Goal: Task Accomplishment & Management: Manage account settings

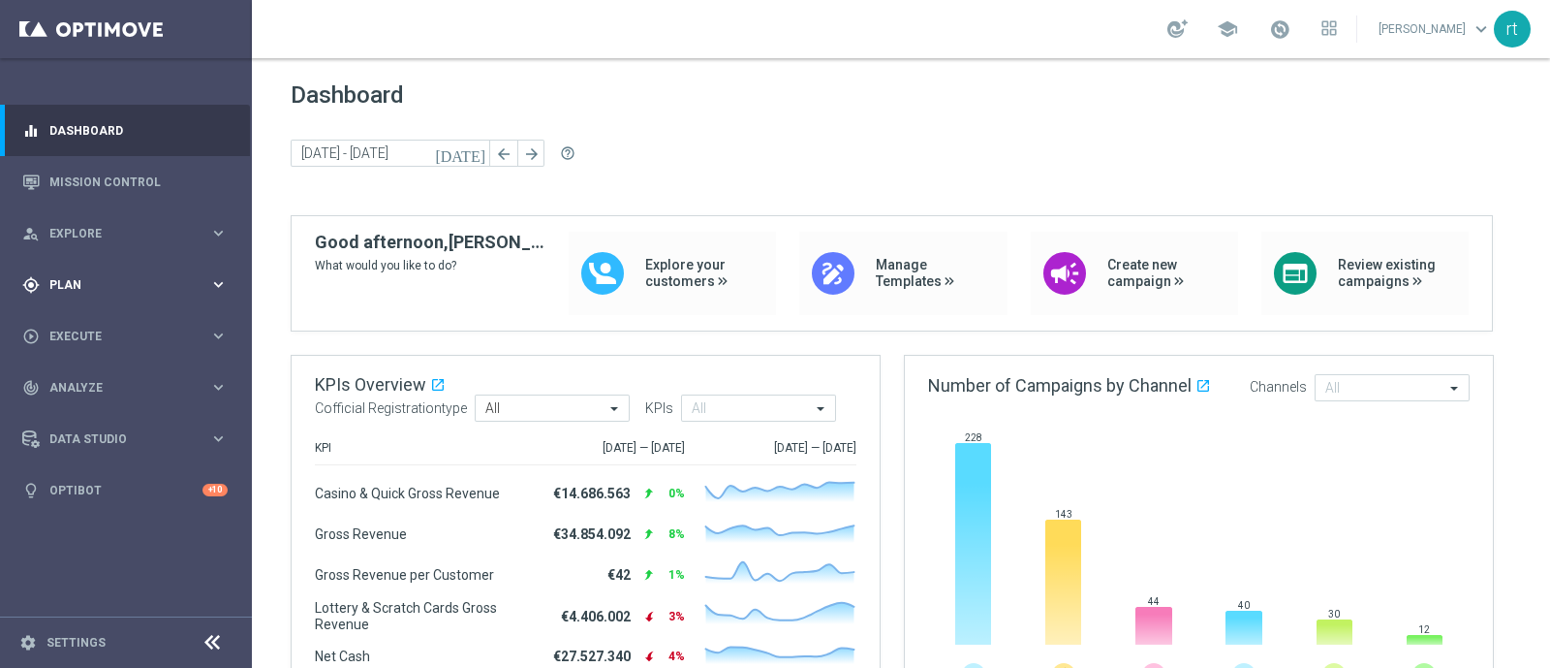
click at [75, 273] on div "gps_fixed Plan keyboard_arrow_right" at bounding box center [125, 284] width 250 height 51
click at [80, 328] on link "Target Groups" at bounding box center [125, 325] width 151 height 16
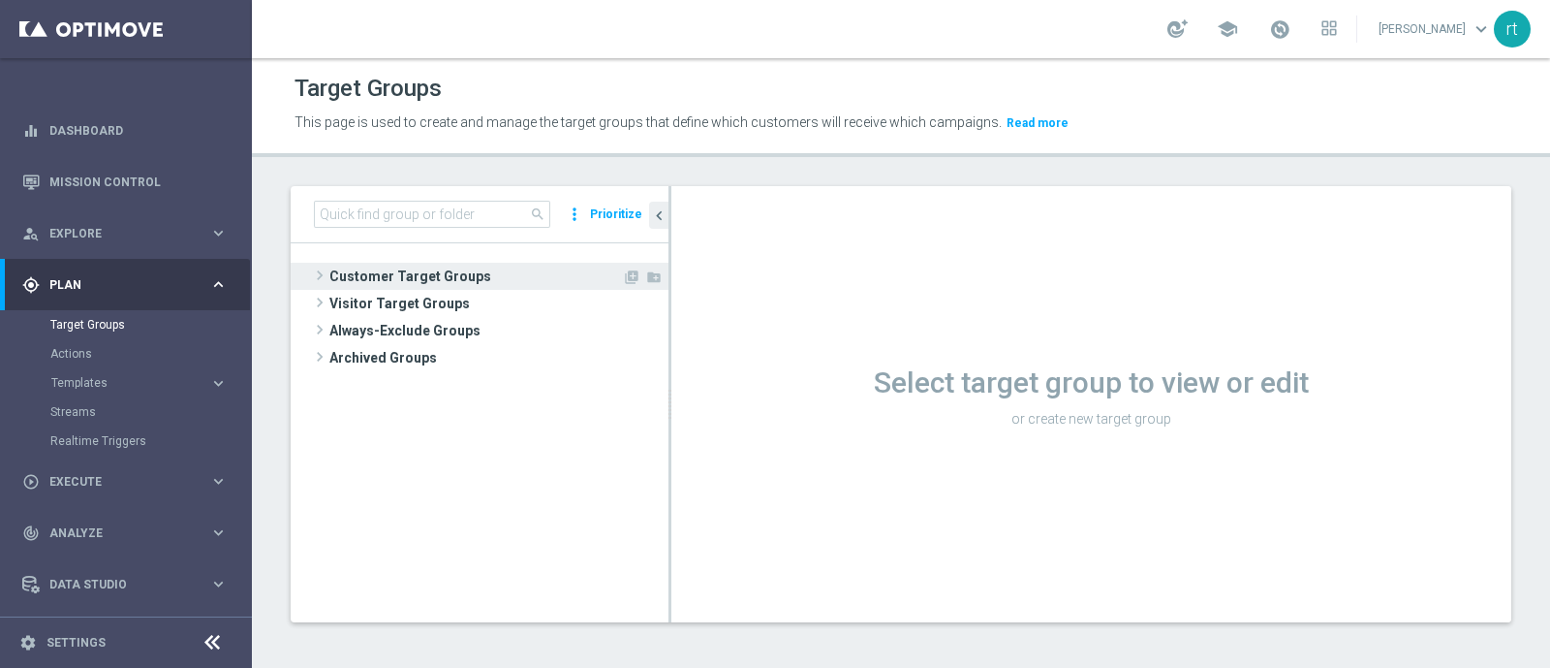
click at [359, 269] on span "Customer Target Groups" at bounding box center [475, 276] width 293 height 27
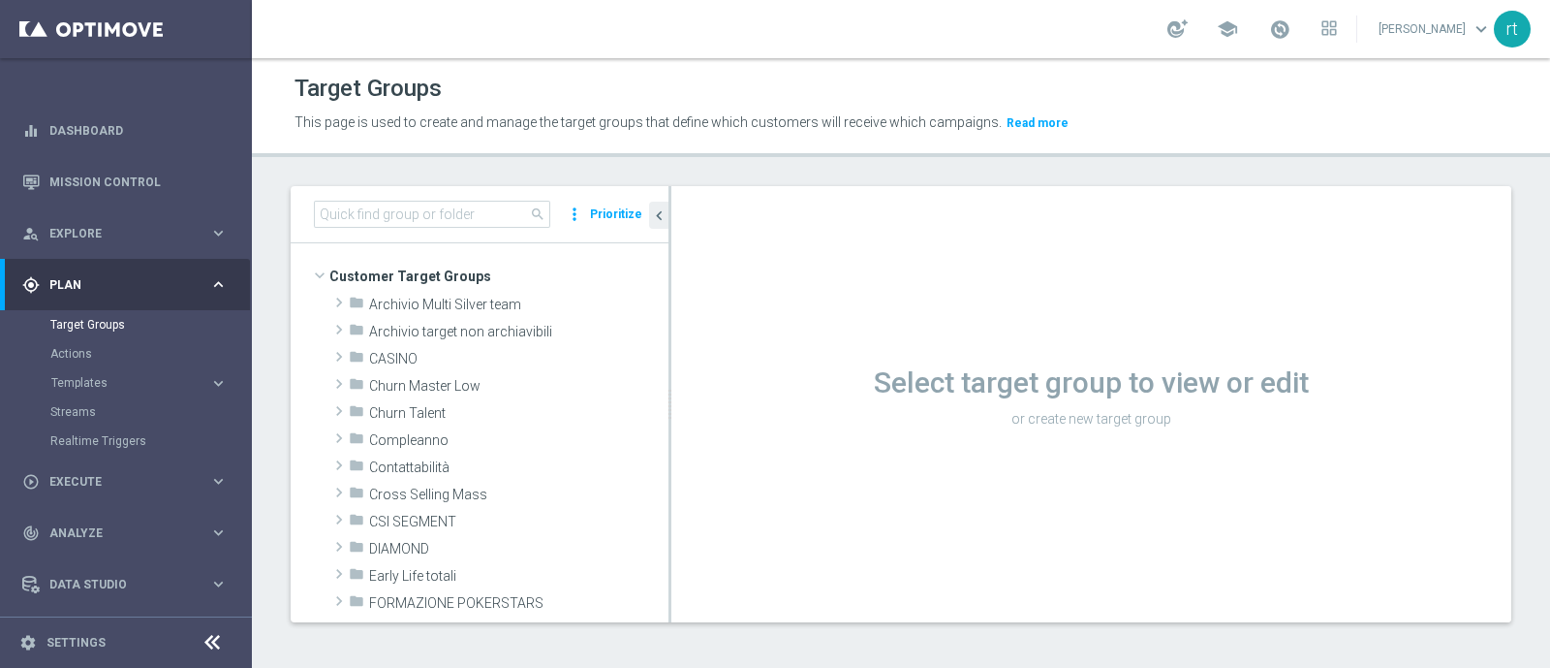
click at [518, 46] on div "school [PERSON_NAME] keyboard_arrow_down rt" at bounding box center [901, 29] width 1298 height 58
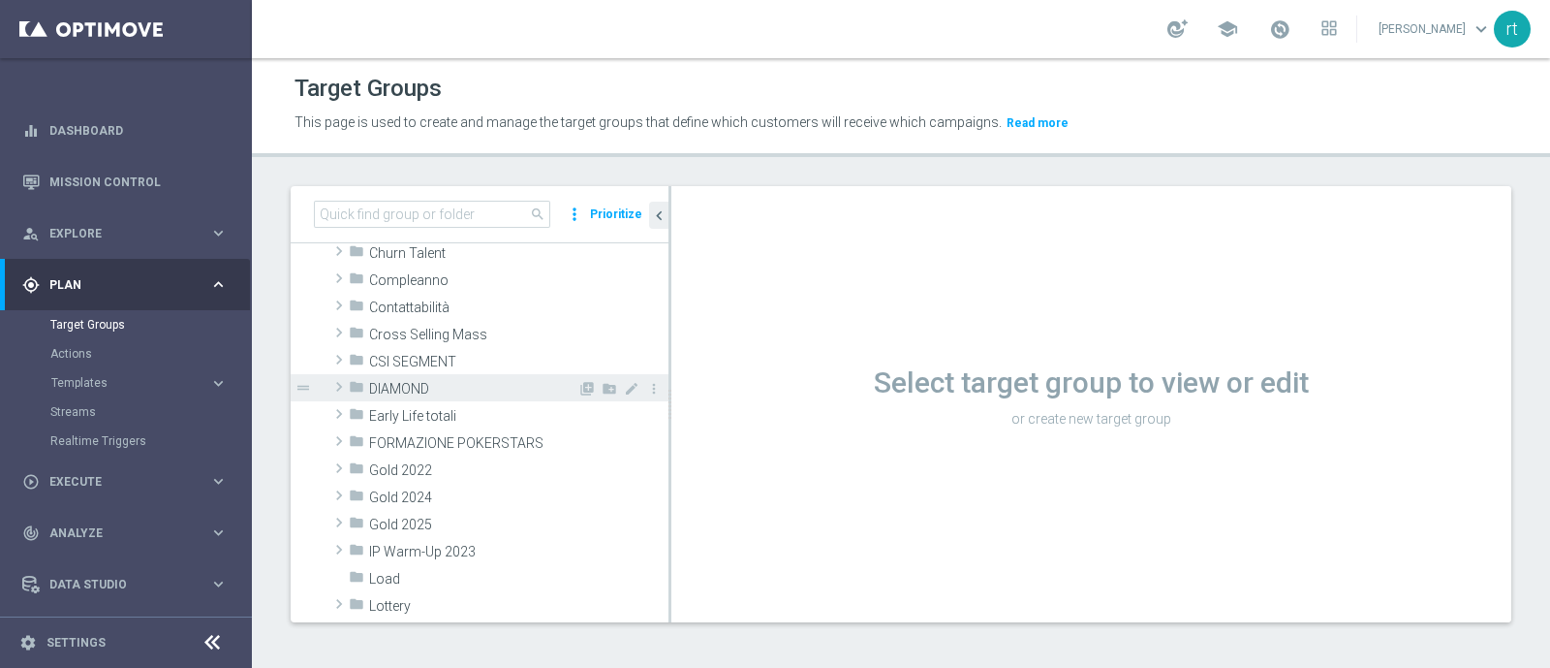
scroll to position [265, 0]
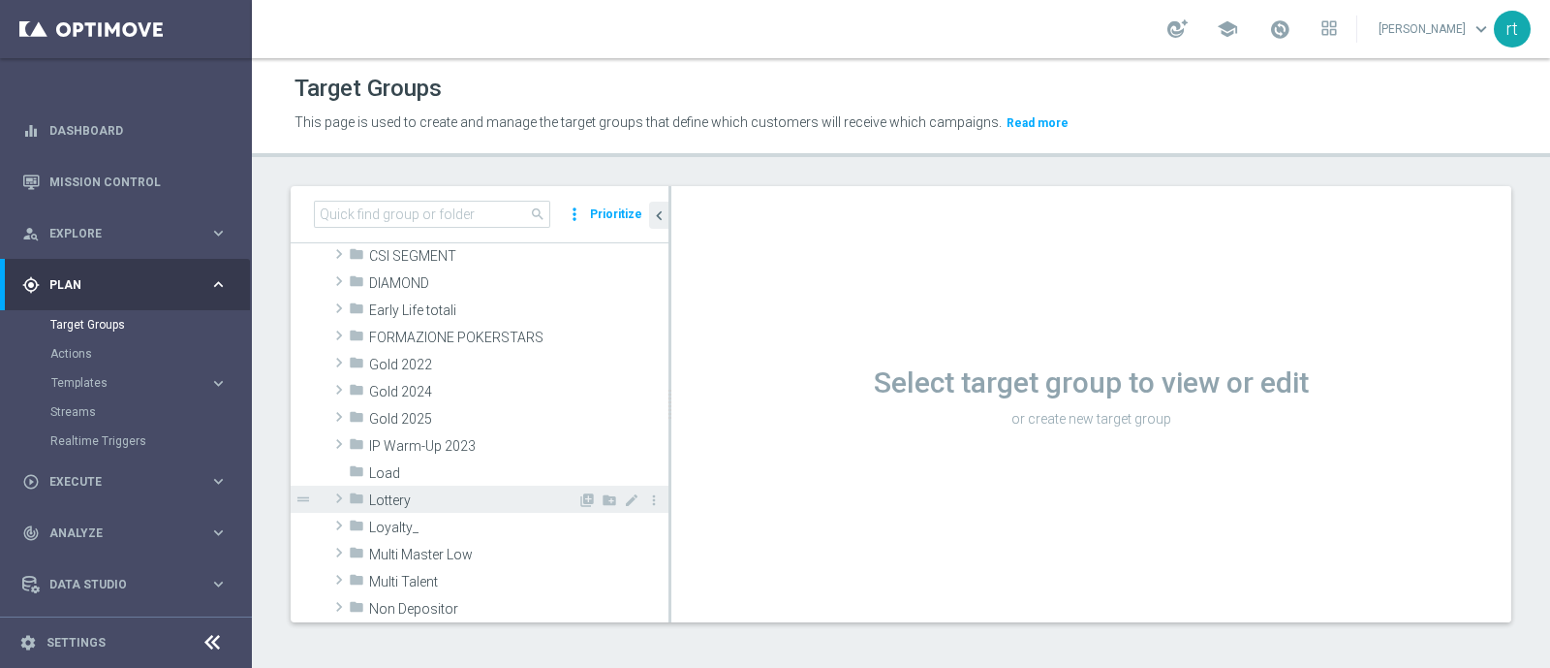
click at [411, 494] on span "Lottery" at bounding box center [473, 500] width 208 height 16
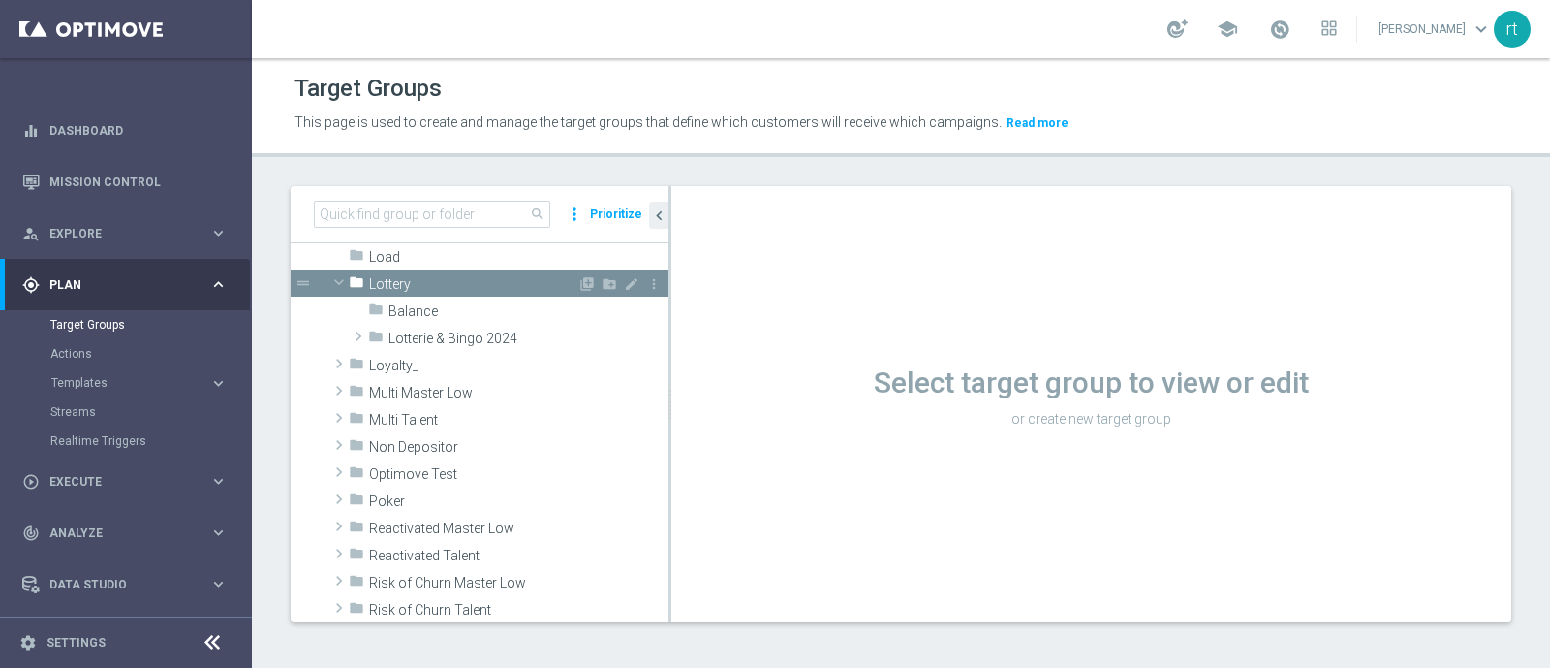
scroll to position [485, 0]
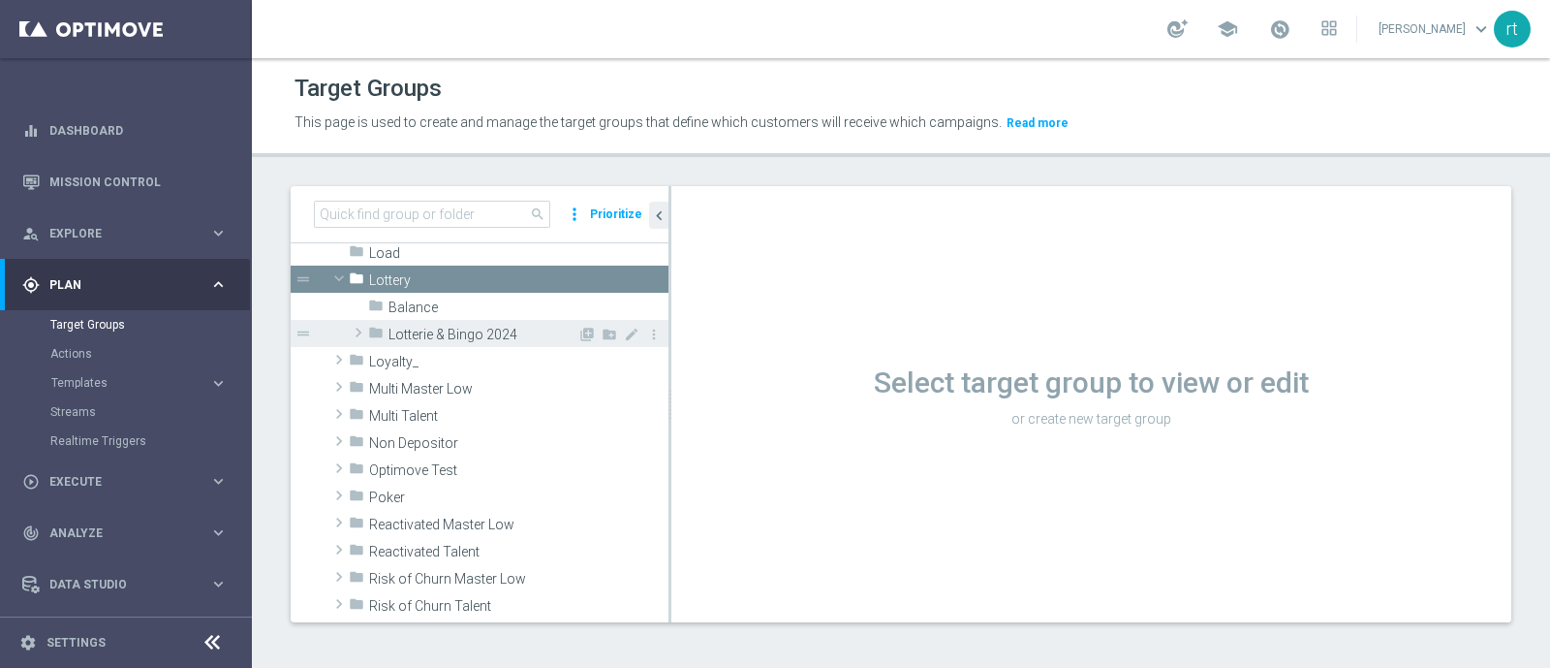
click at [441, 327] on span "Lotterie & Bingo 2024" at bounding box center [483, 335] width 189 height 16
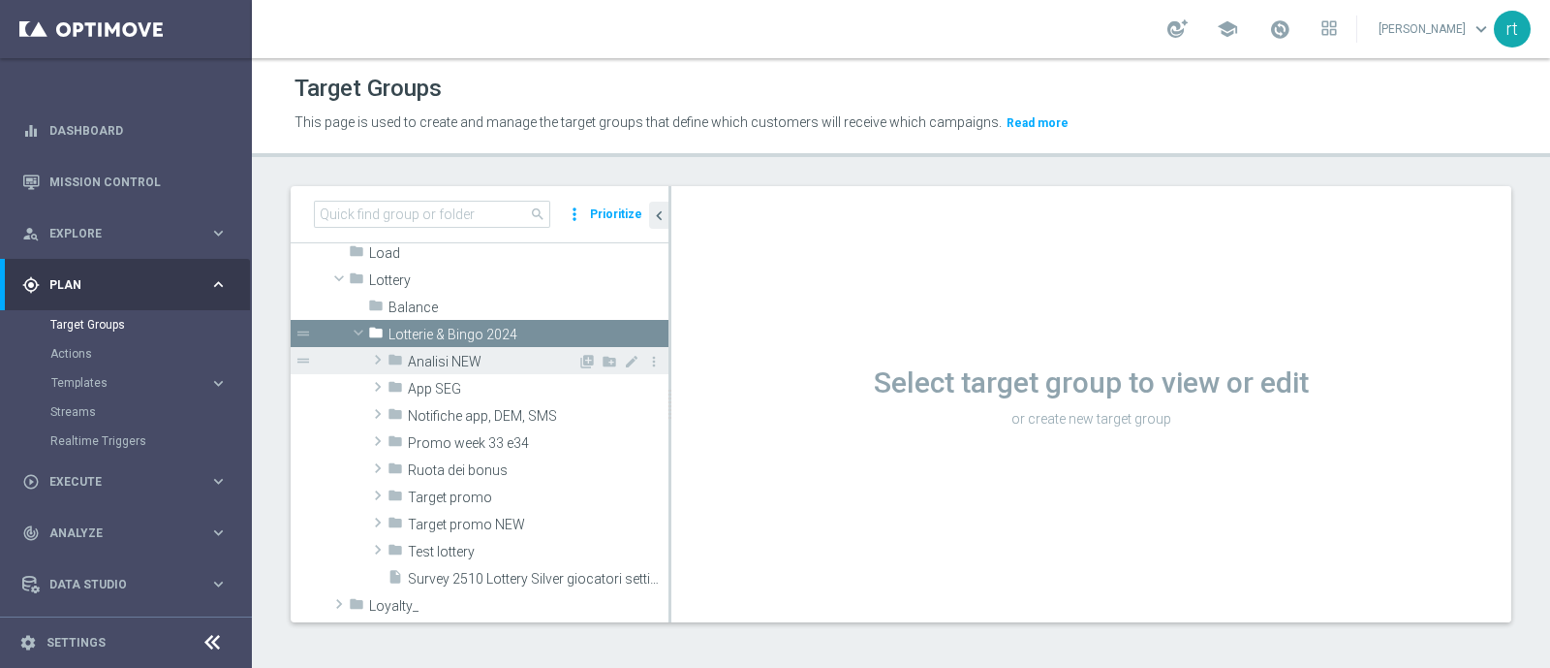
click at [445, 365] on span "Analisi NEW" at bounding box center [493, 362] width 170 height 16
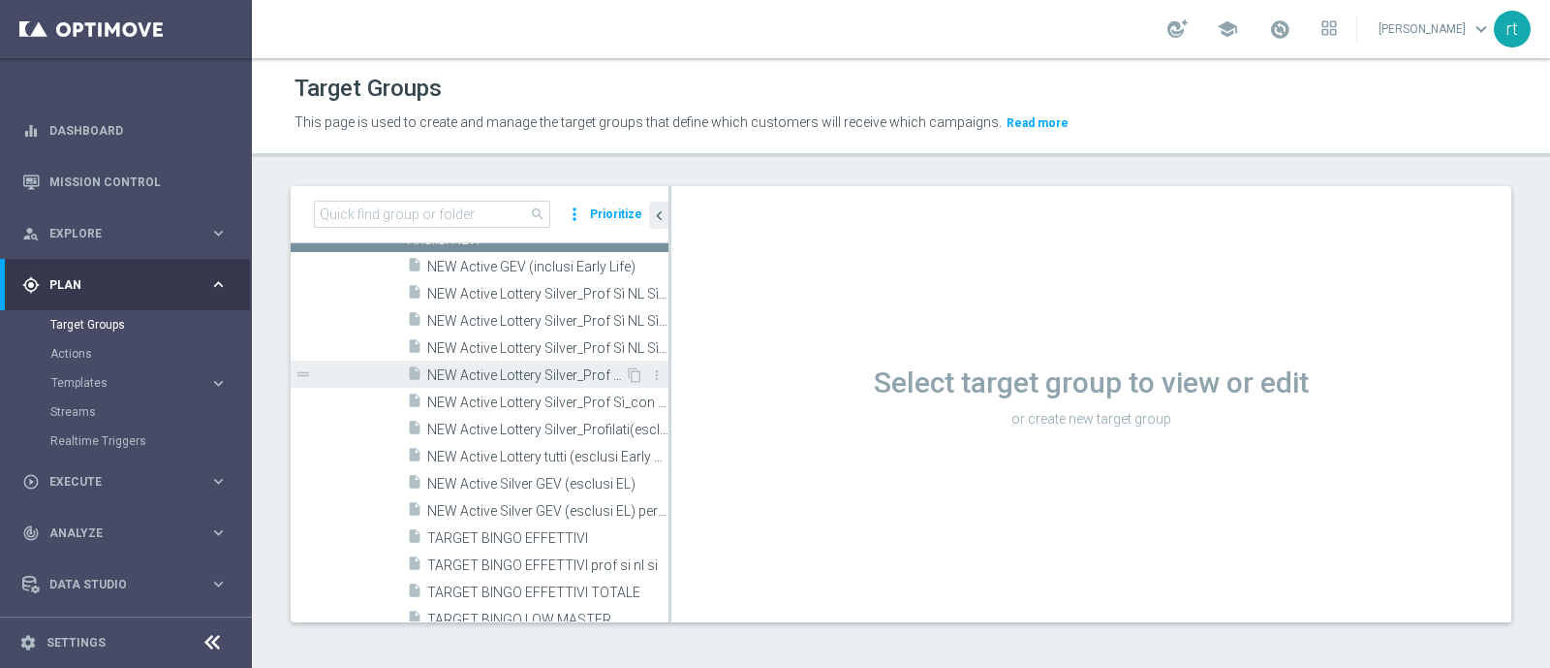
scroll to position [557, 0]
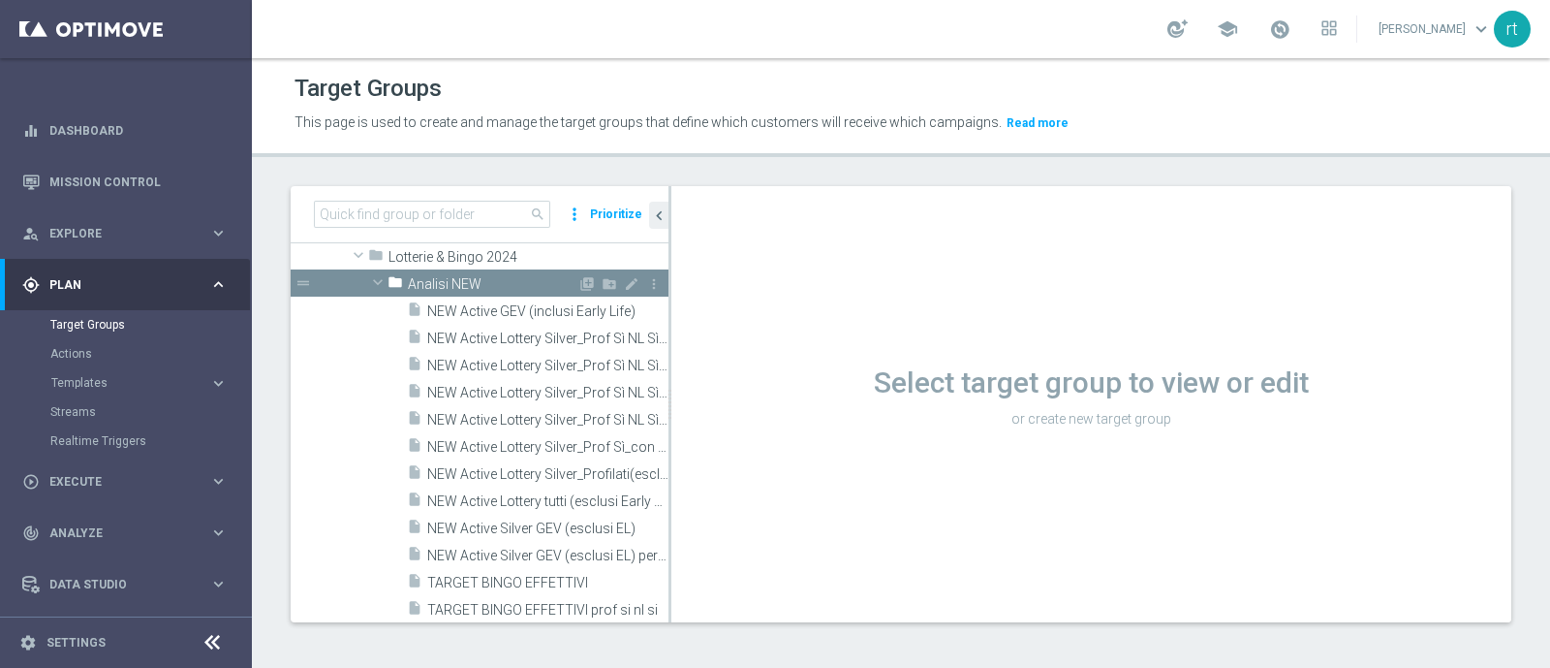
click at [457, 279] on span "Analisi NEW" at bounding box center [493, 284] width 170 height 16
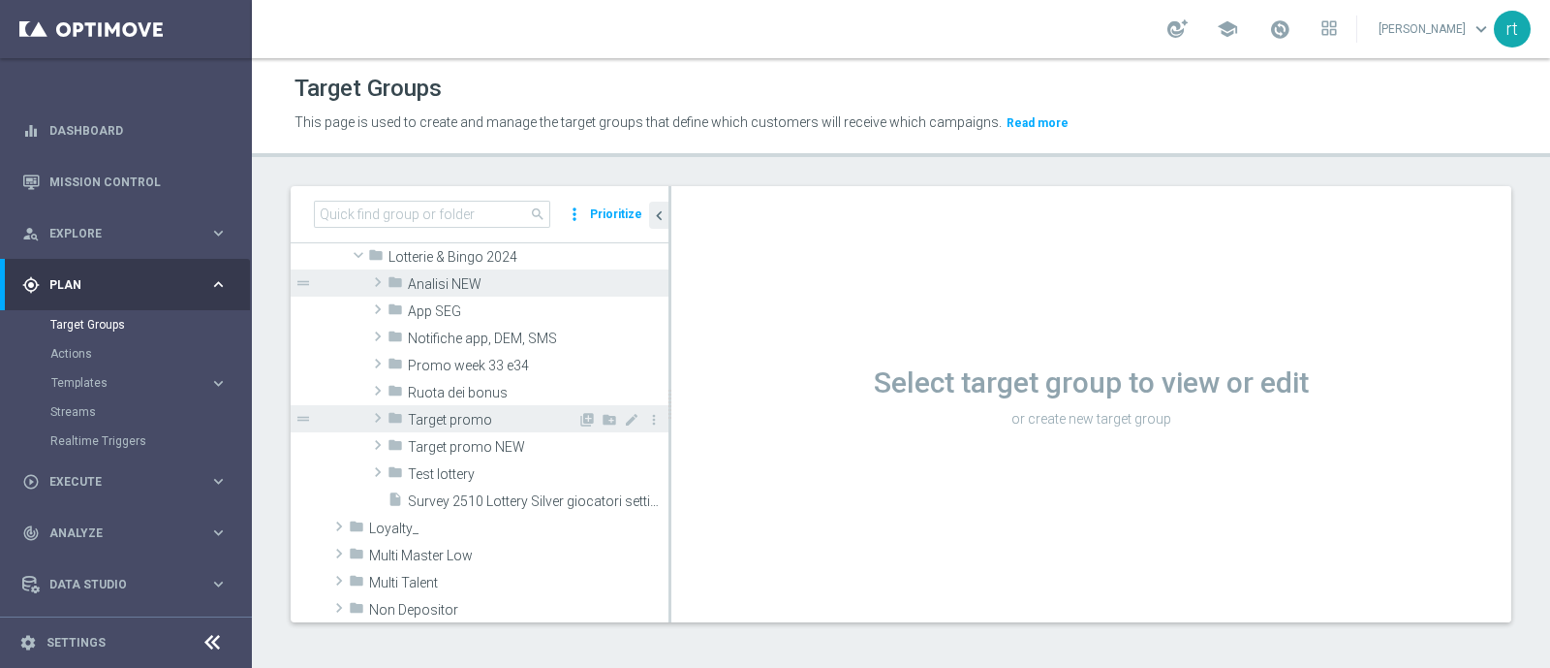
click at [451, 409] on div "folder Target promo" at bounding box center [483, 418] width 190 height 27
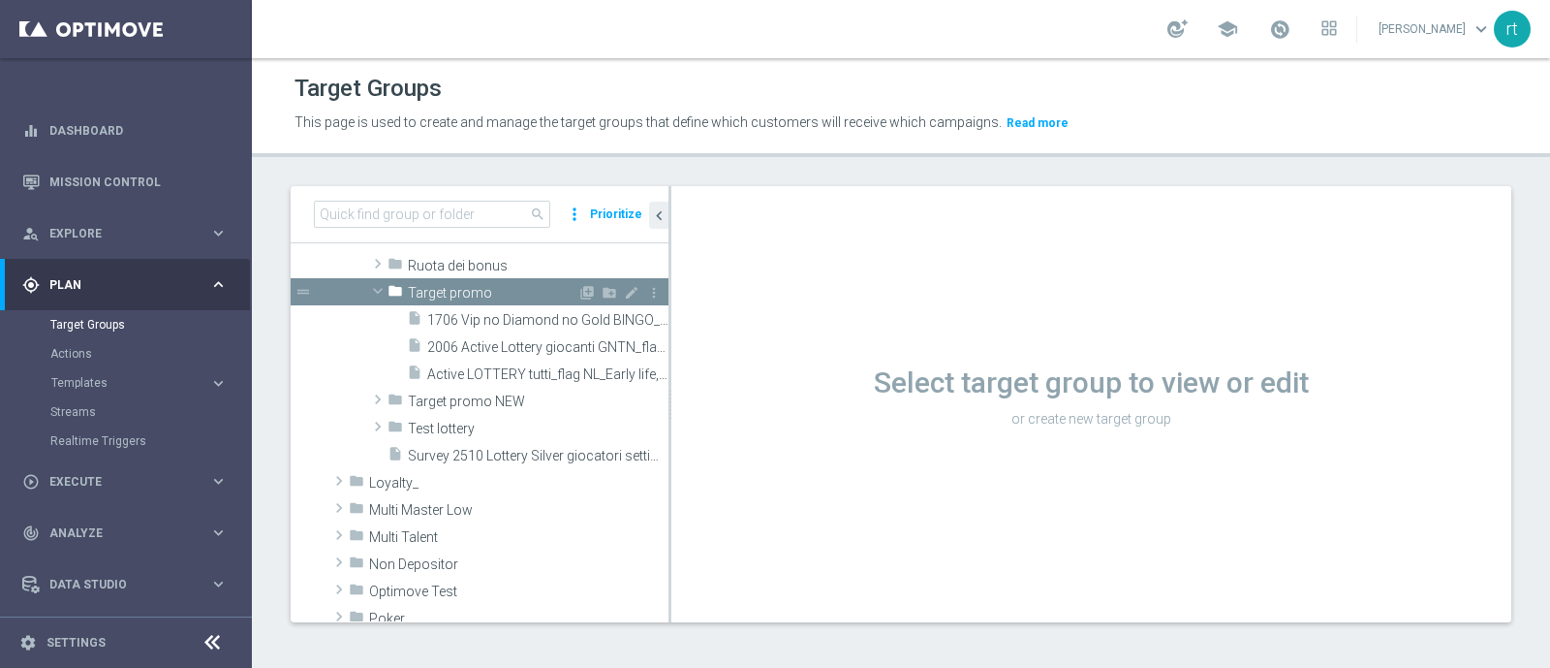
scroll to position [673, 0]
click at [455, 287] on span "Target promo" at bounding box center [493, 292] width 170 height 16
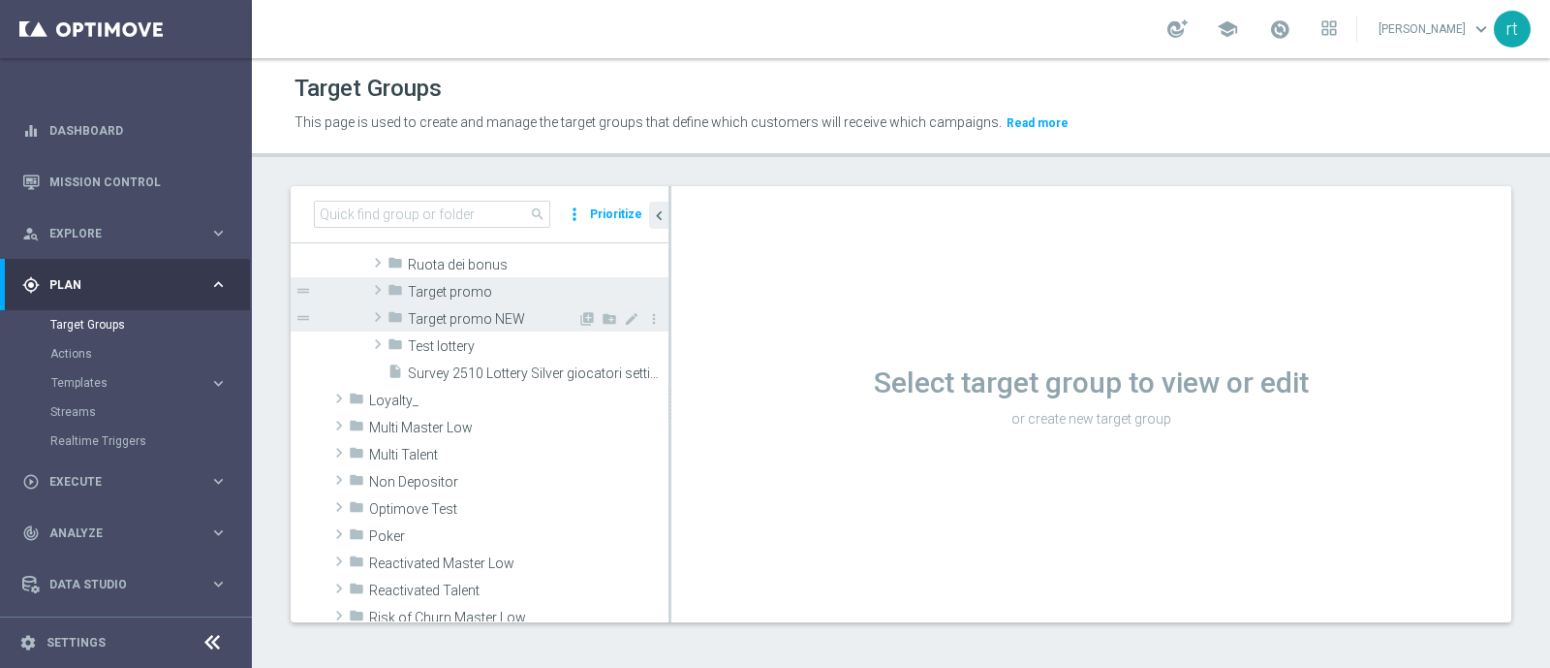
click at [453, 312] on span "Target promo NEW" at bounding box center [493, 319] width 170 height 16
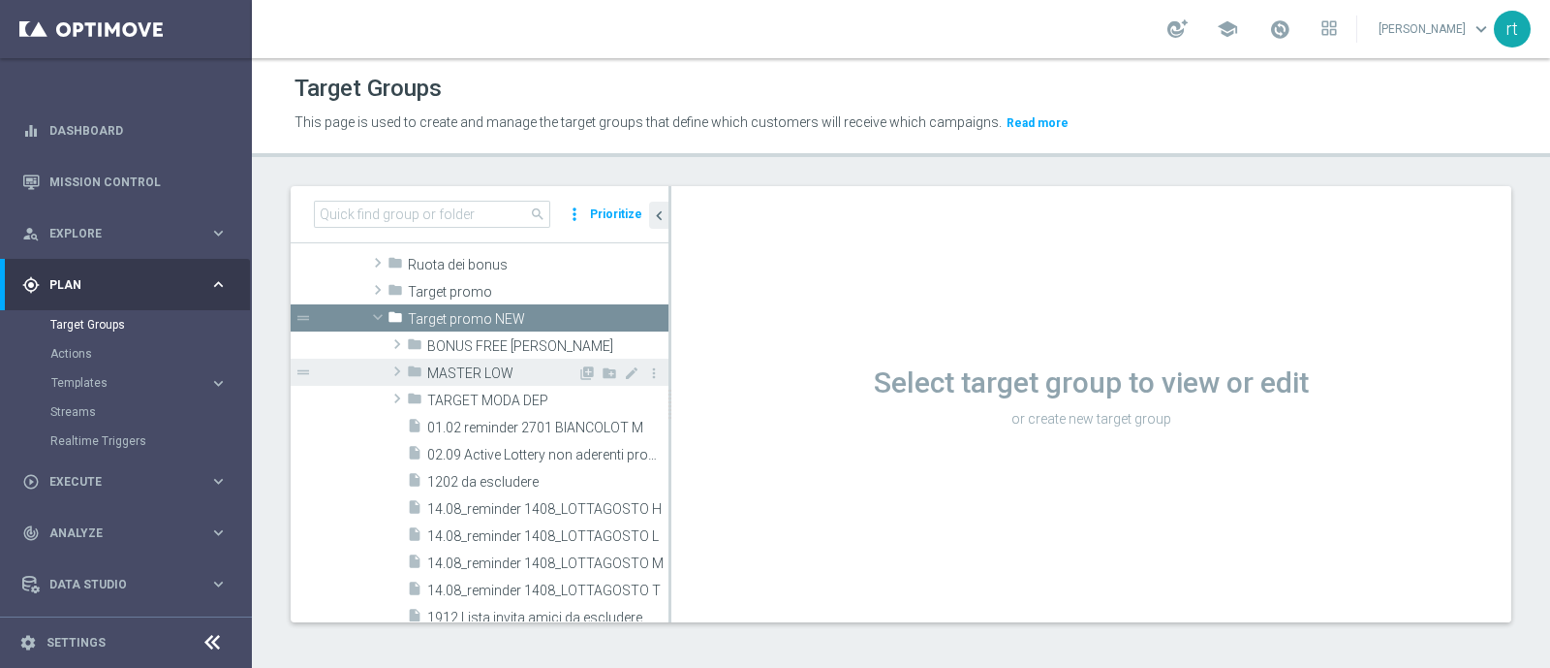
click at [470, 380] on div "folder MASTER LOW" at bounding box center [492, 372] width 171 height 27
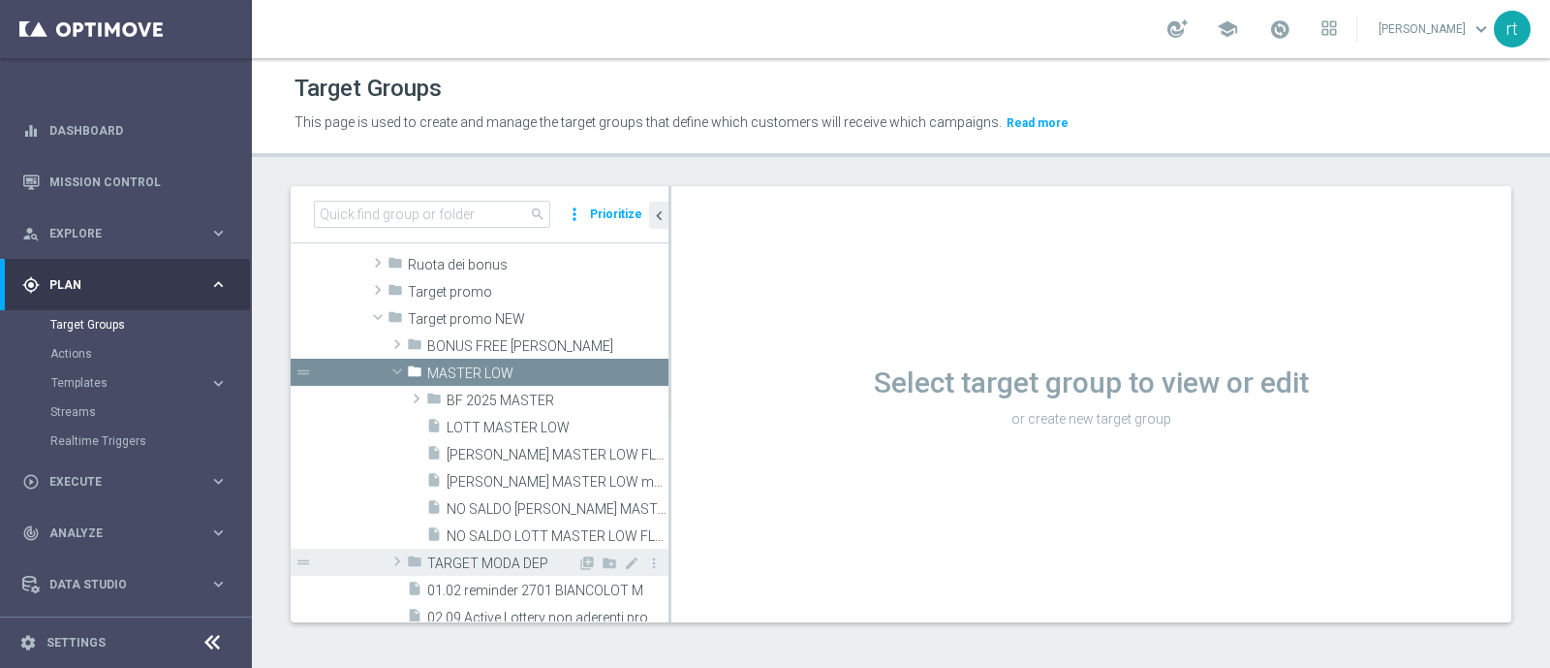
click at [520, 563] on span "TARGET MODA DEP" at bounding box center [502, 563] width 150 height 16
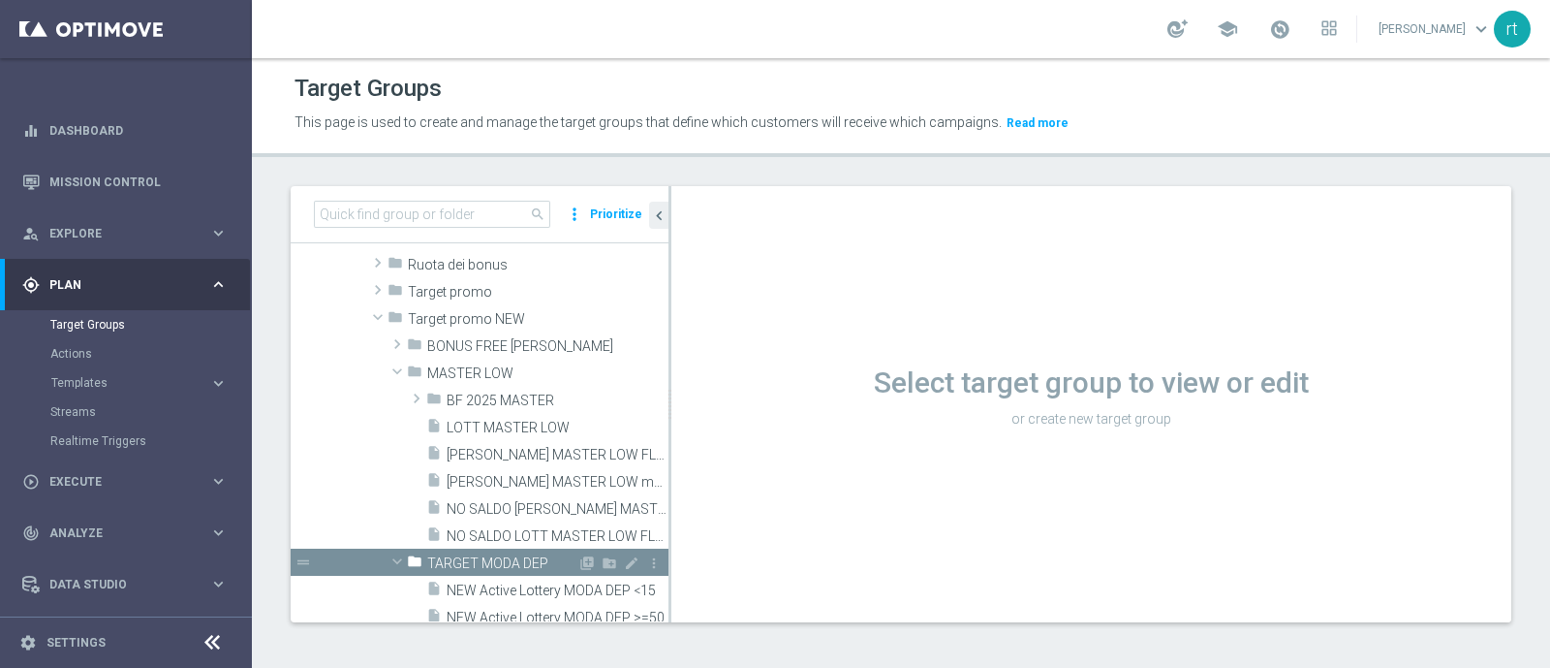
click at [521, 566] on span "TARGET MODA DEP" at bounding box center [502, 563] width 150 height 16
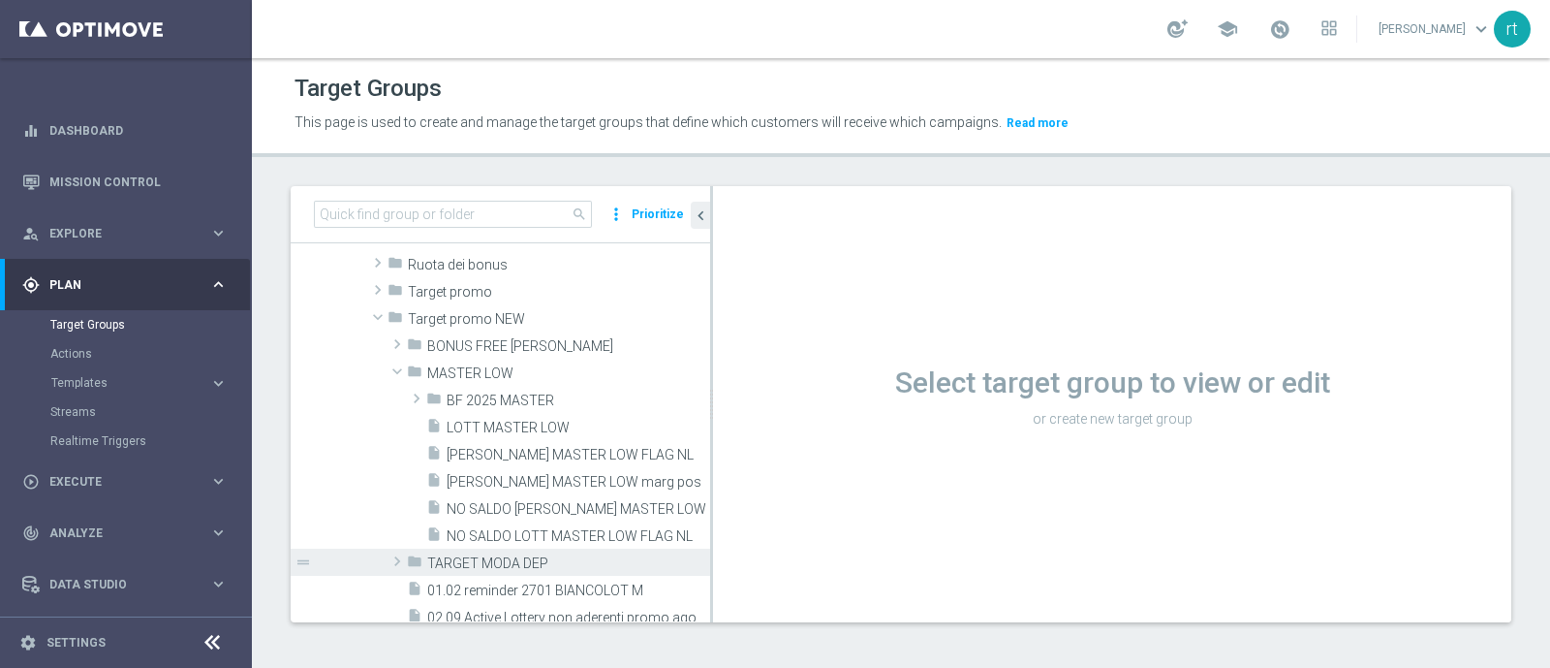
drag, startPoint x: 670, startPoint y: 527, endPoint x: 875, endPoint y: 549, distance: 206.6
click at [875, 549] on as-split "search more_vert Prioritize Customer Target Groups library_add create_new_folder" at bounding box center [901, 404] width 1221 height 436
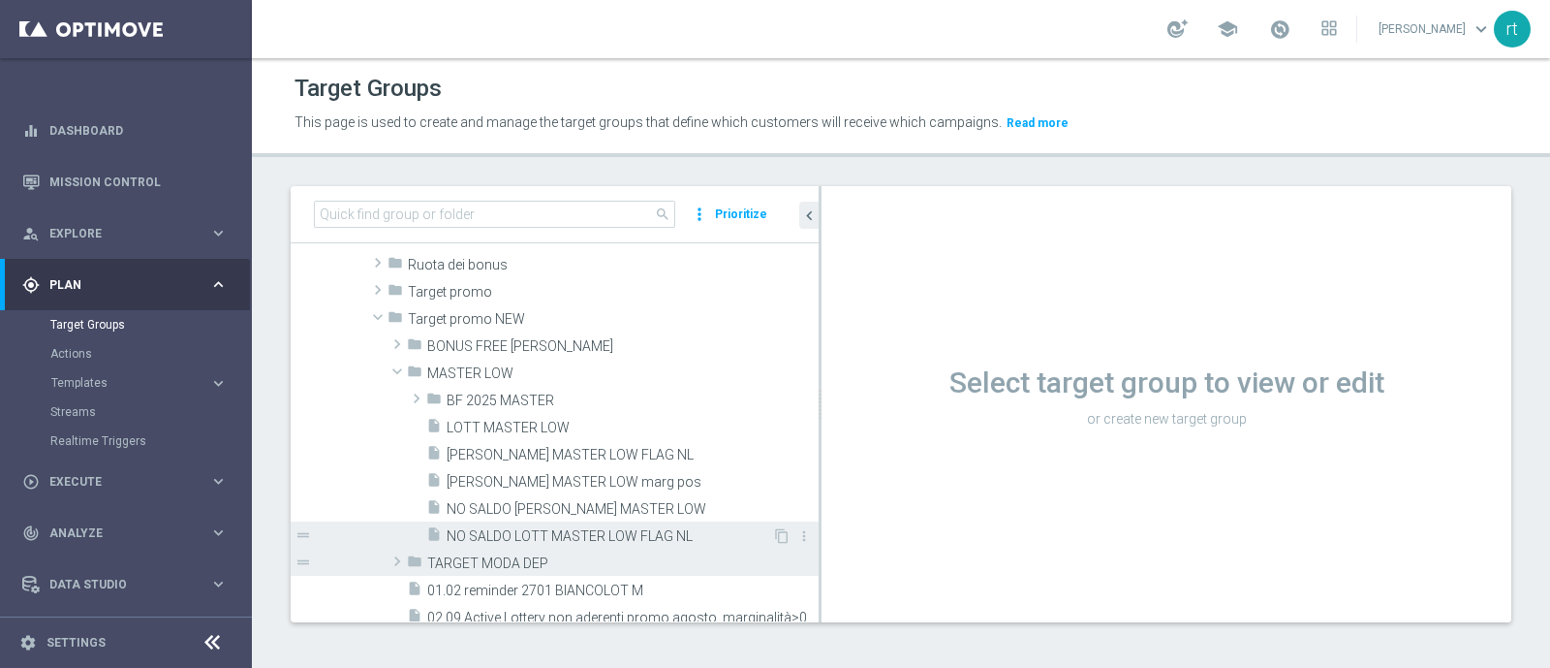
click at [597, 532] on span "NO SALDO LOTT MASTER LOW FLAG NL" at bounding box center [610, 536] width 326 height 16
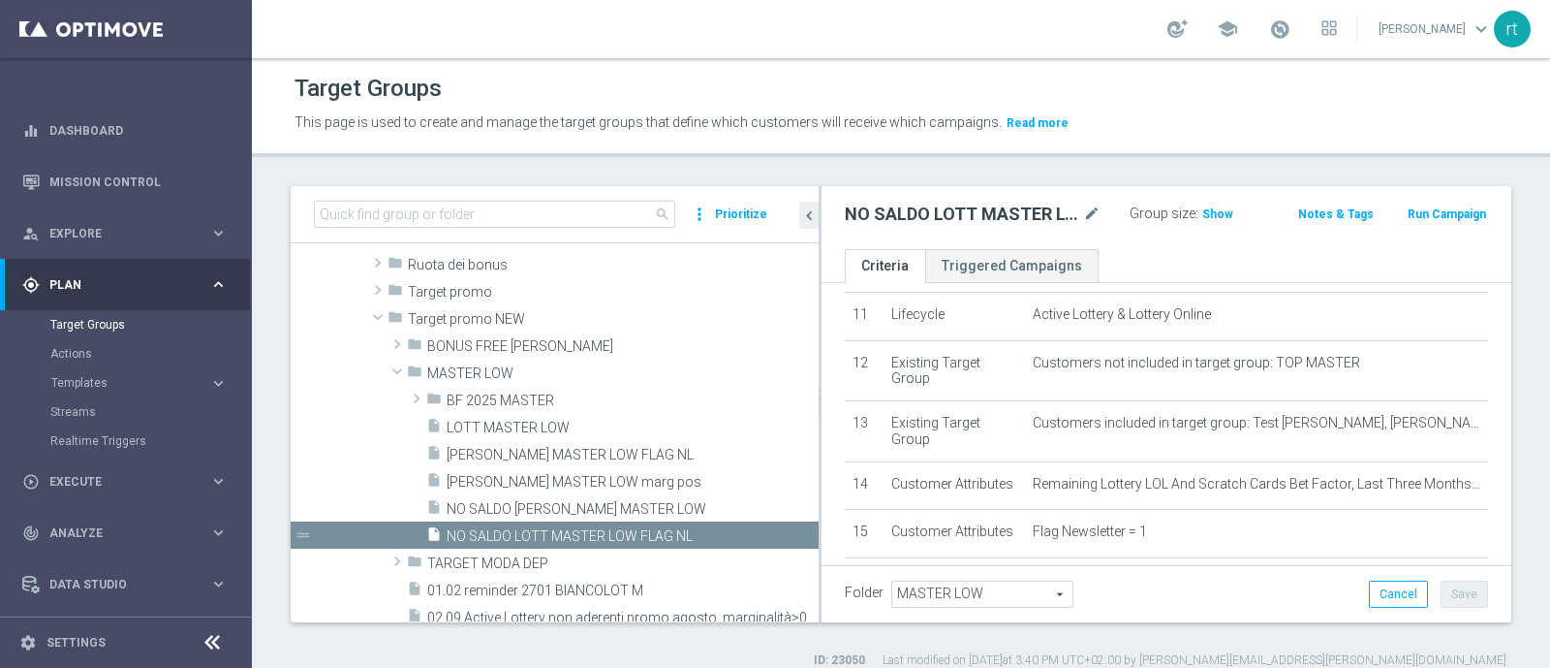
scroll to position [553, 0]
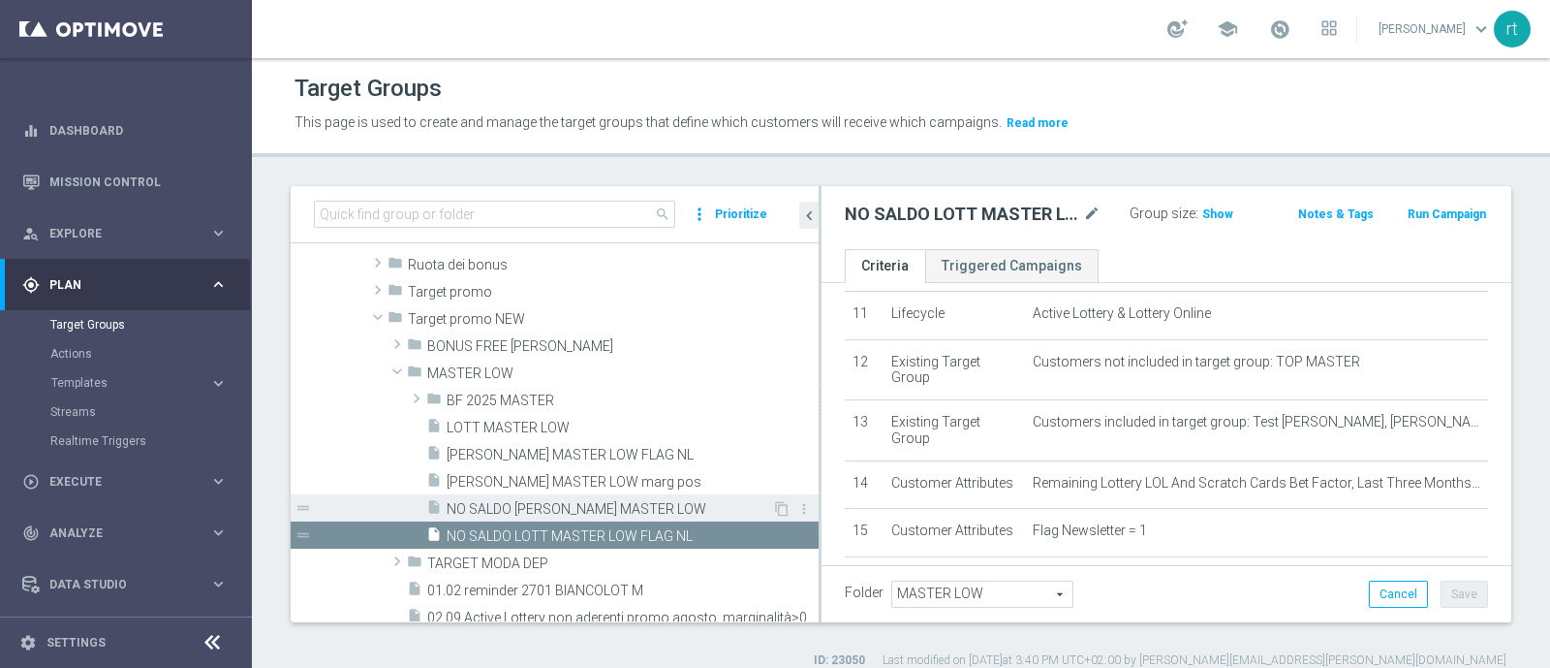
click at [535, 509] on span "NO SALDO [PERSON_NAME] MASTER LOW" at bounding box center [610, 509] width 326 height 16
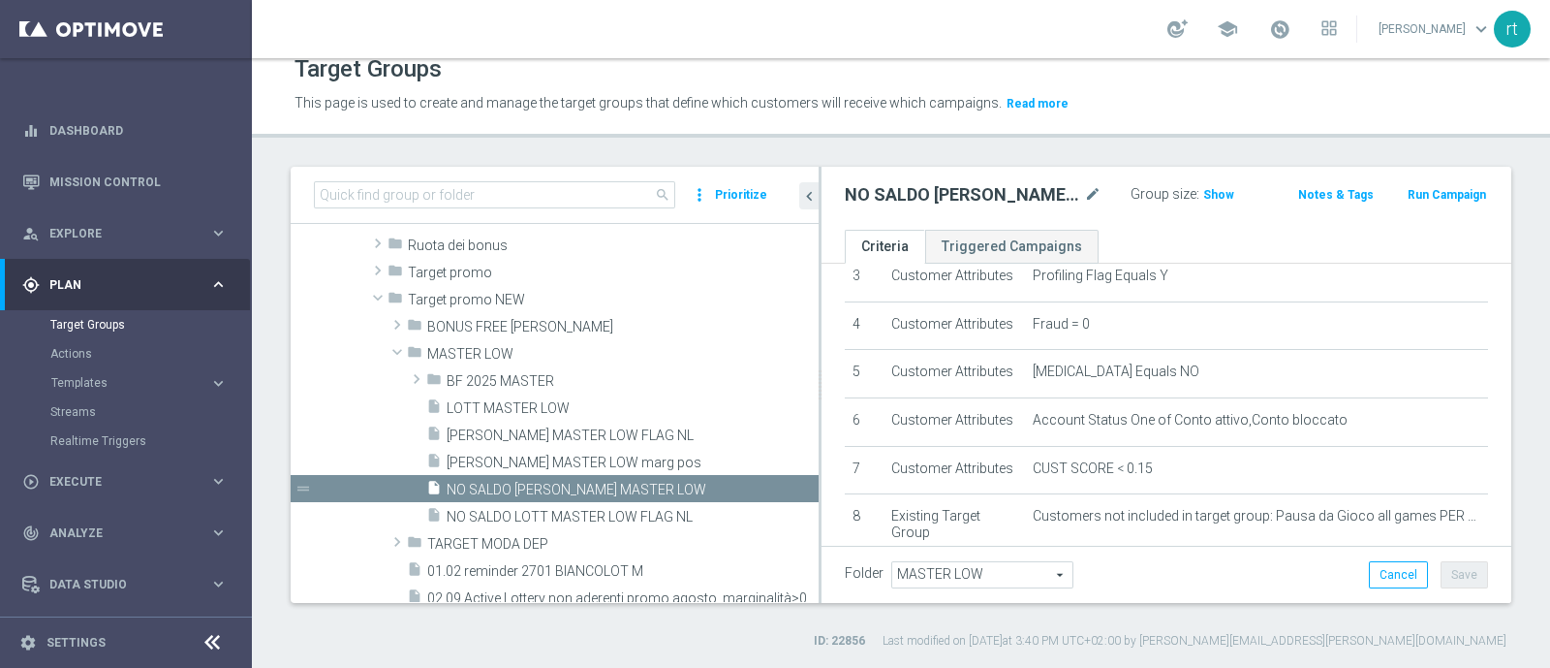
scroll to position [322, 0]
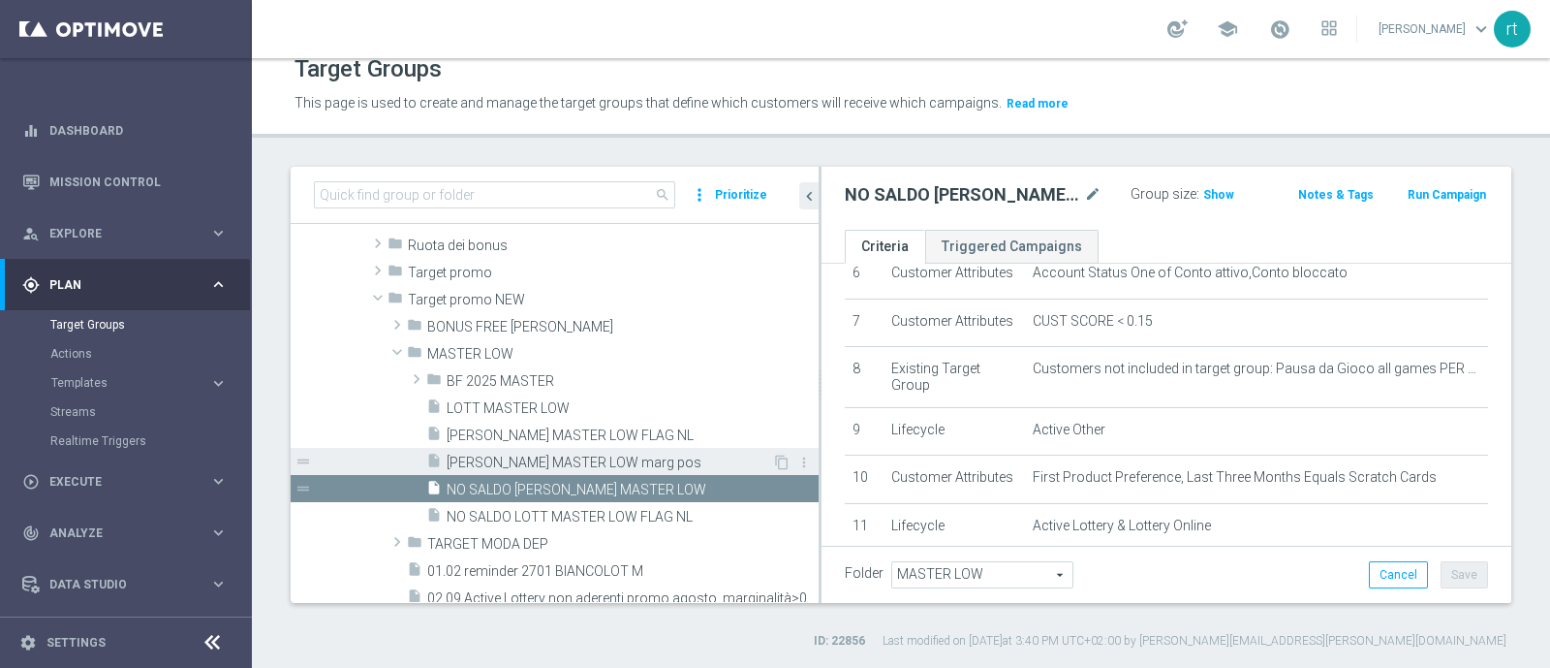
click at [591, 457] on span "[PERSON_NAME] MASTER LOW marg pos" at bounding box center [610, 462] width 326 height 16
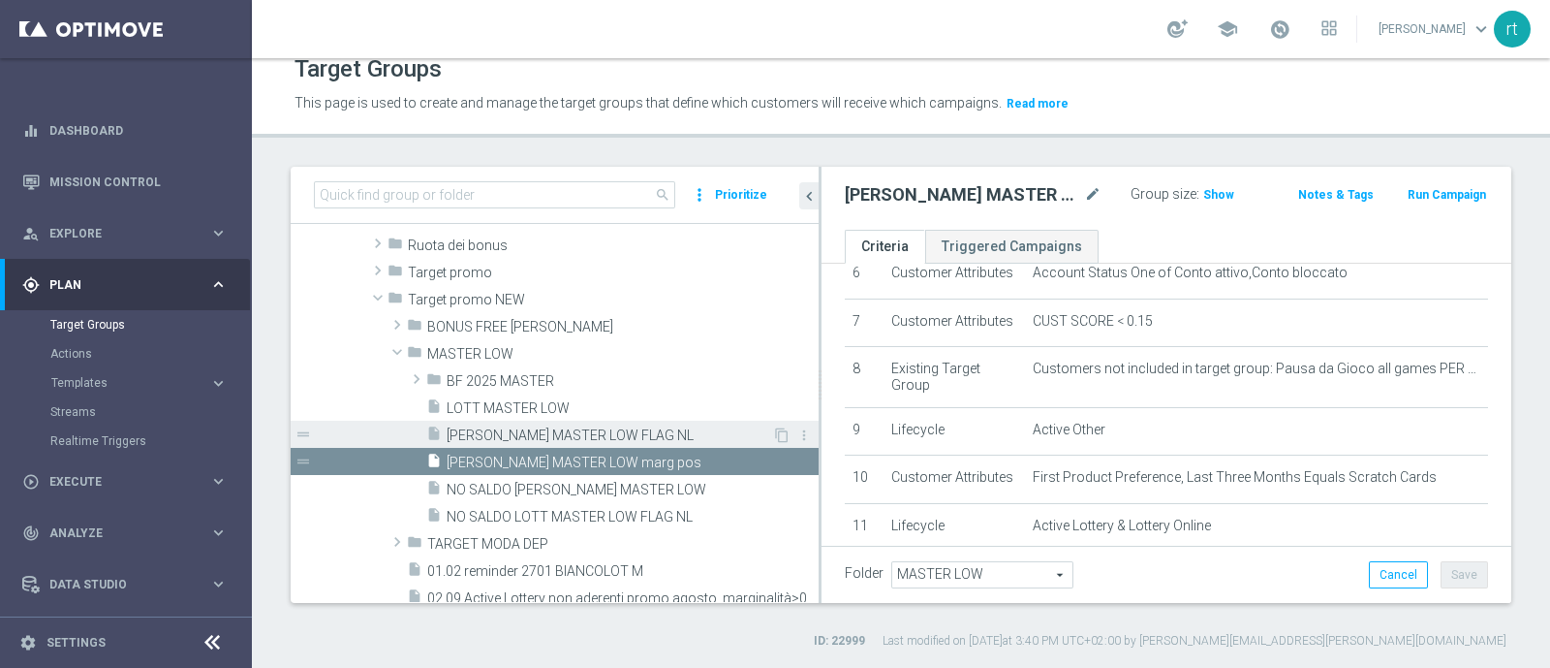
click at [561, 428] on span "[PERSON_NAME] MASTER LOW FLAG NL" at bounding box center [610, 435] width 326 height 16
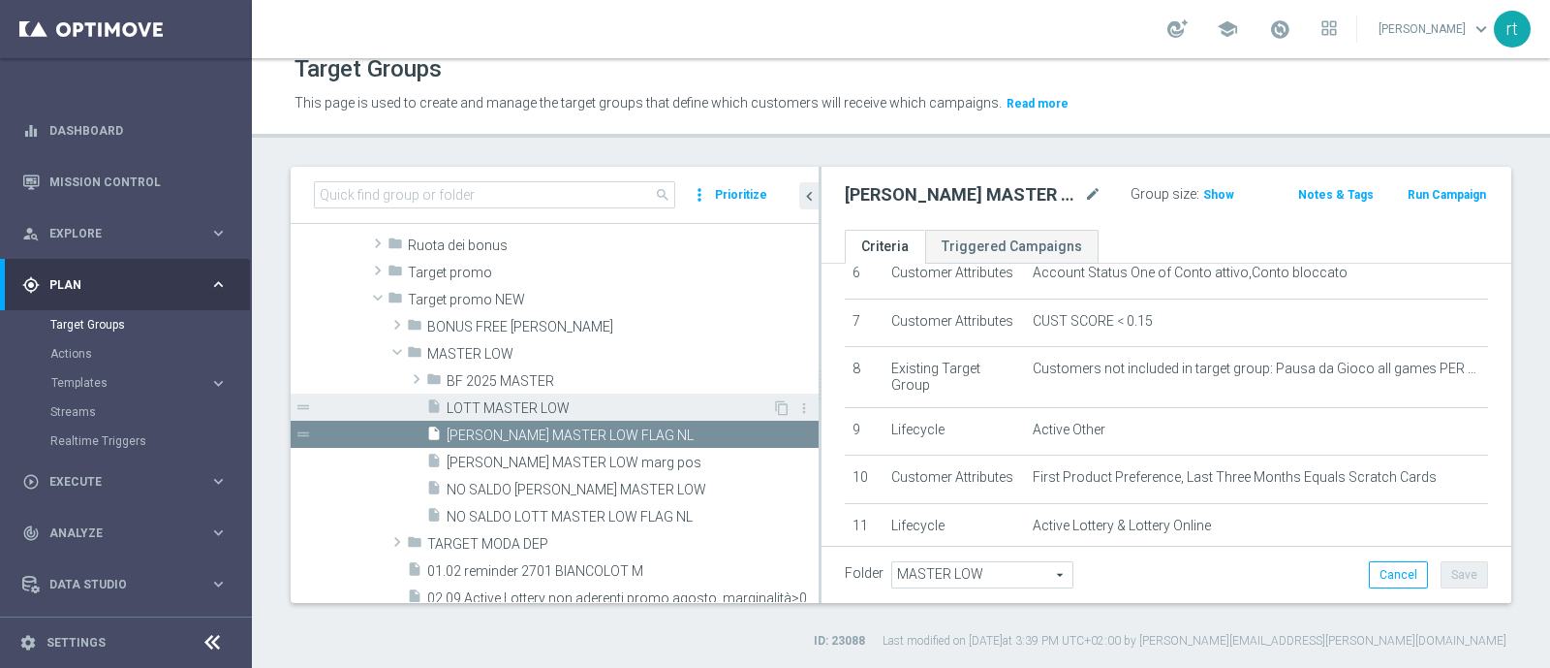
click at [575, 409] on span "LOTT MASTER LOW" at bounding box center [610, 408] width 326 height 16
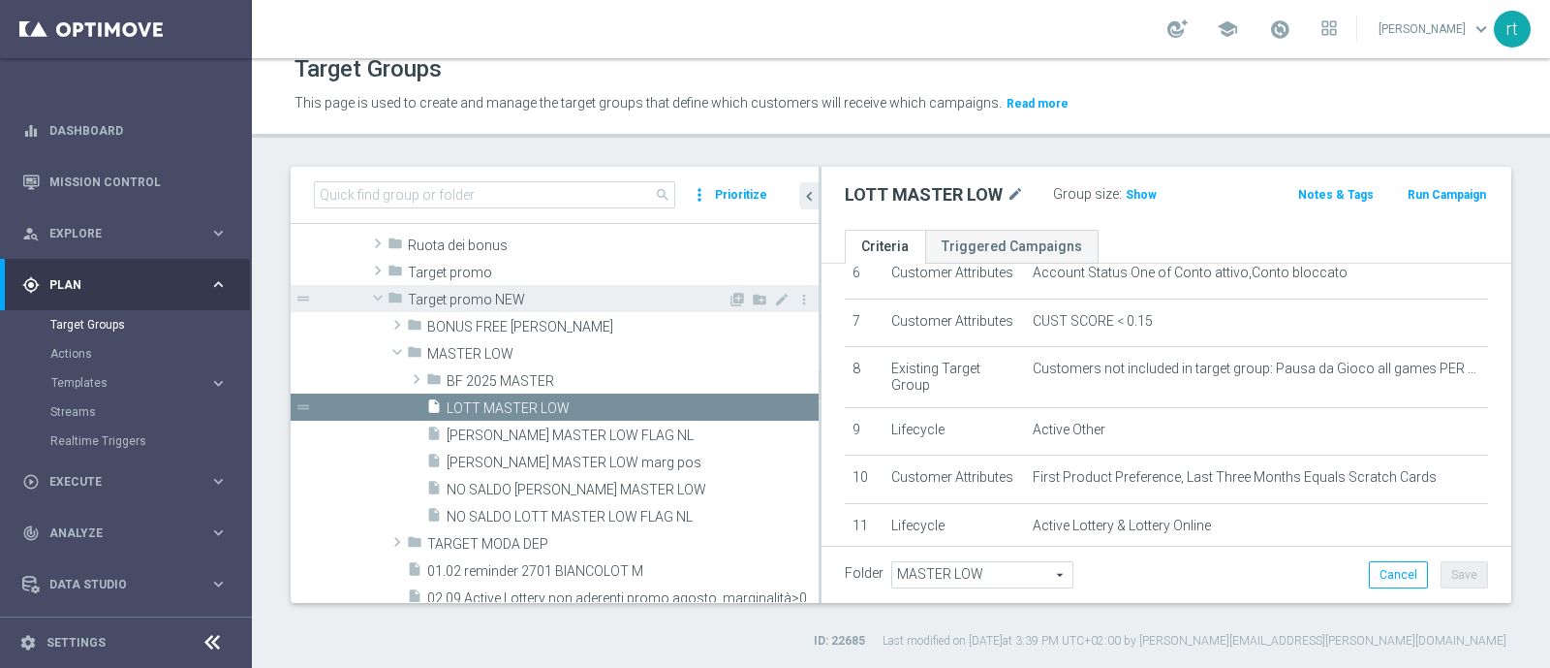
click at [483, 299] on span "Target promo NEW" at bounding box center [568, 300] width 320 height 16
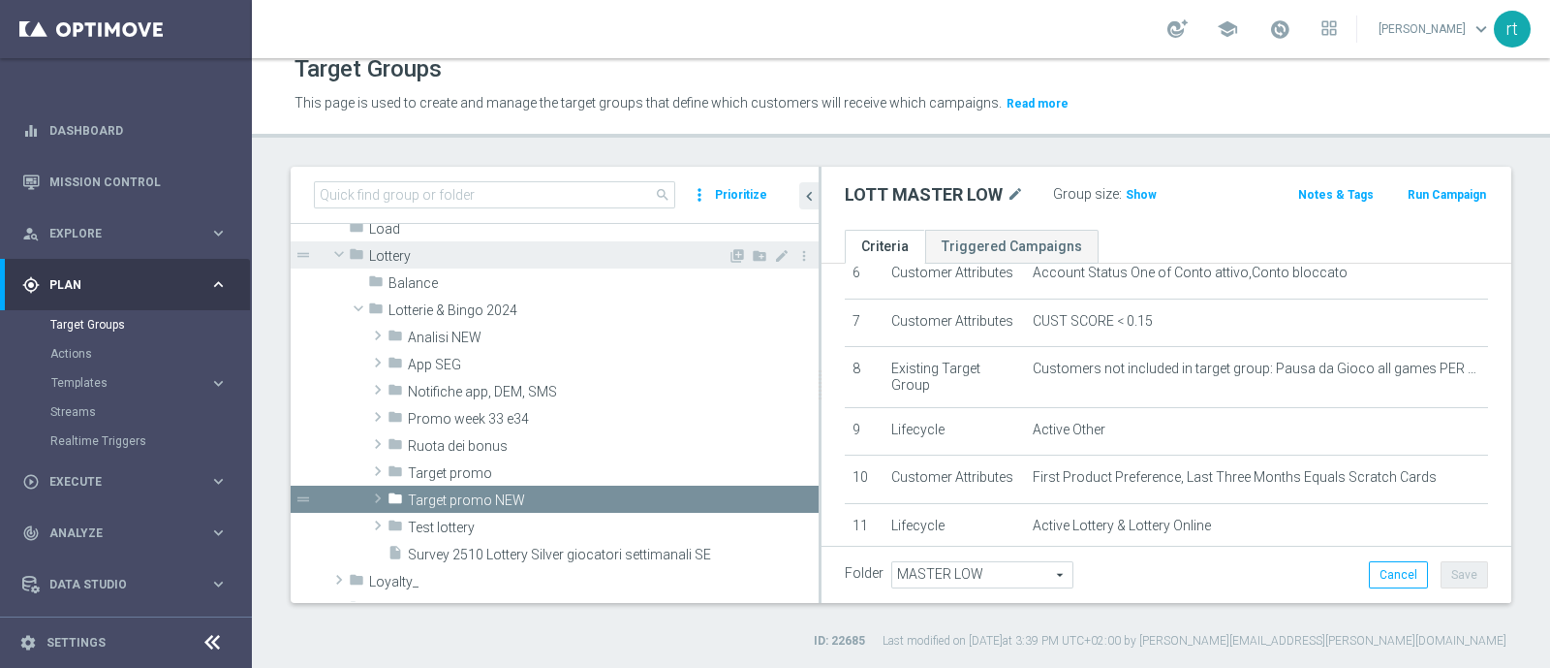
click at [450, 263] on div "folder Lottery" at bounding box center [538, 254] width 379 height 27
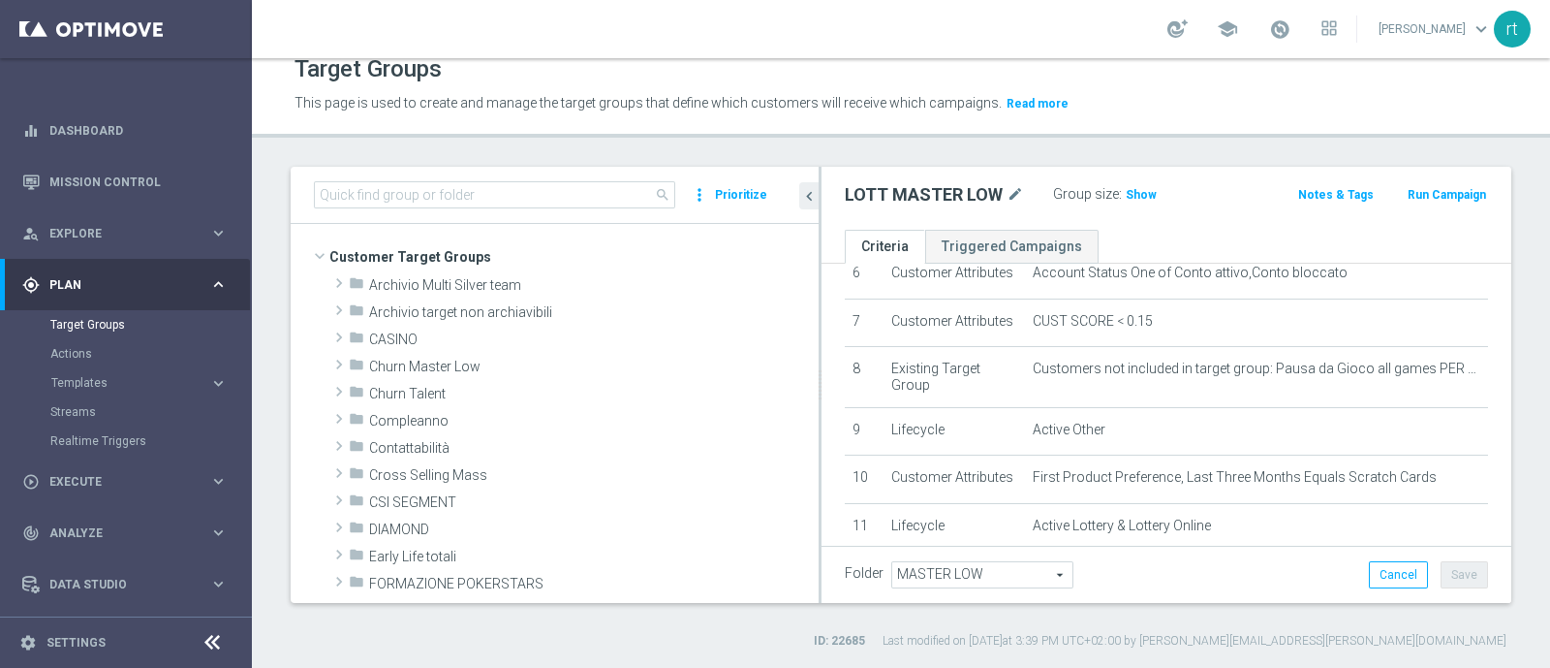
scroll to position [0, 0]
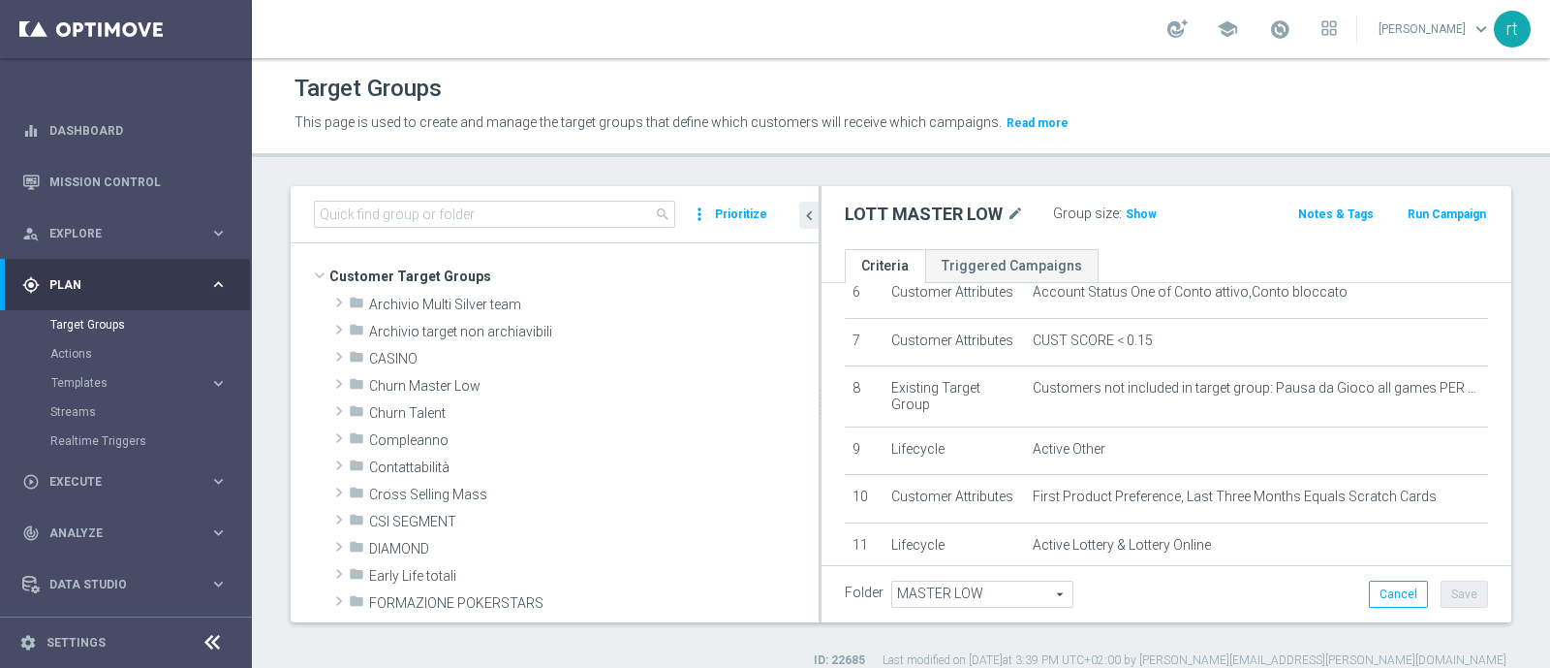
click at [677, 56] on div "school [PERSON_NAME] keyboard_arrow_down rt" at bounding box center [901, 29] width 1298 height 58
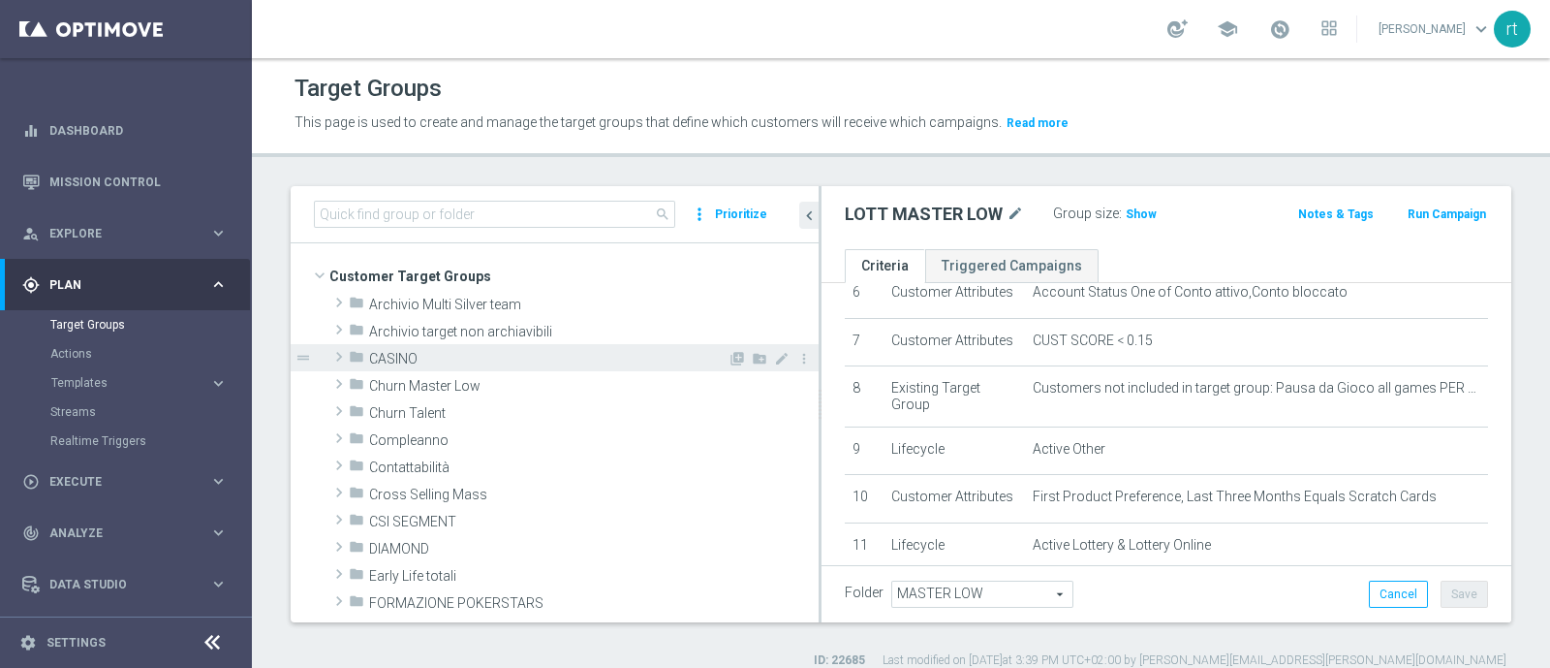
click at [518, 357] on span "CASINO" at bounding box center [548, 359] width 359 height 16
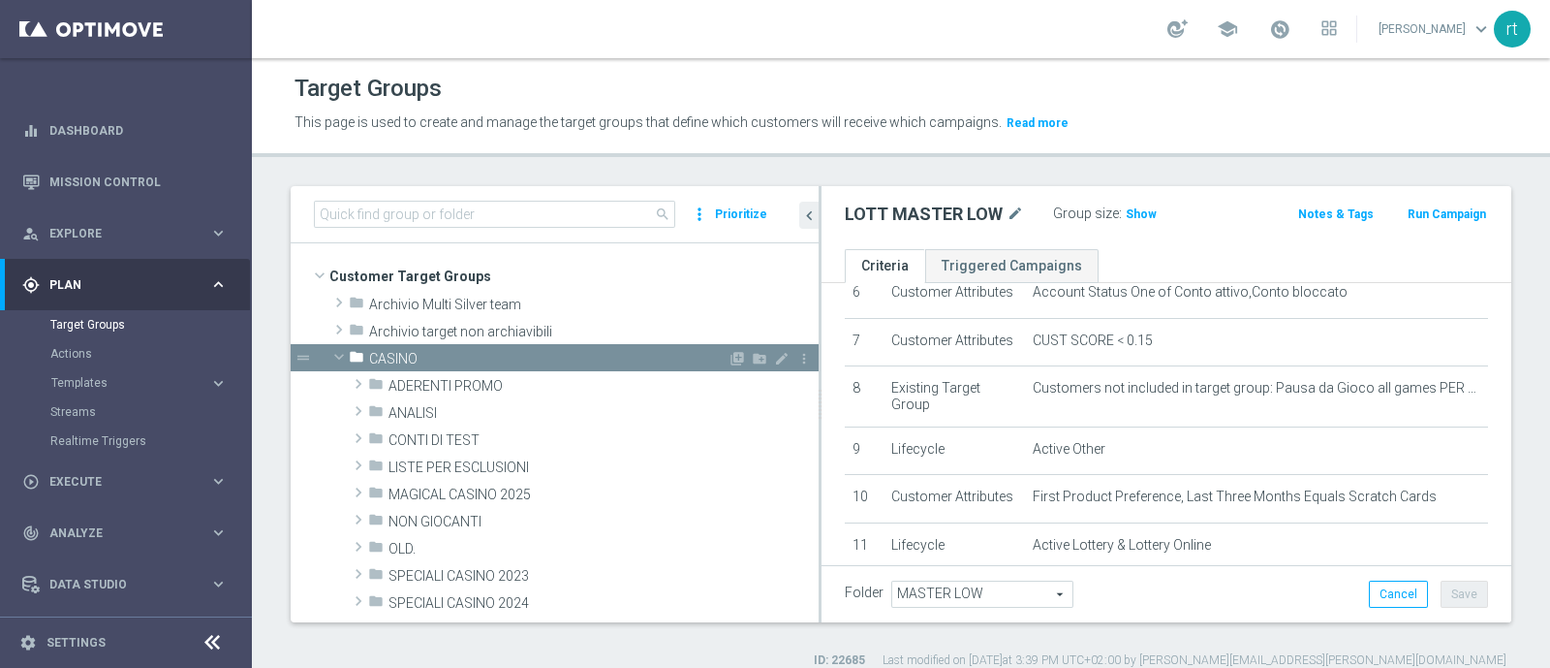
click at [518, 357] on span "CASINO" at bounding box center [548, 359] width 359 height 16
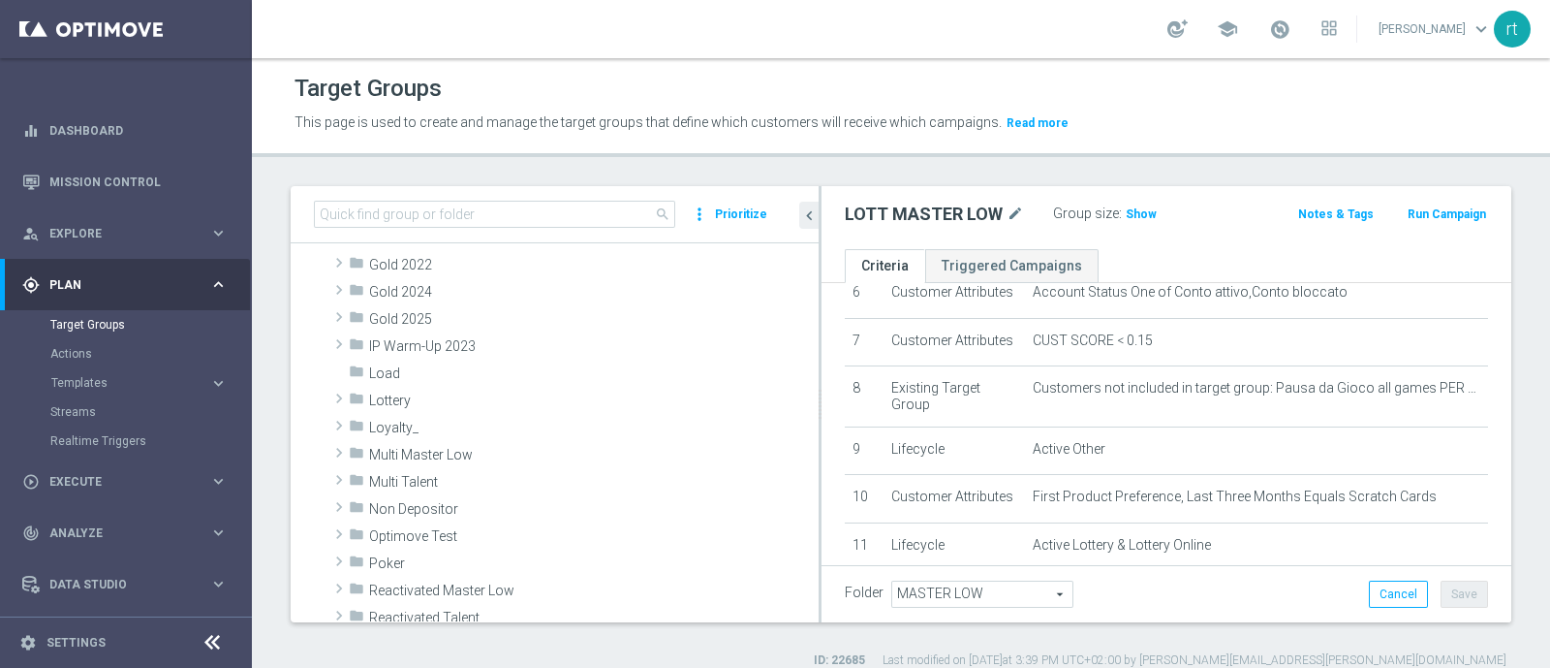
scroll to position [367, 0]
click at [426, 404] on span "Lottery" at bounding box center [548, 398] width 359 height 16
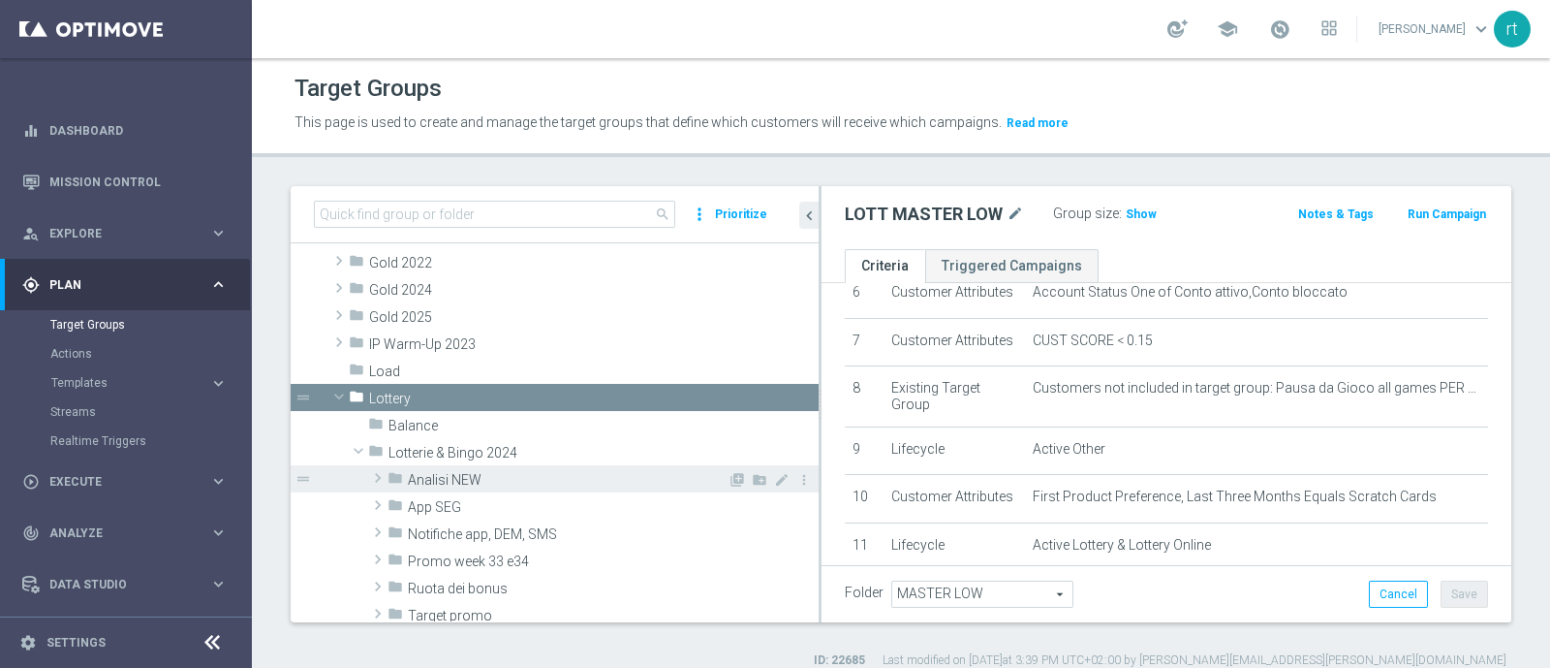
click at [449, 472] on span "Analisi NEW" at bounding box center [568, 480] width 320 height 16
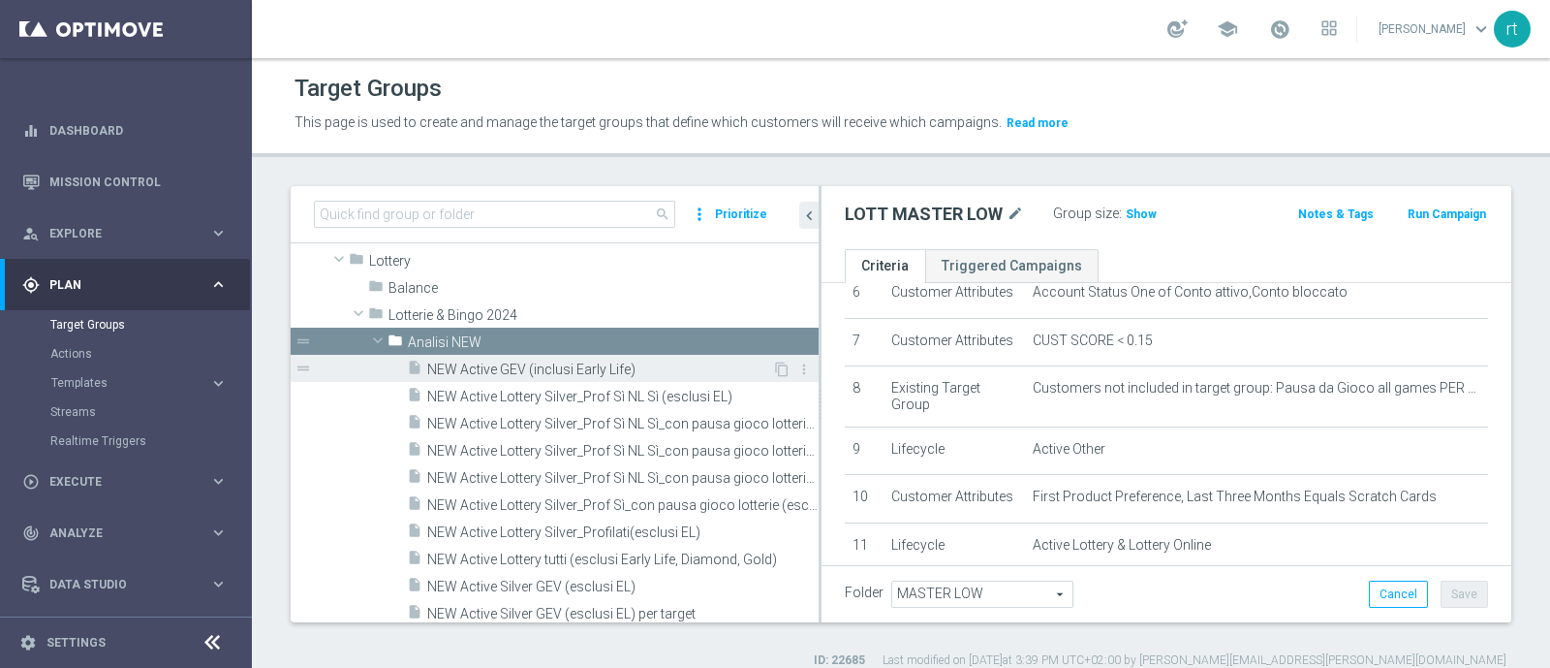
scroll to position [527, 0]
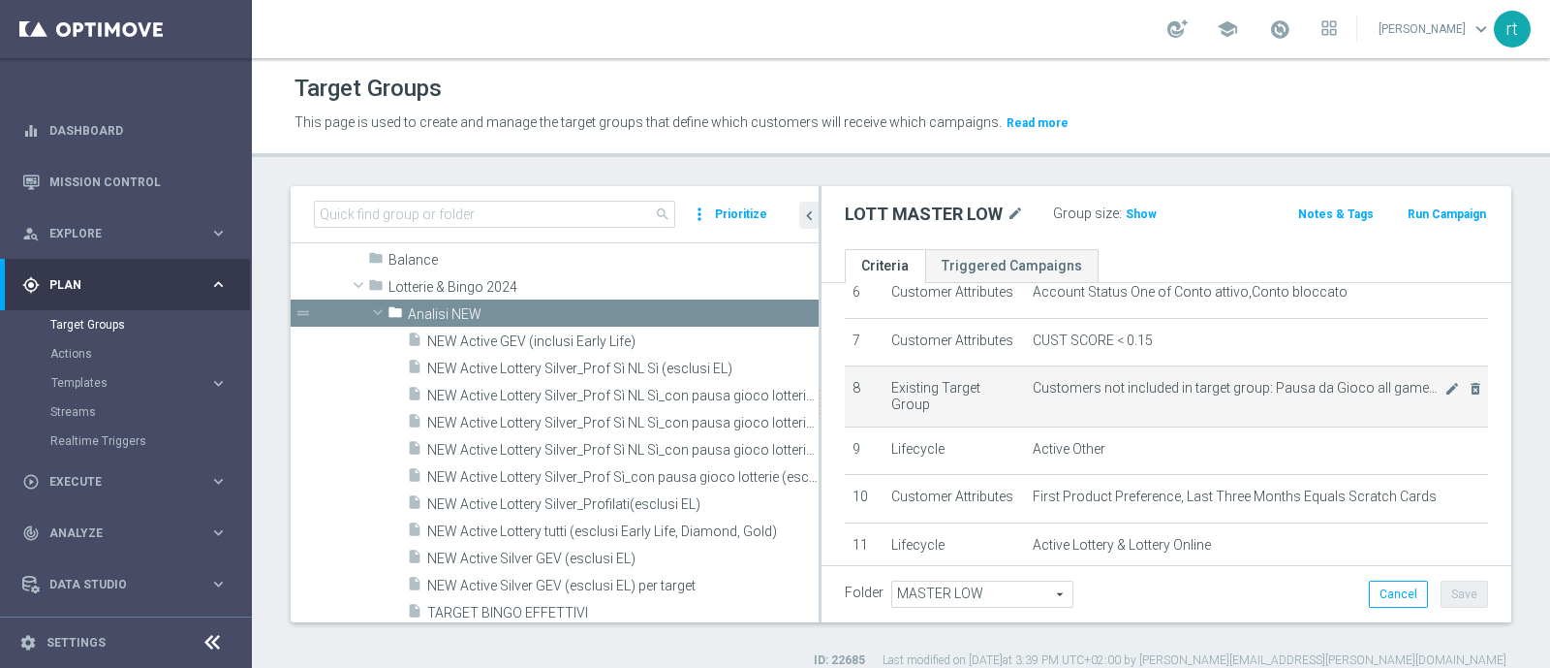
drag, startPoint x: 819, startPoint y: 441, endPoint x: 992, endPoint y: 487, distance: 179.6
click at [992, 487] on as-split "search more_vert Prioritize Customer Target Groups library_add create_new_folder" at bounding box center [901, 404] width 1221 height 436
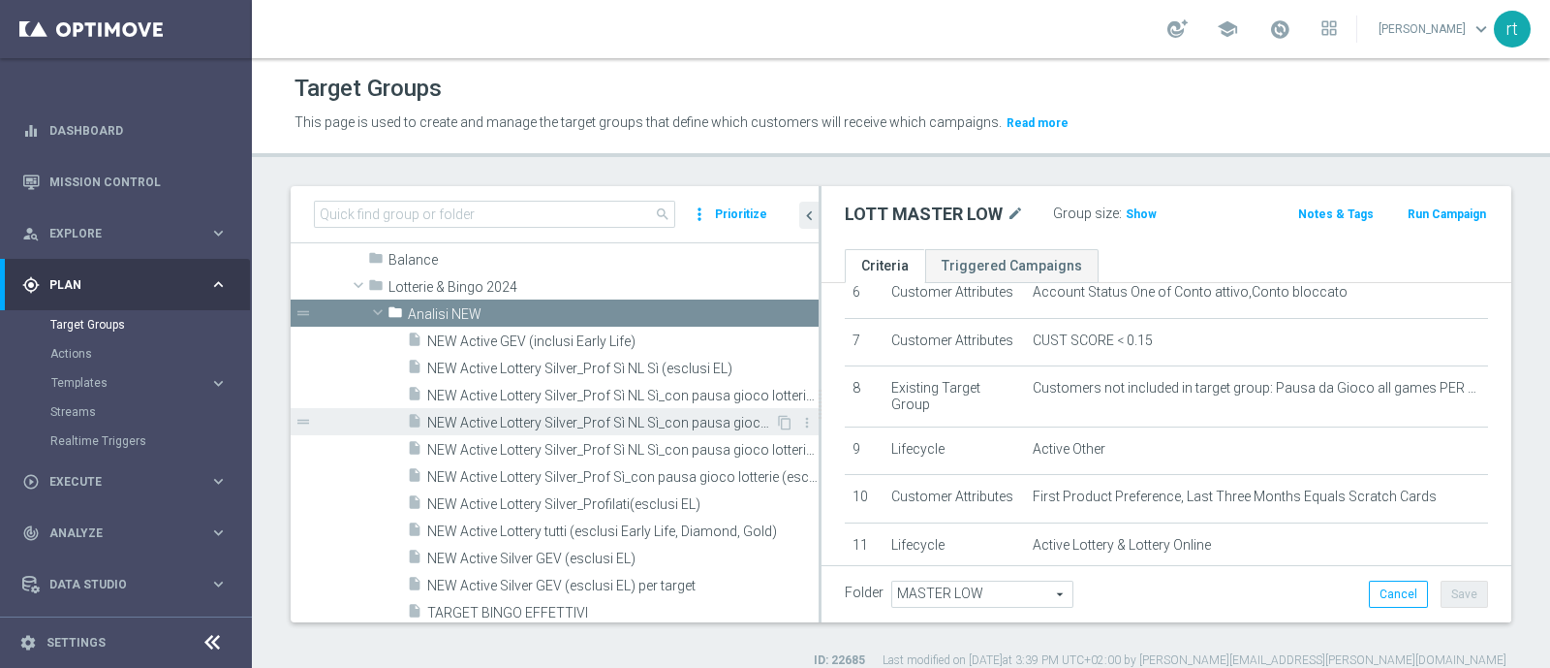
click at [571, 423] on span "NEW Active Lottery Silver_Prof Sì NL Sì_con pausa gioco lotterie (esclusi EL)_m…" at bounding box center [601, 423] width 348 height 16
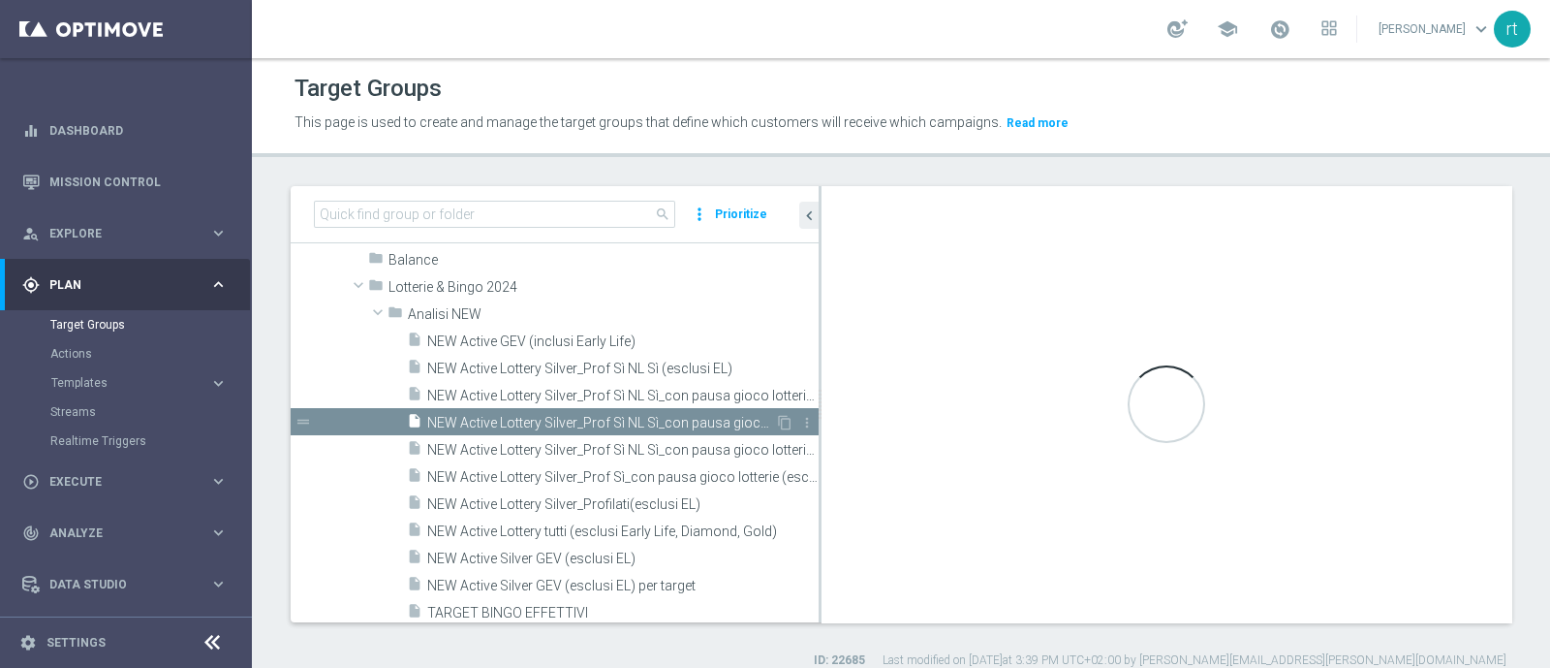
type textarea "((7 or 9) and 1 AND 2 AND 3 AND 4 AND 5 AND 6 AND 8 AND 11 and 12 AND 10 AND 13…"
type input "Analisi NEW"
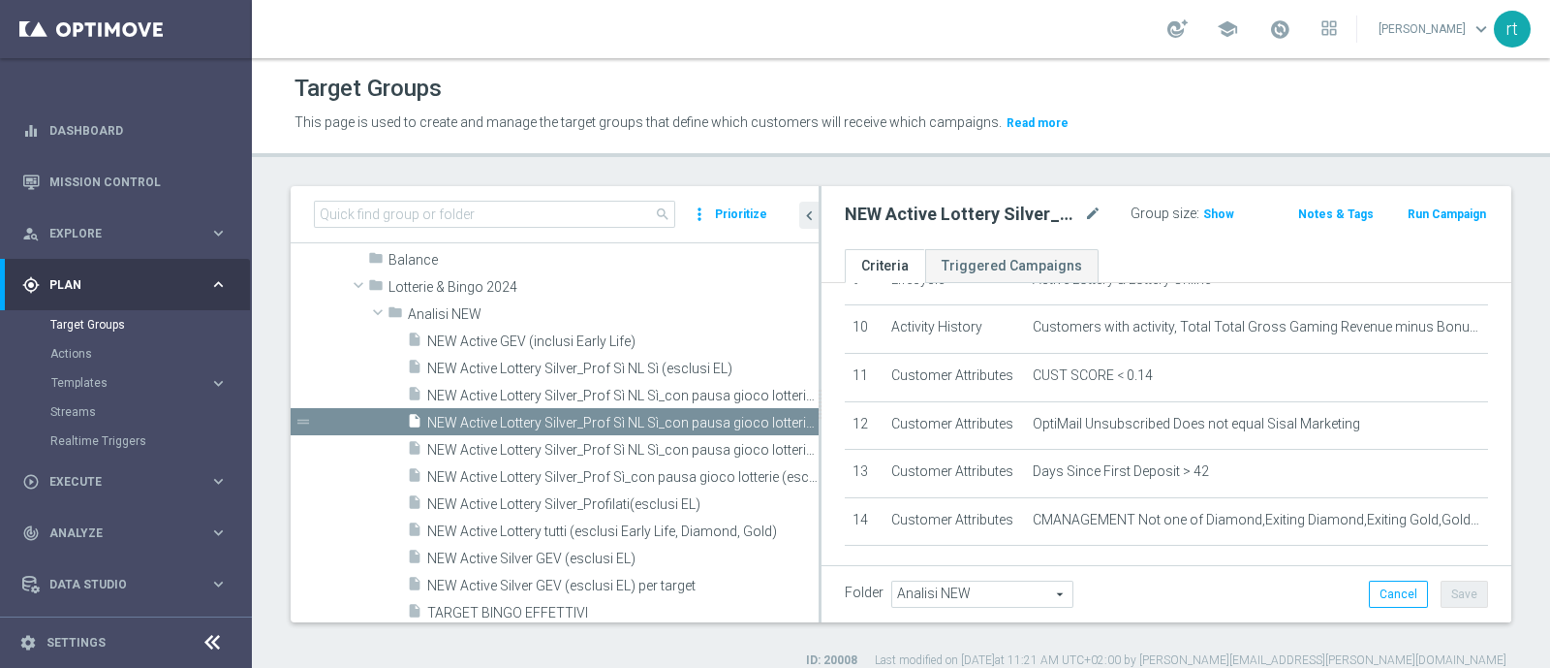
scroll to position [547, 0]
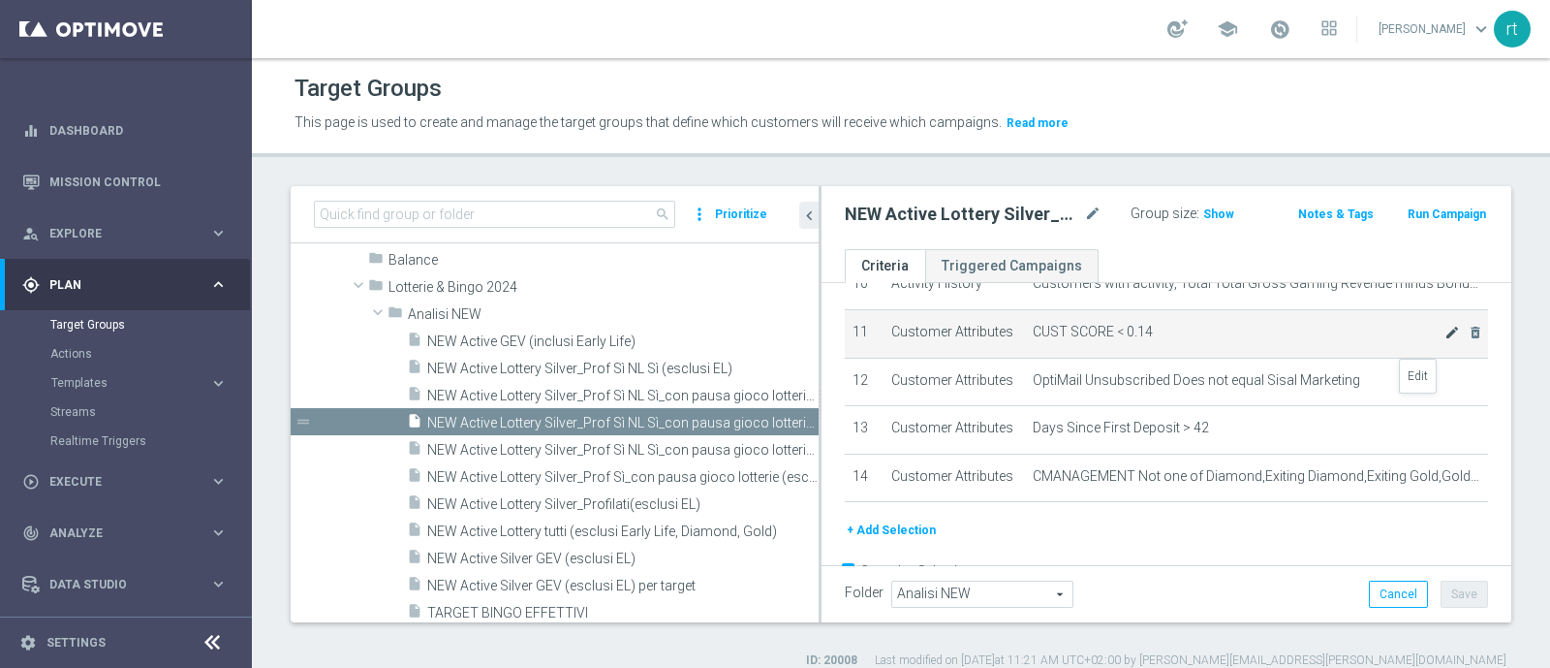
click at [1445, 340] on icon "mode_edit" at bounding box center [1453, 333] width 16 height 16
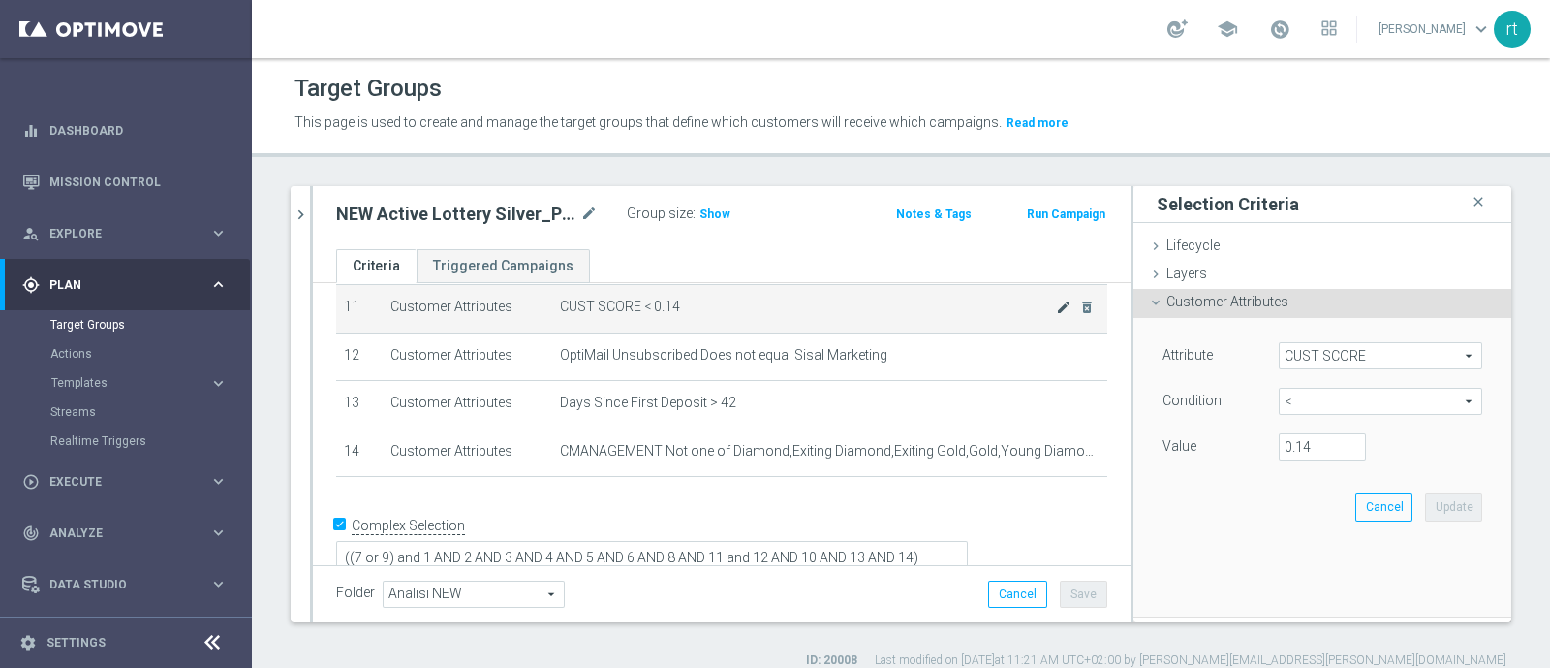
scroll to position [456, 0]
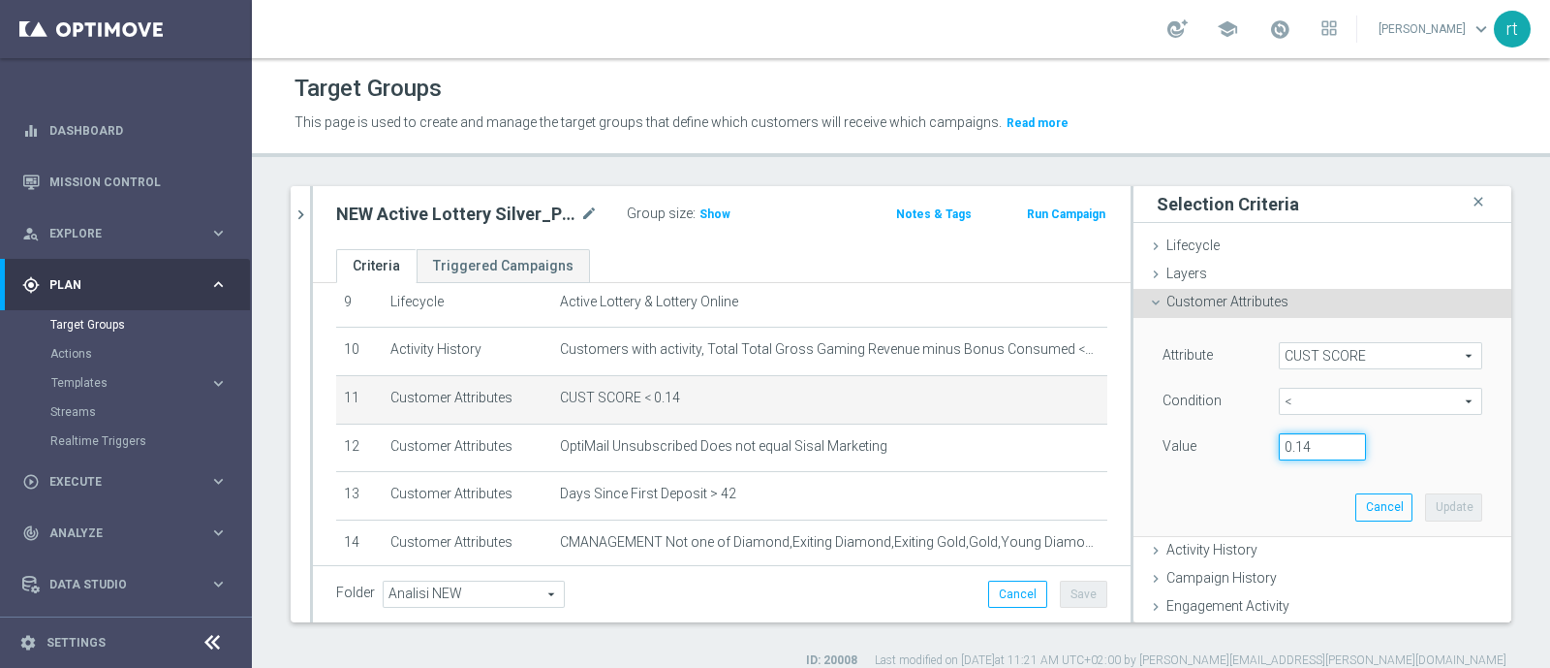
click at [1308, 440] on input "0.14" at bounding box center [1322, 446] width 87 height 27
type input "0.15"
click at [1438, 498] on button "Update" at bounding box center [1453, 506] width 57 height 27
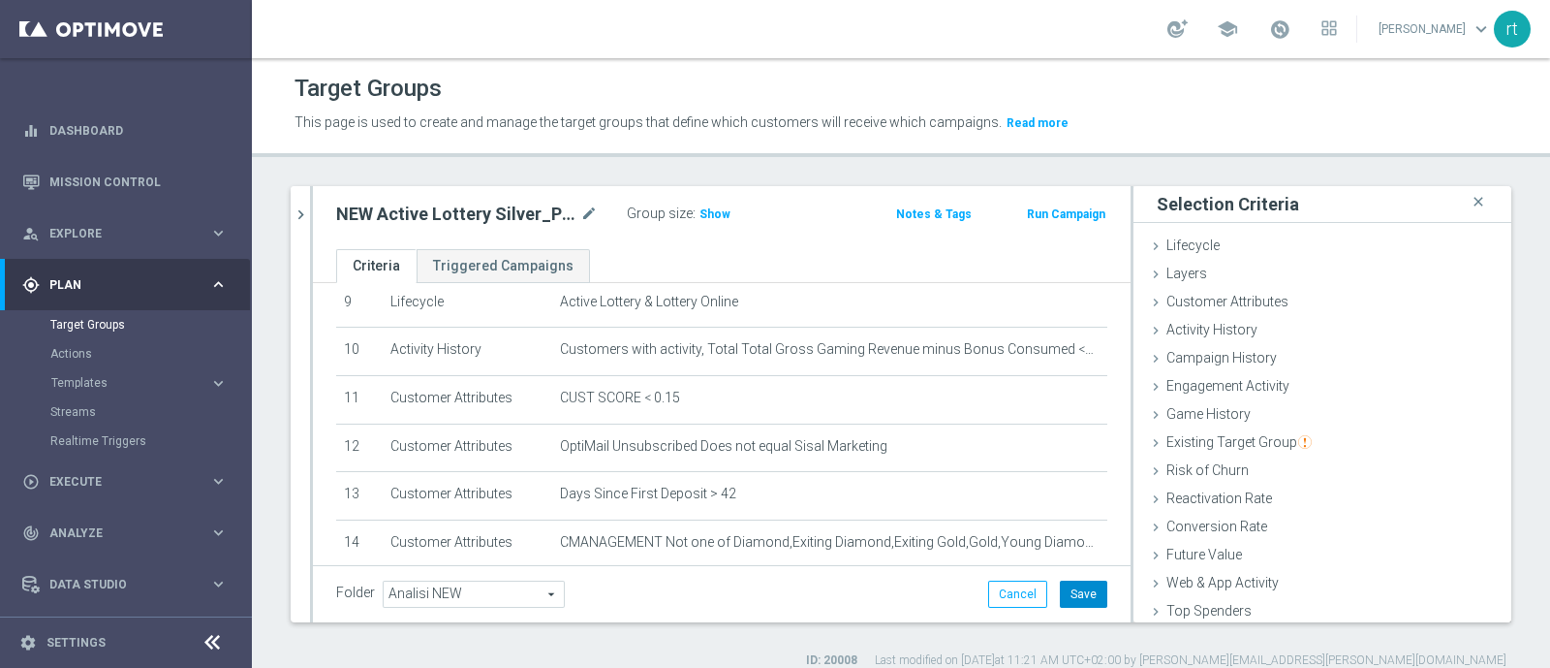
click at [1070, 584] on button "Save" at bounding box center [1083, 593] width 47 height 27
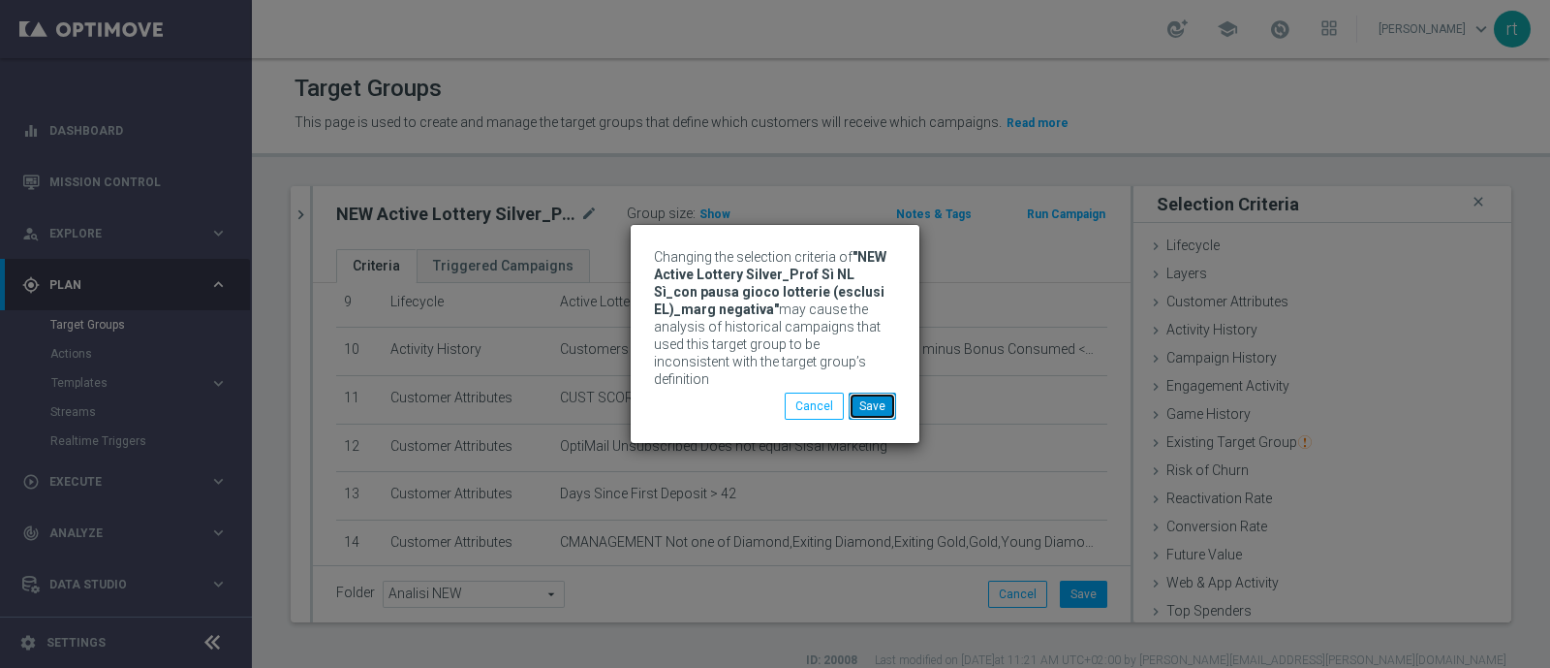
click at [883, 394] on button "Save" at bounding box center [872, 405] width 47 height 27
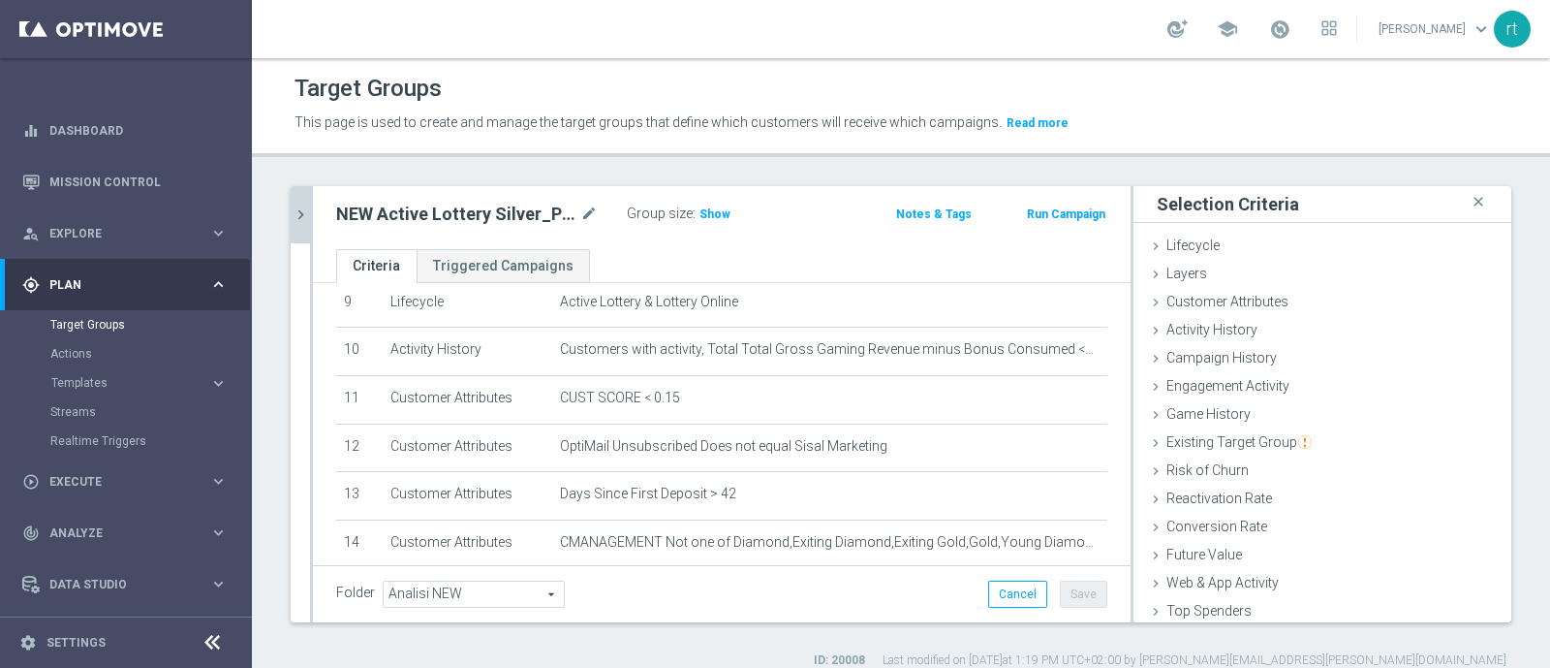
click at [304, 220] on icon "chevron_right" at bounding box center [301, 214] width 18 height 18
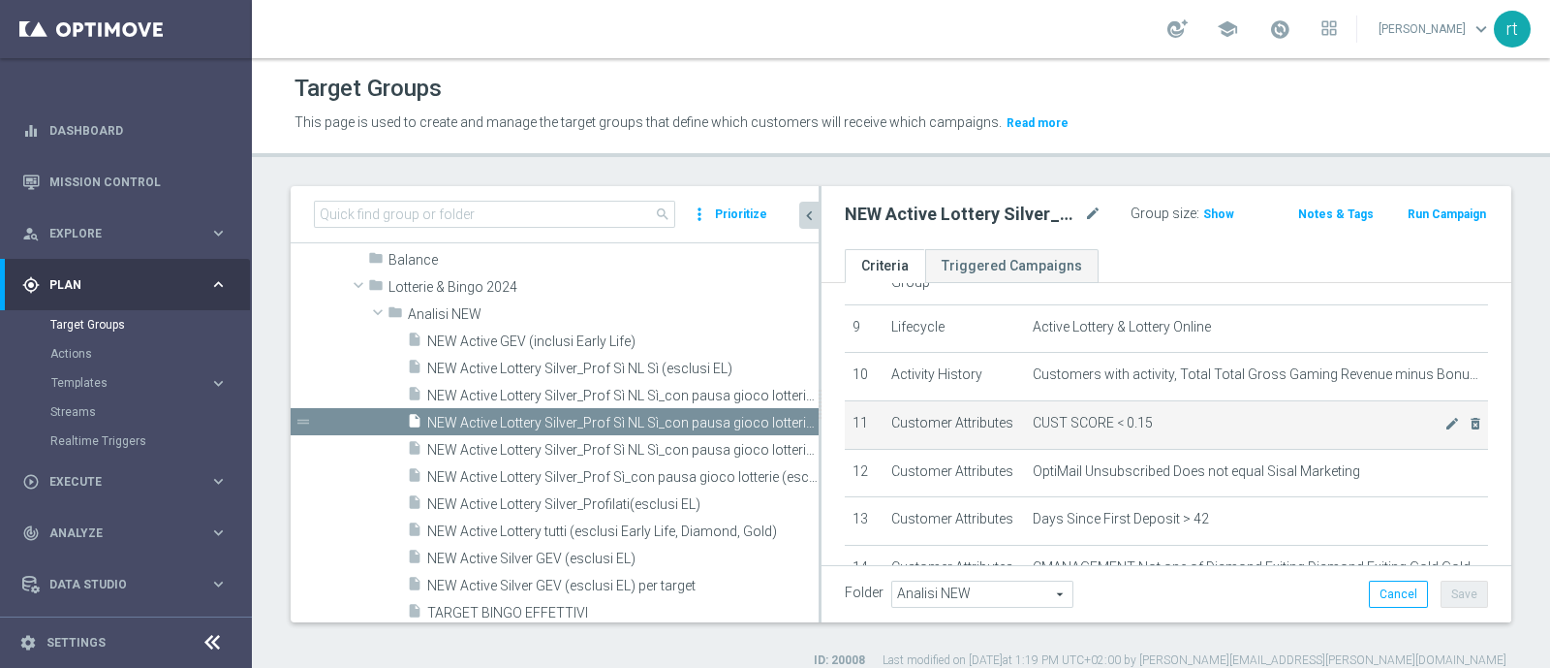
scroll to position [547, 0]
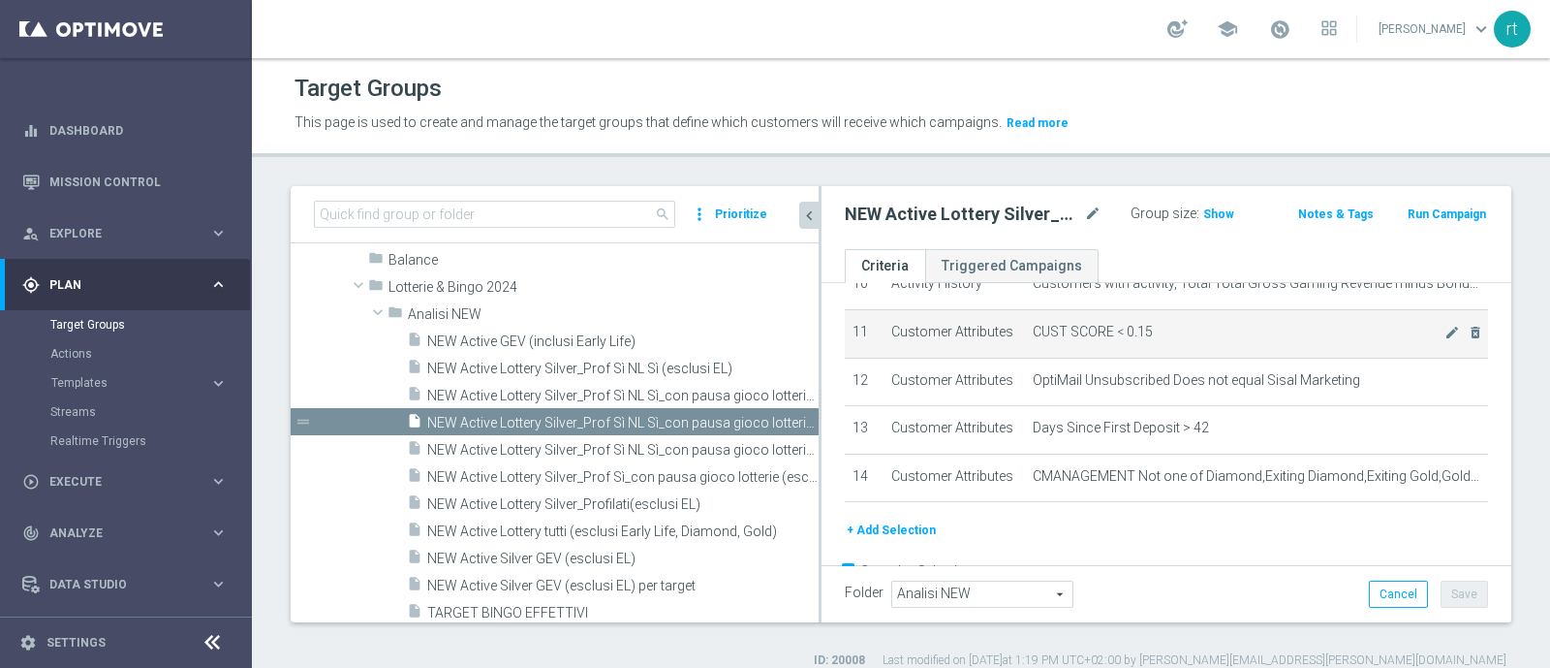
drag, startPoint x: 669, startPoint y: 402, endPoint x: 862, endPoint y: 421, distance: 194.7
click at [862, 421] on as-split "search more_vert Prioritize Customer Target Groups library_add create_new_folder" at bounding box center [901, 404] width 1221 height 436
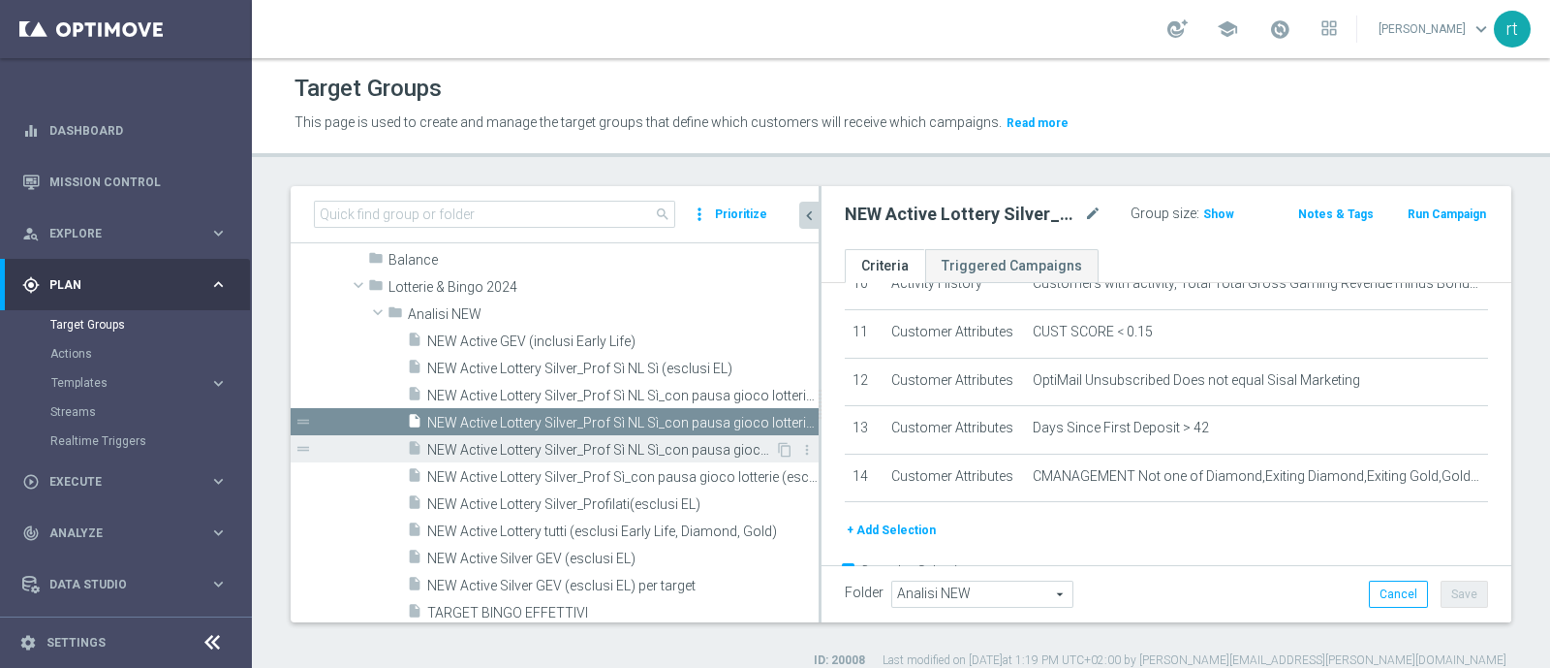
click at [607, 449] on span "NEW Active Lottery Silver_Prof Sì NL Sì_con pausa gioco lotterie (esclusi EL)_m…" at bounding box center [601, 450] width 348 height 16
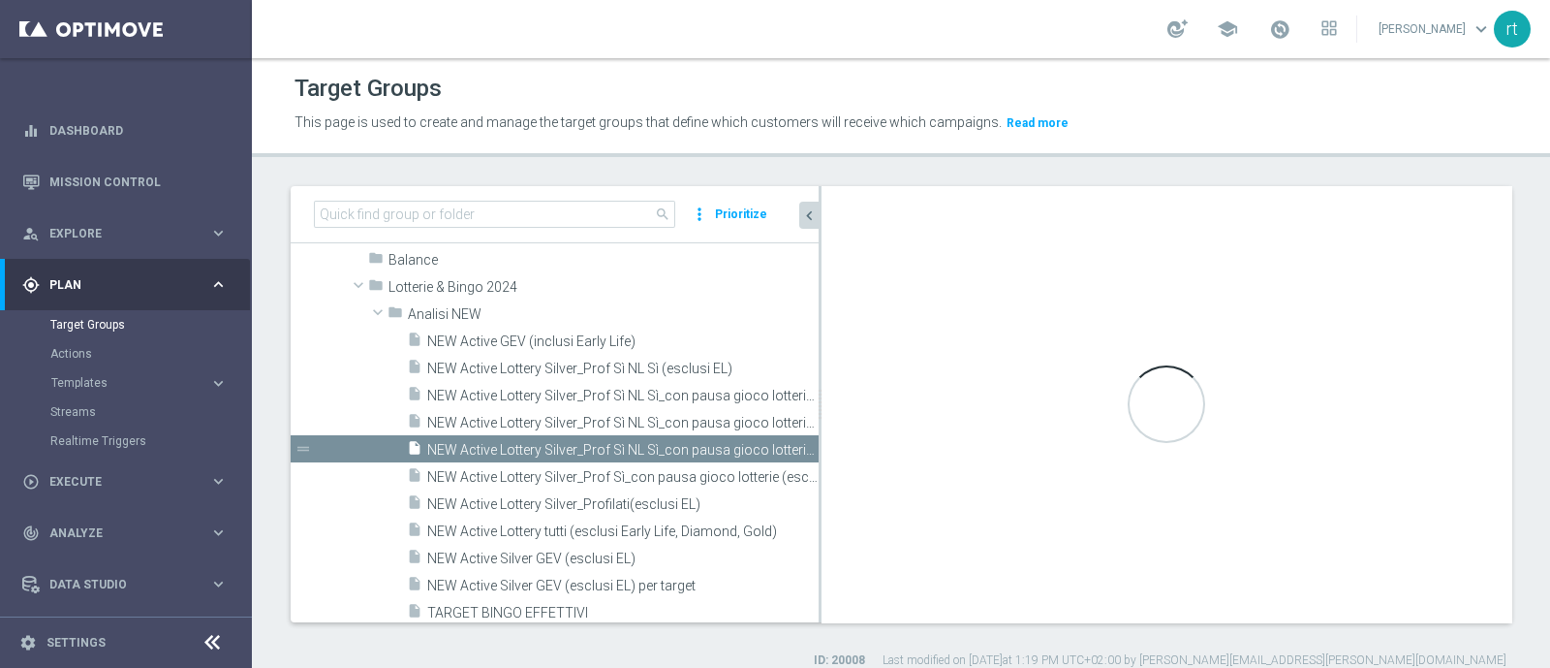
type textarea "(7 or 9) and 1 AND 2 AND 3 AND 4 AND 5 AND 6 AND 8 AND 11 and 12 AND 10 AND 13 …"
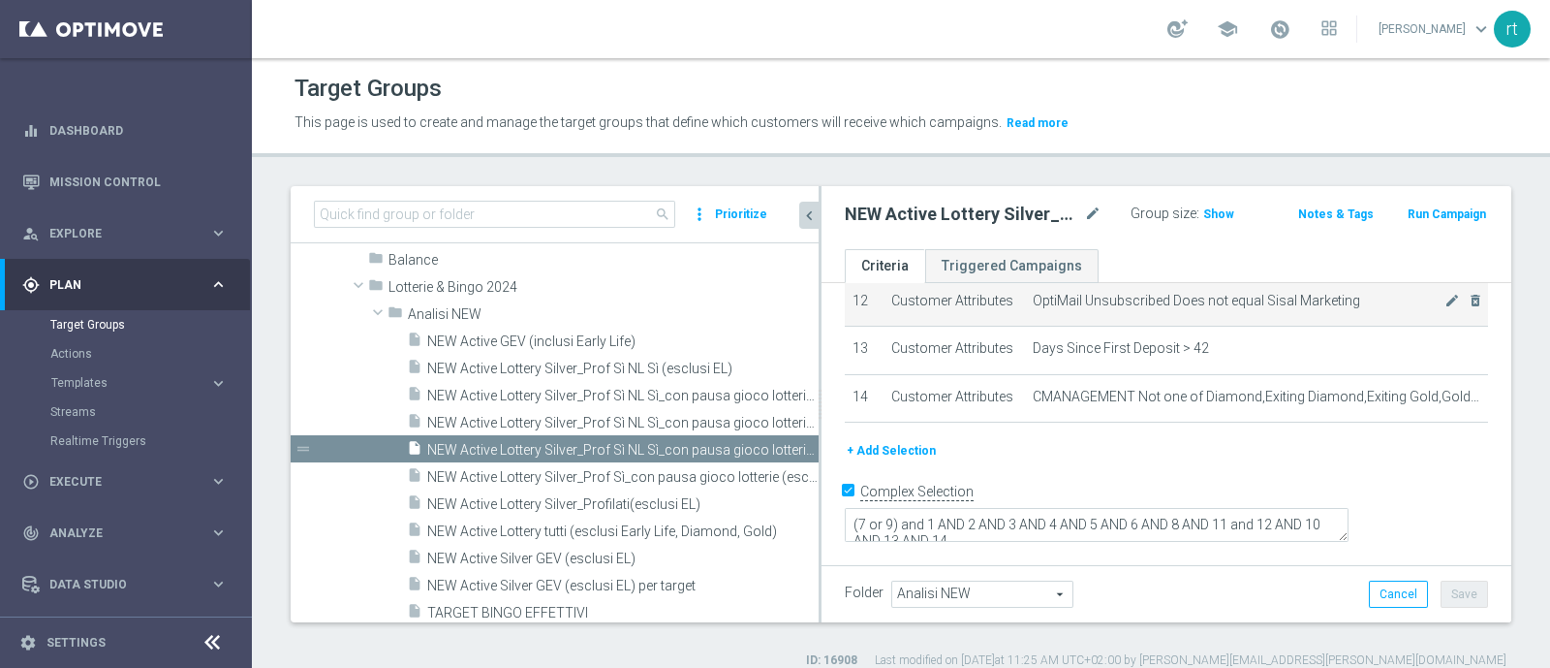
scroll to position [656, 0]
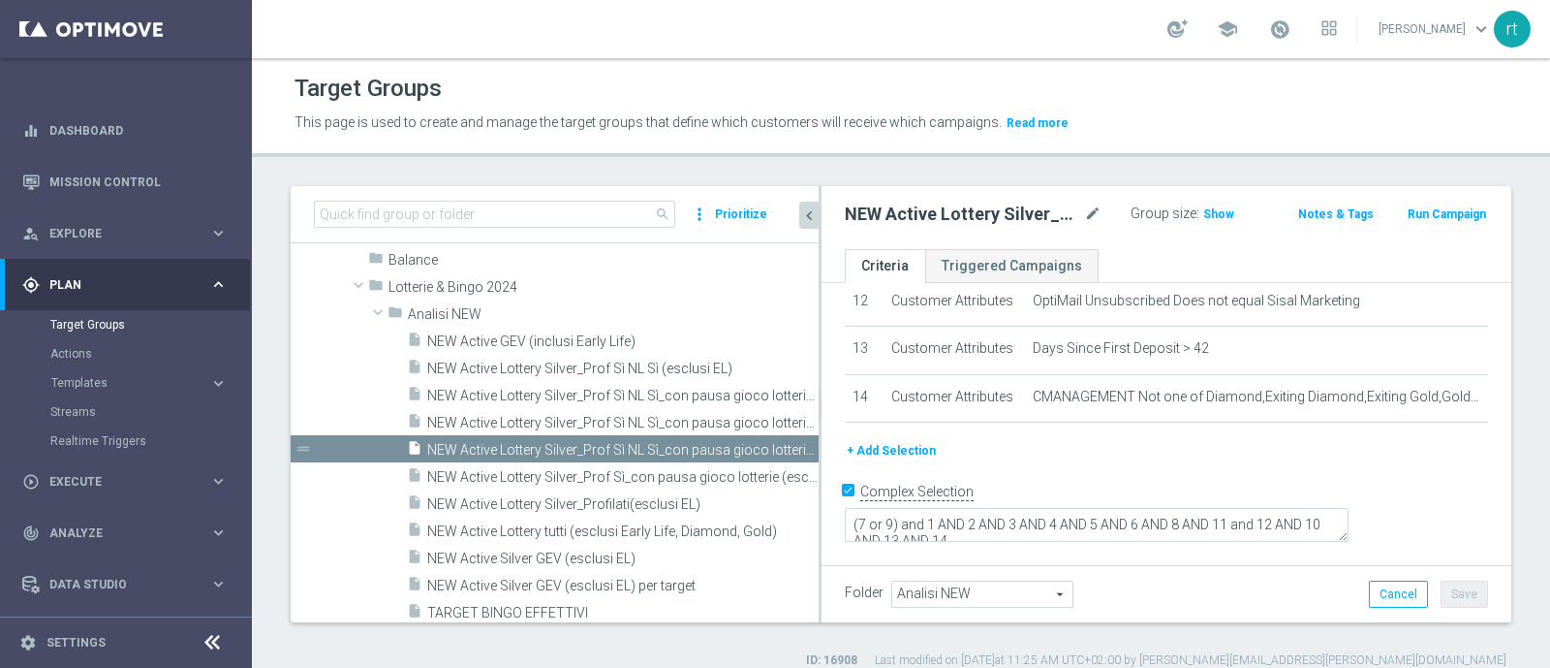
click at [1419, 278] on td "CUST SCORE < 0.14 mode_edit delete_forever" at bounding box center [1256, 254] width 463 height 48
click at [1445, 261] on icon "mode_edit" at bounding box center [1453, 253] width 16 height 16
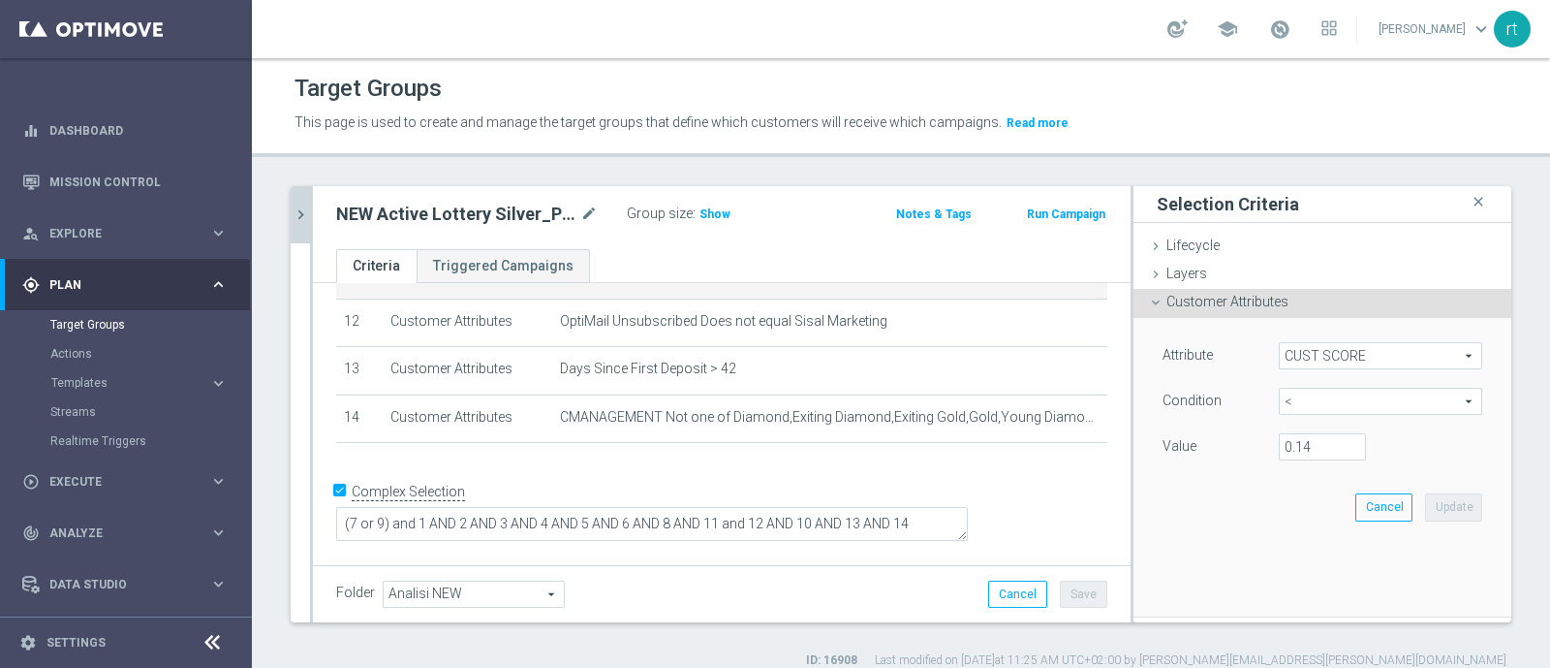
scroll to position [543, 0]
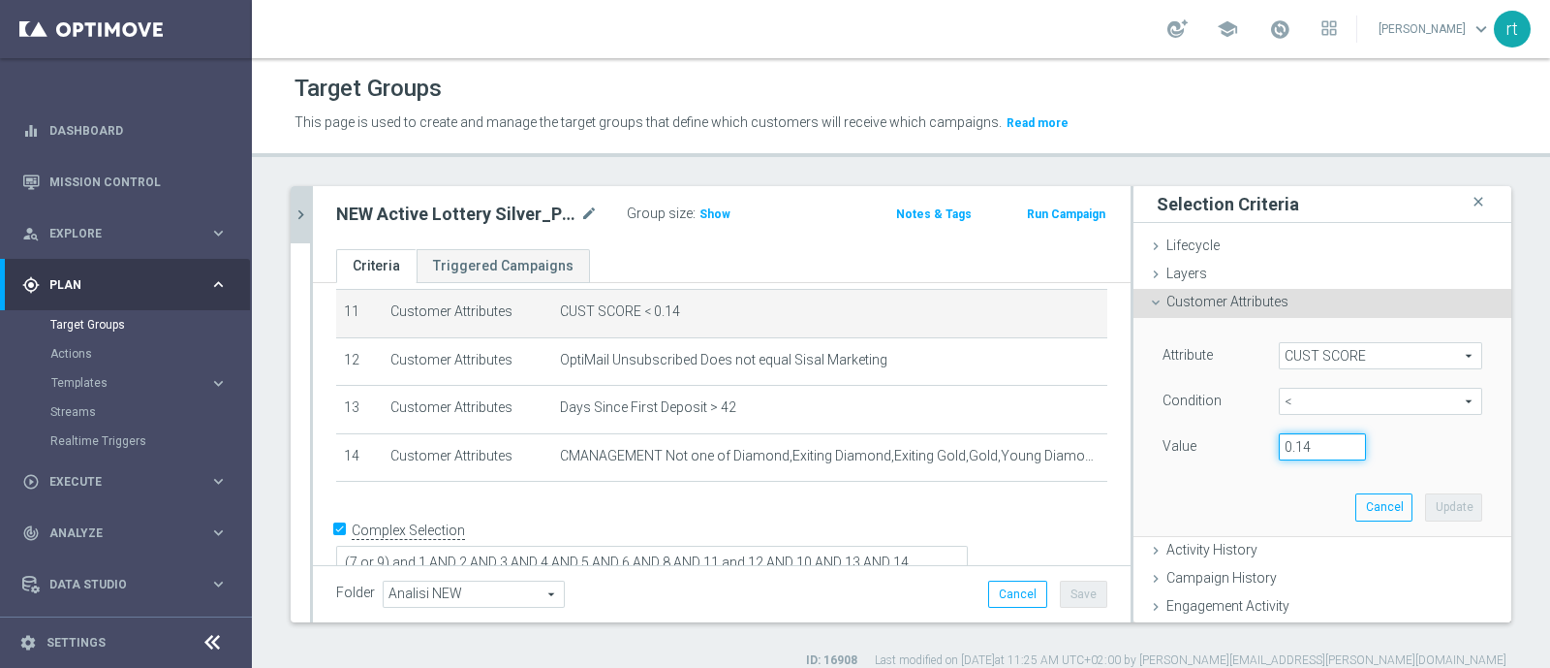
click at [1311, 452] on input "0.14" at bounding box center [1322, 446] width 87 height 27
type input "0.15"
click at [1425, 506] on button "Update" at bounding box center [1453, 506] width 57 height 27
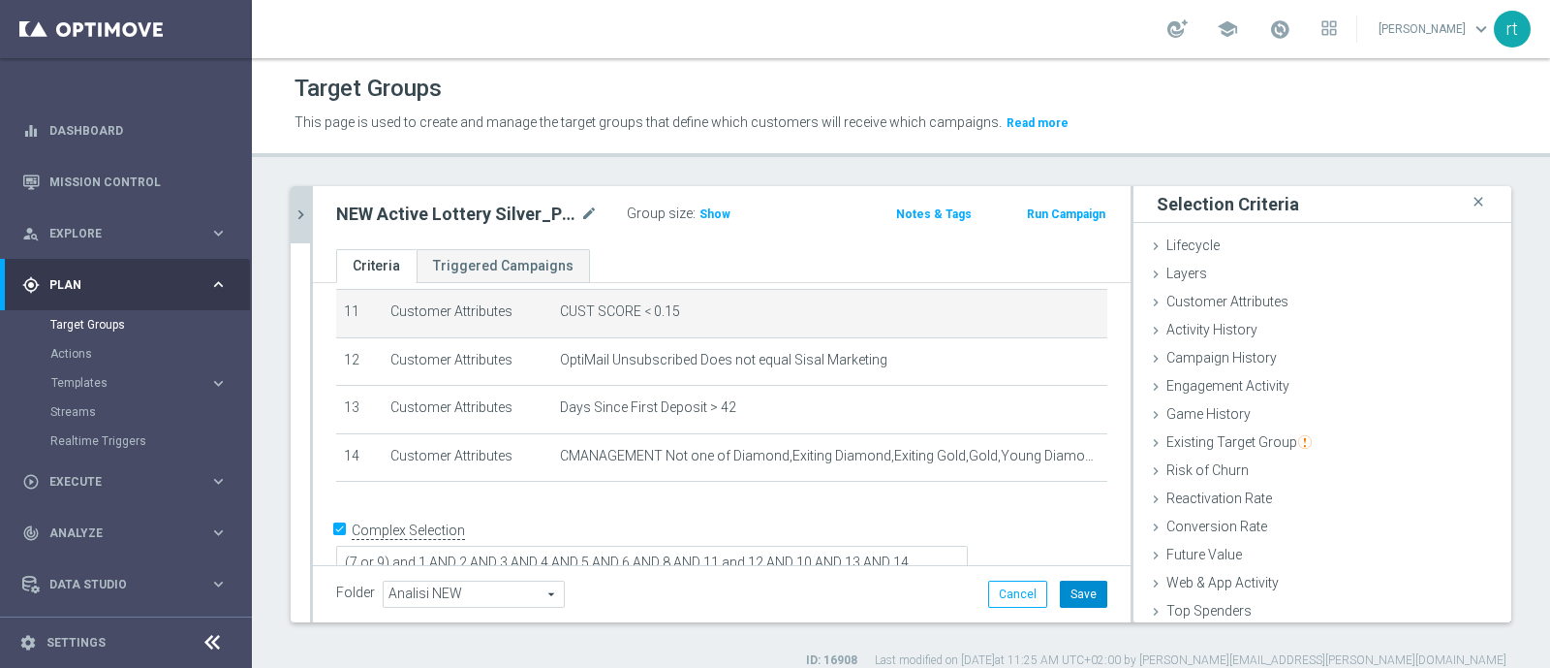
click at [1066, 585] on button "Save" at bounding box center [1083, 593] width 47 height 27
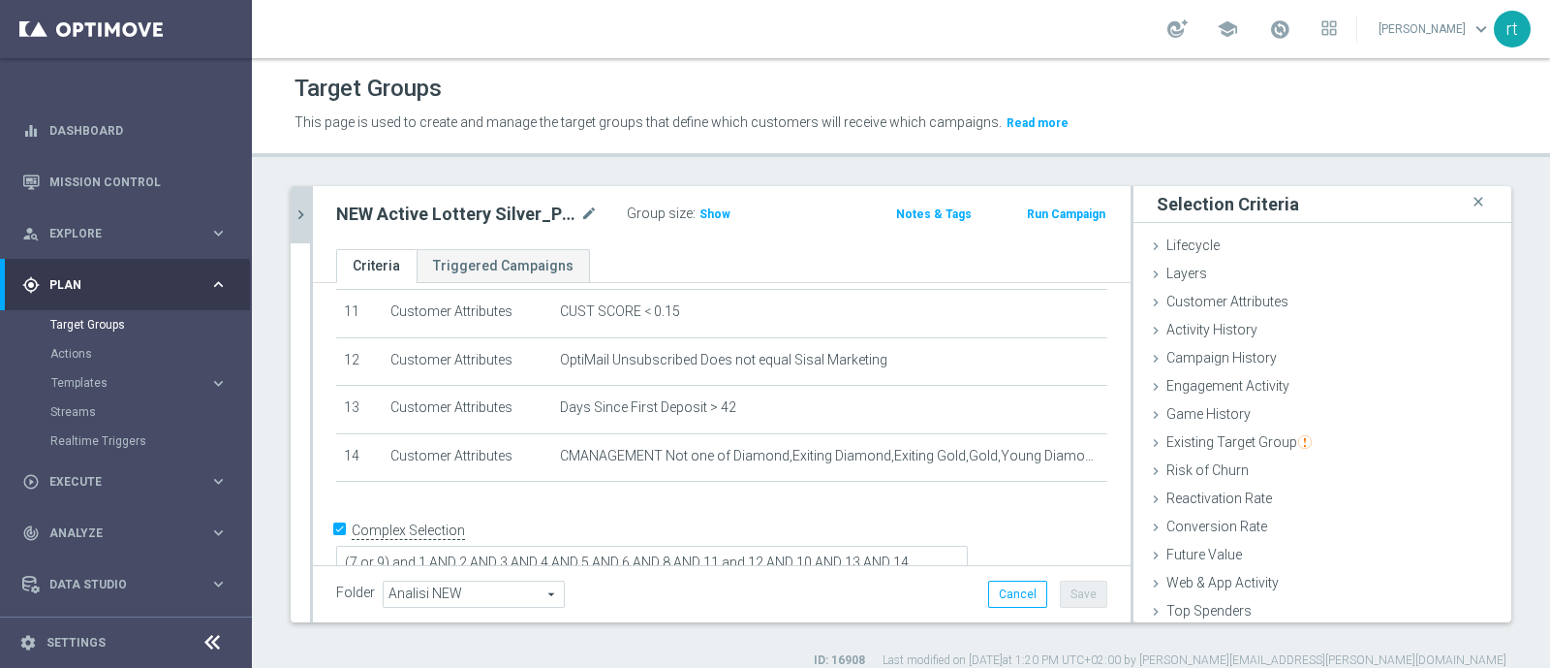
click at [301, 213] on icon "chevron_right" at bounding box center [301, 214] width 18 height 18
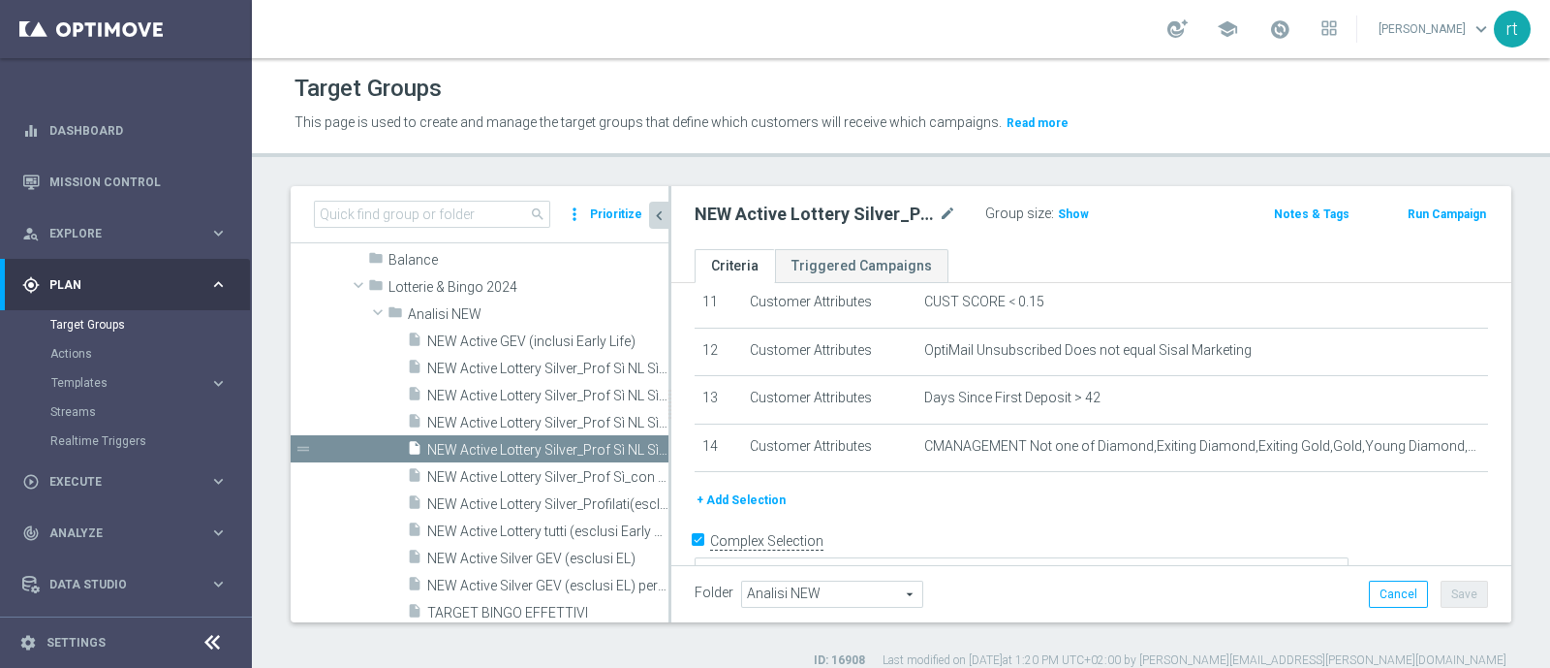
click at [671, 436] on div "# Selection Type Criteria delete_forever 1 Customer Attributes Profiling Flag E…" at bounding box center [1091, 173] width 840 height 884
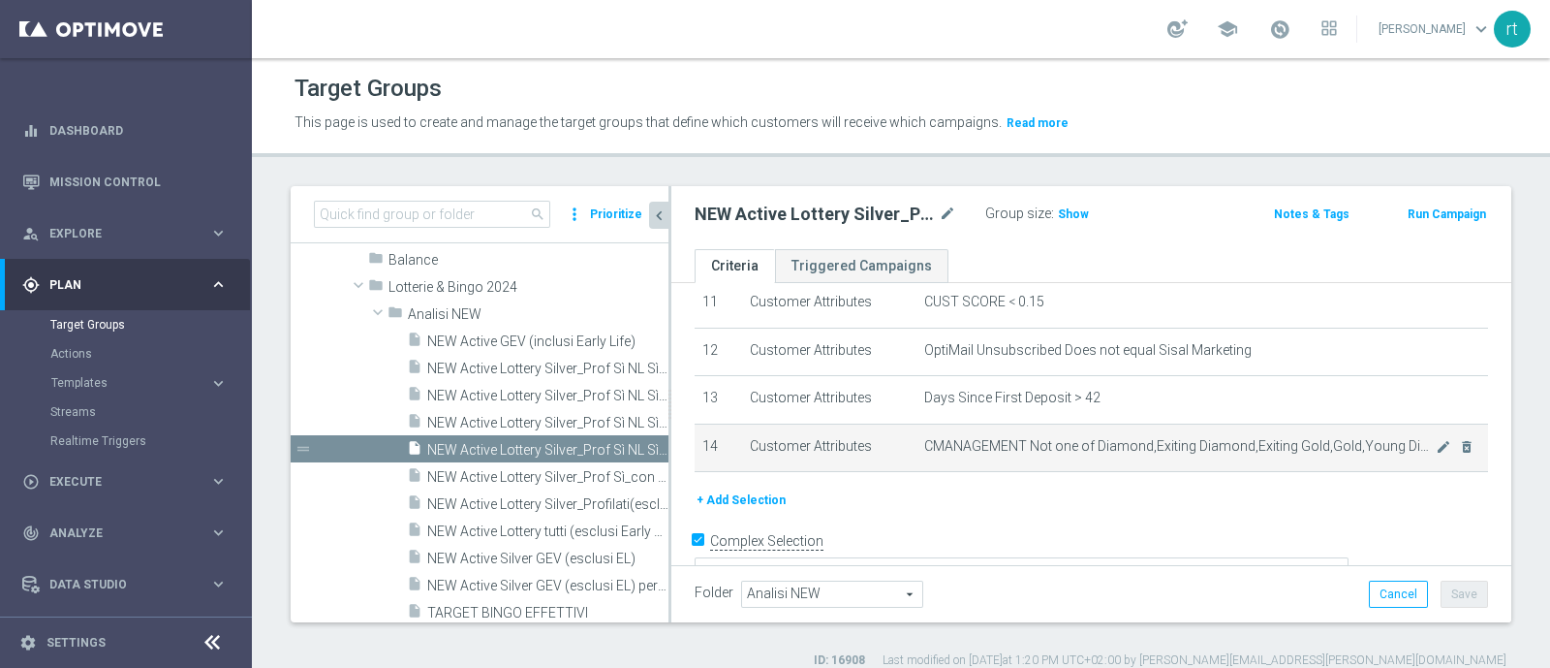
scroll to position [656, 0]
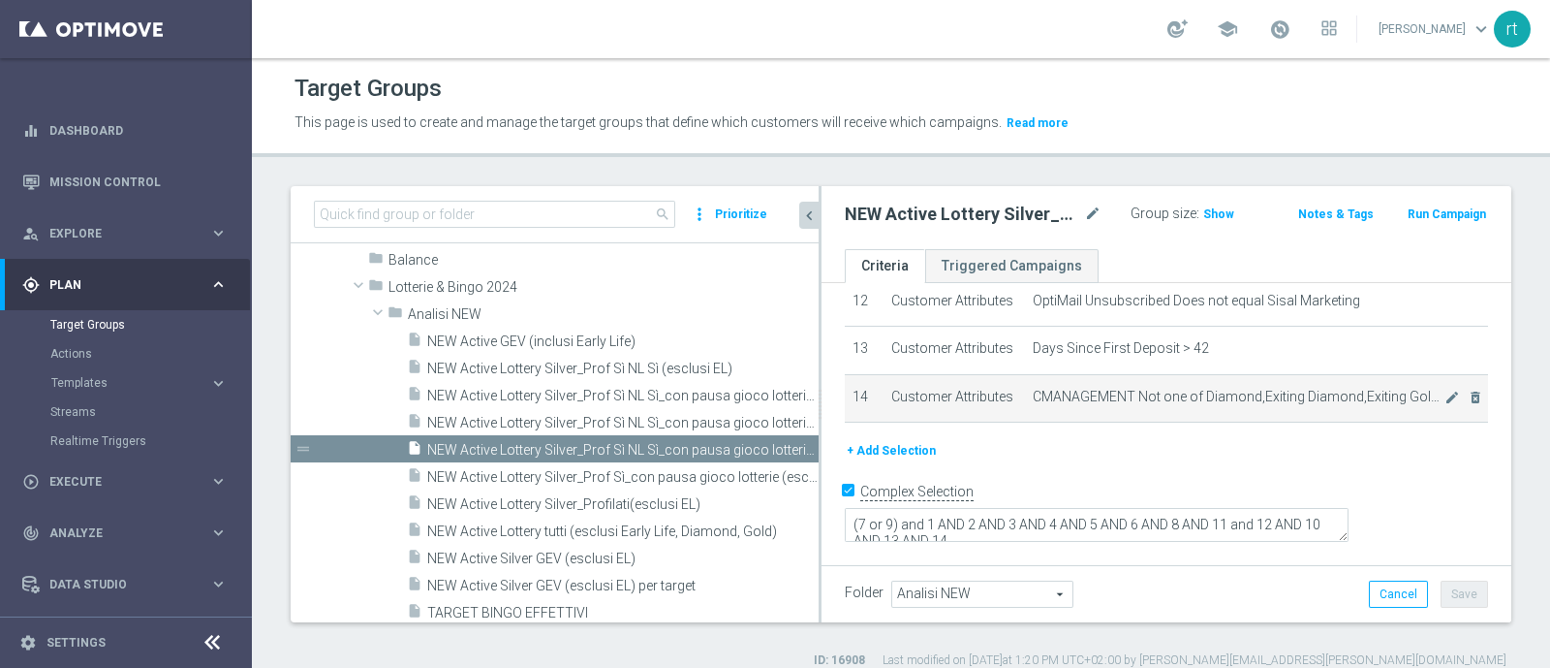
drag, startPoint x: 670, startPoint y: 435, endPoint x: 853, endPoint y: 467, distance: 185.9
click at [853, 467] on as-split "search more_vert Prioritize Customer Target Groups library_add create_new_folder" at bounding box center [901, 404] width 1221 height 436
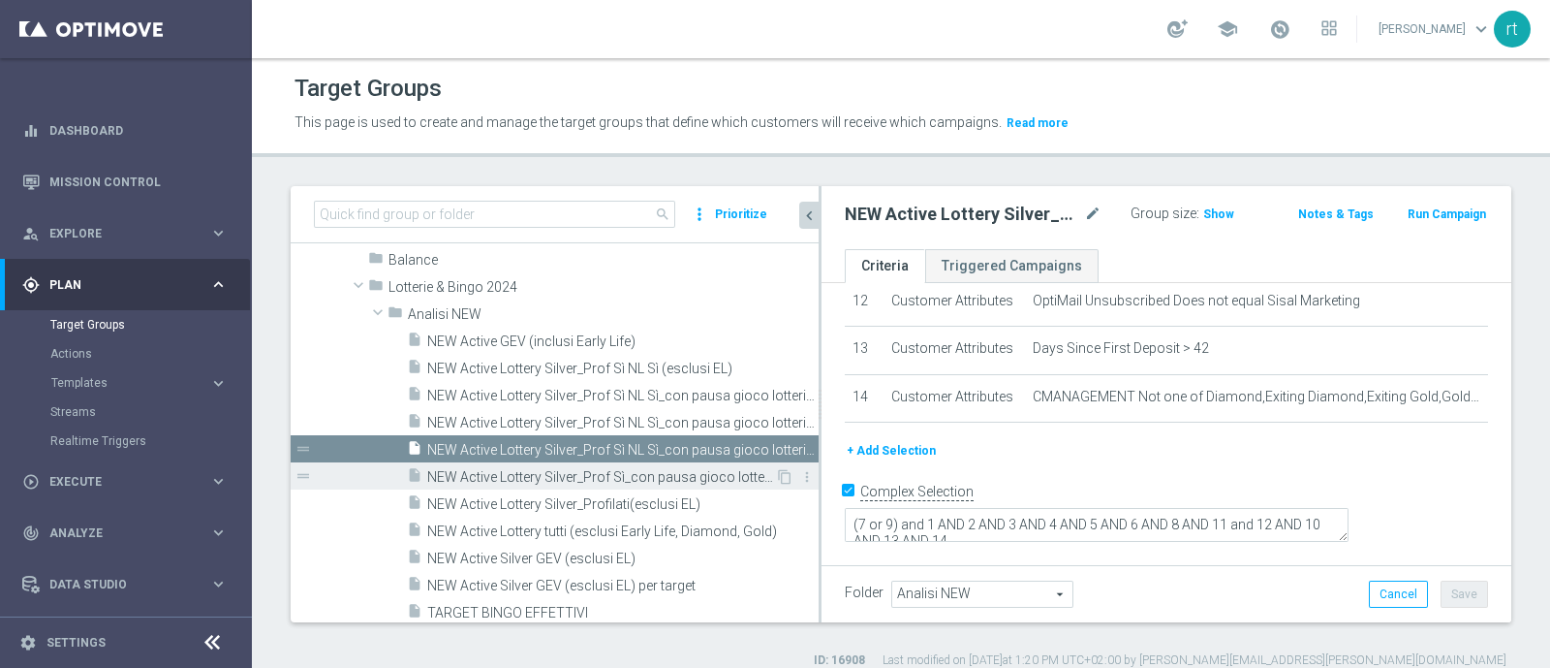
click at [585, 475] on span "NEW Active Lottery Silver_Prof Sì_con pausa gioco lotterie (esclusi EL)_marg po…" at bounding box center [601, 477] width 348 height 16
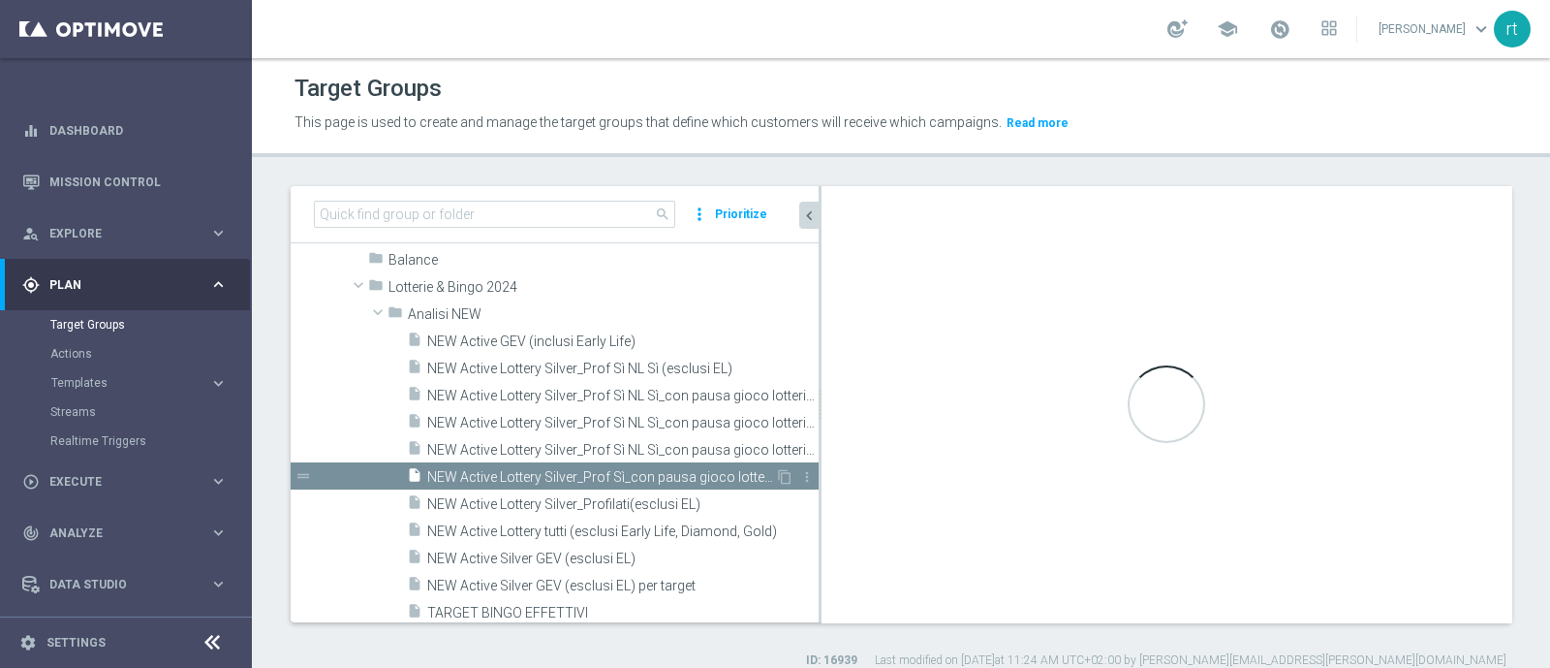
type textarea "(6 or 8) and 1 AND 2 AND 3 AND 4 AND 5 AND 7 AND 9 AND 11 and 12 AND 10"
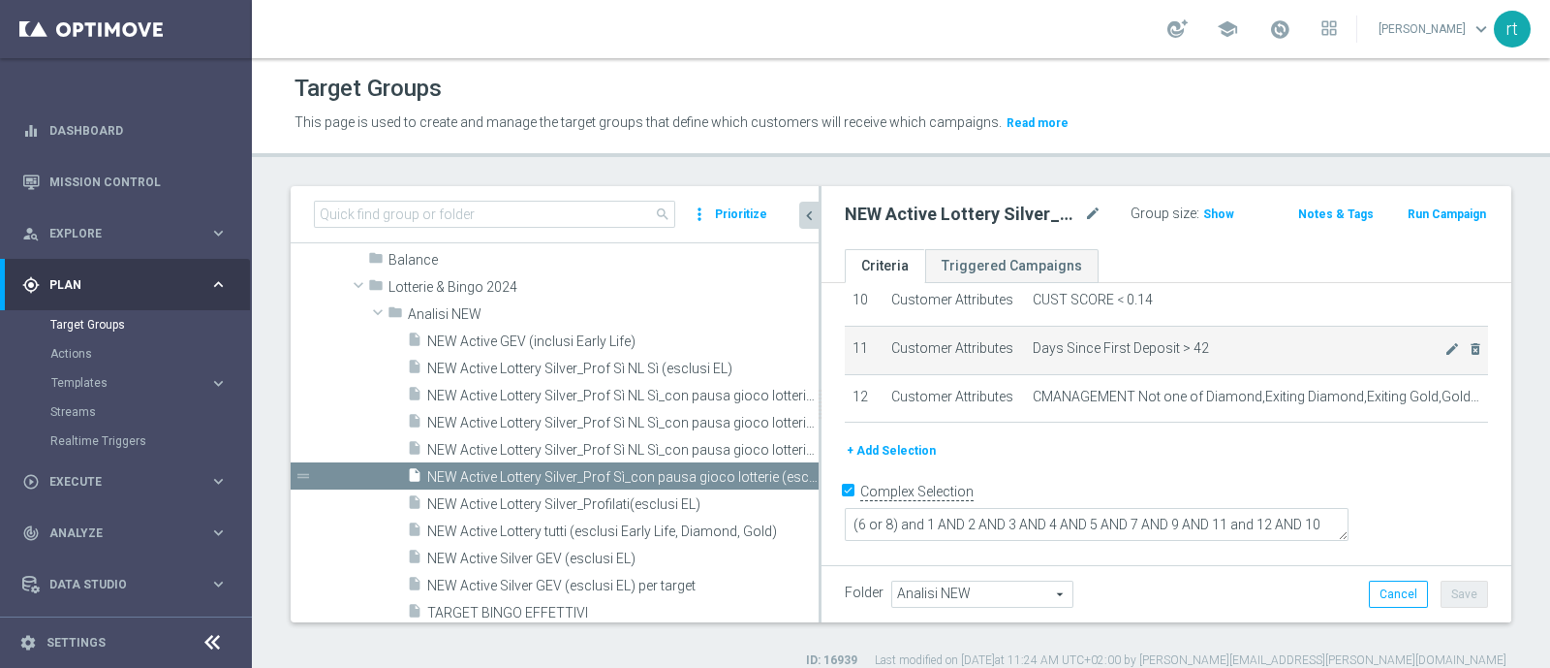
scroll to position [522, 0]
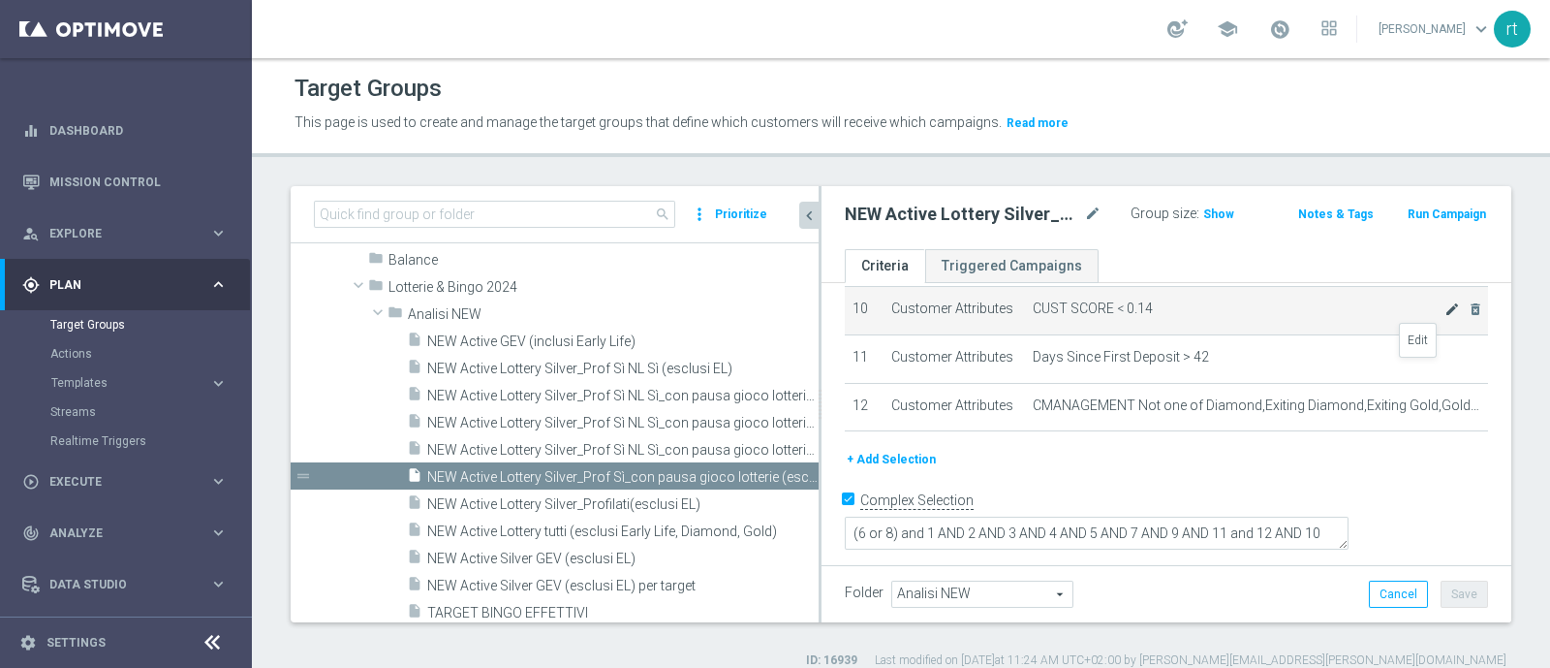
click at [1445, 317] on icon "mode_edit" at bounding box center [1453, 309] width 16 height 16
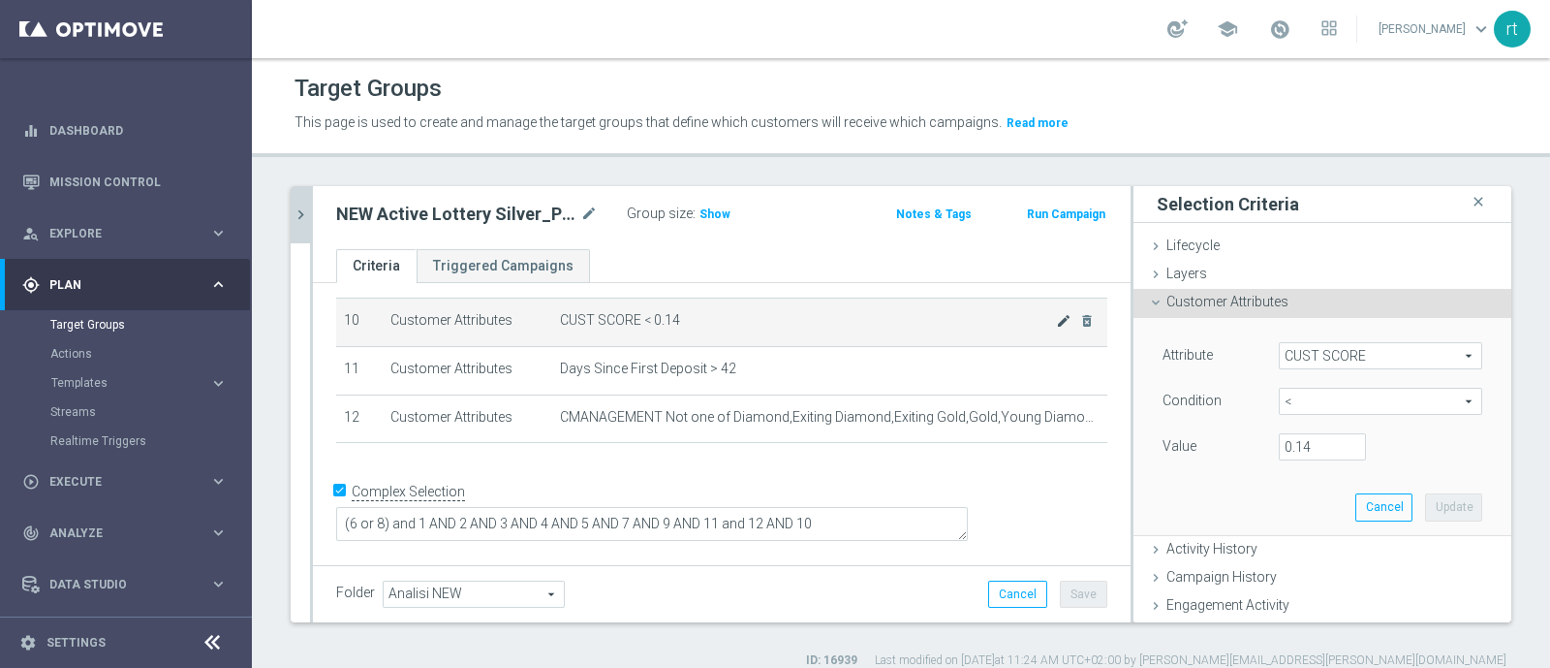
scroll to position [431, 0]
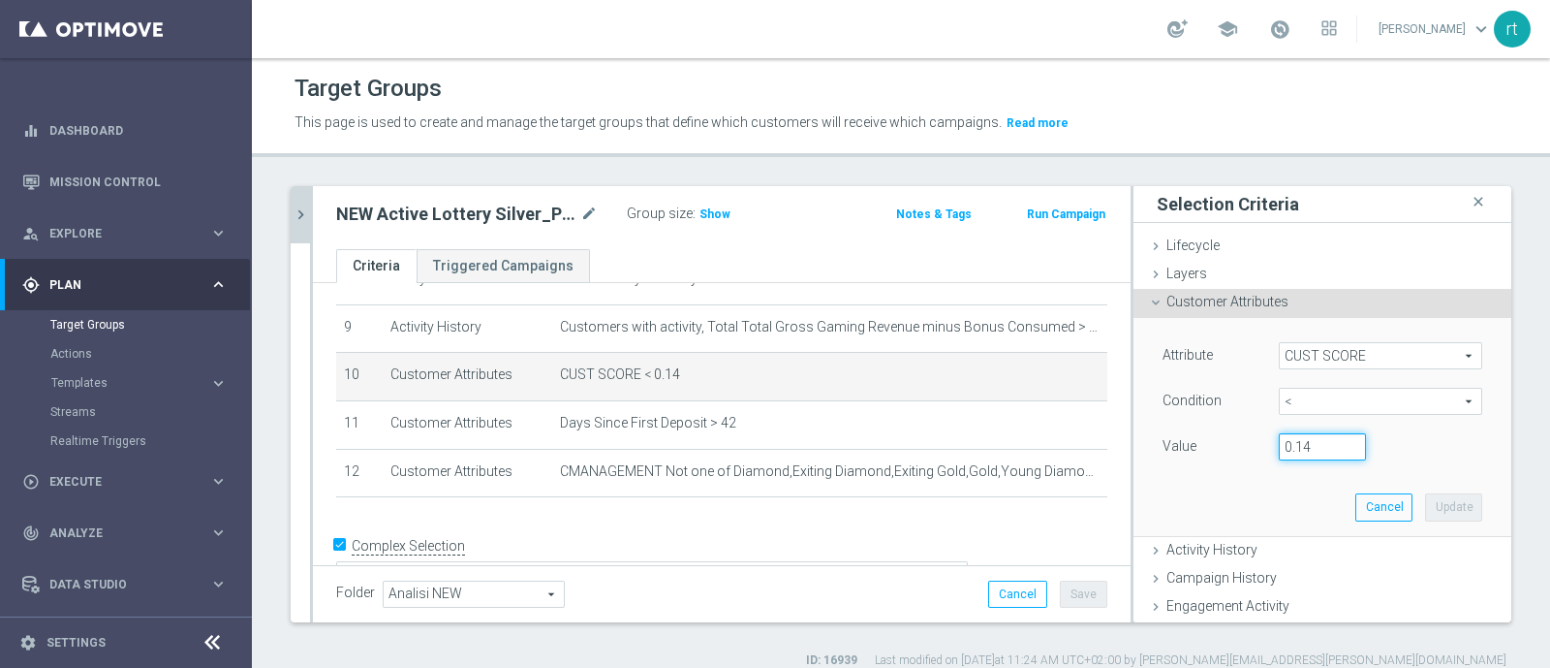
click at [1290, 451] on input "0.14" at bounding box center [1322, 446] width 87 height 27
type input "0.15"
click at [1409, 489] on div "Attribute CUST SCORE CUST SCORE arrow_drop_down search Condition < < arrow_drop…" at bounding box center [1322, 426] width 349 height 217
click at [1425, 498] on button "Update" at bounding box center [1453, 506] width 57 height 27
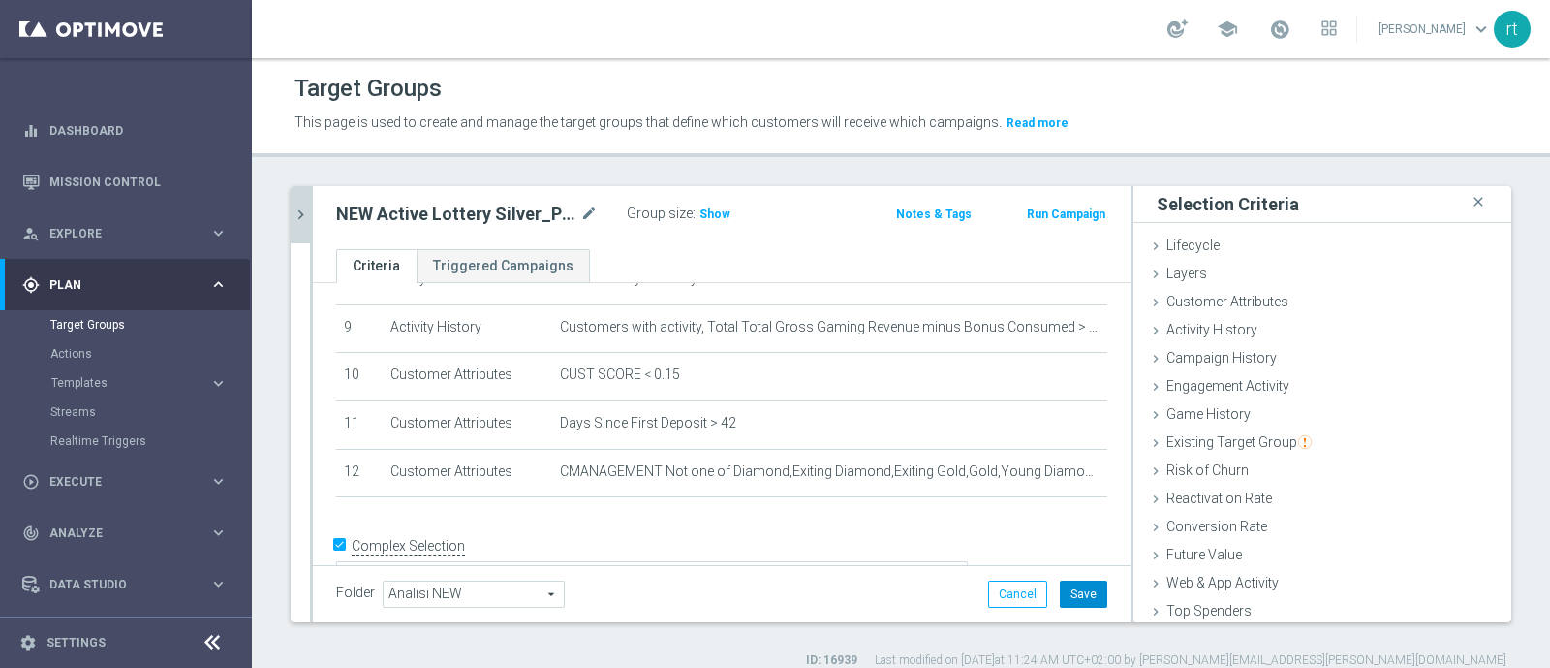
click at [1069, 589] on button "Save" at bounding box center [1083, 593] width 47 height 27
click at [296, 226] on button "chevron_right" at bounding box center [300, 214] width 19 height 57
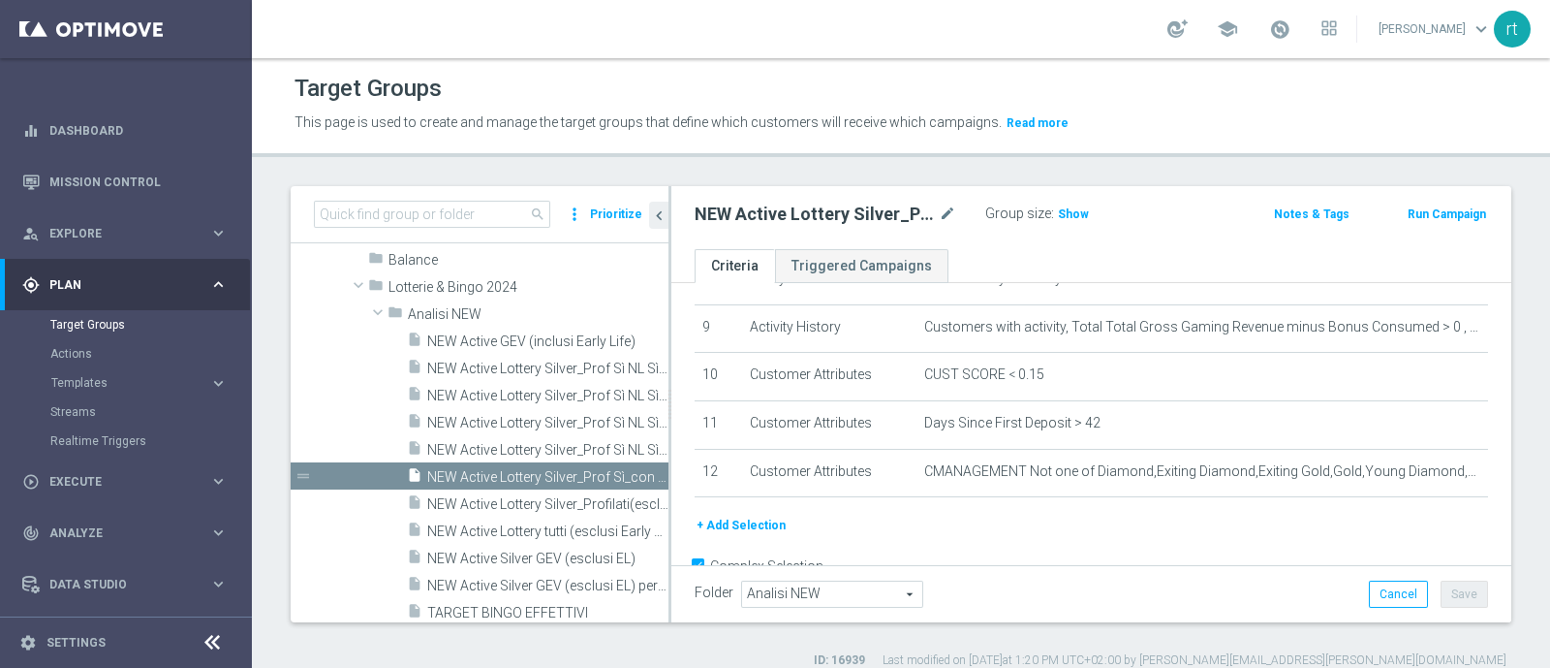
scroll to position [457, 0]
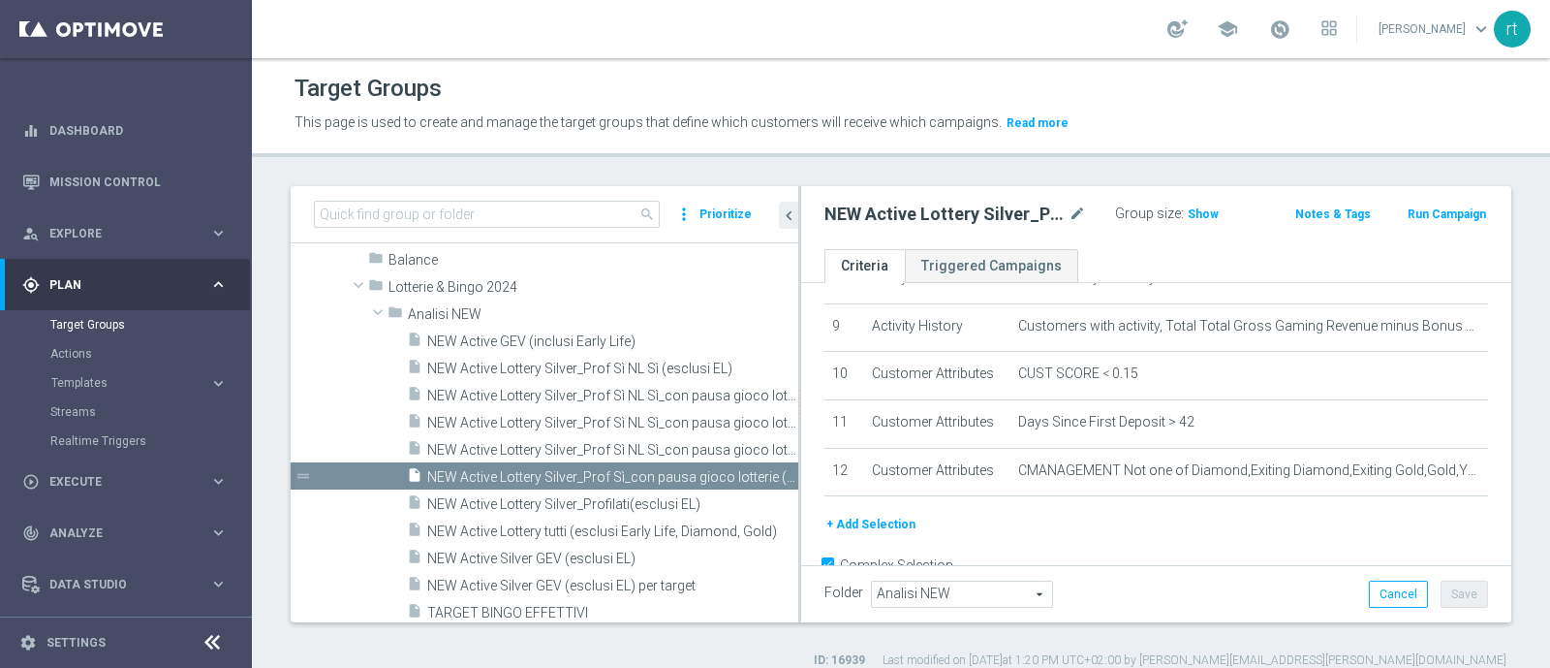
drag, startPoint x: 669, startPoint y: 447, endPoint x: 800, endPoint y: 474, distance: 134.5
click at [800, 474] on div at bounding box center [799, 404] width 3 height 436
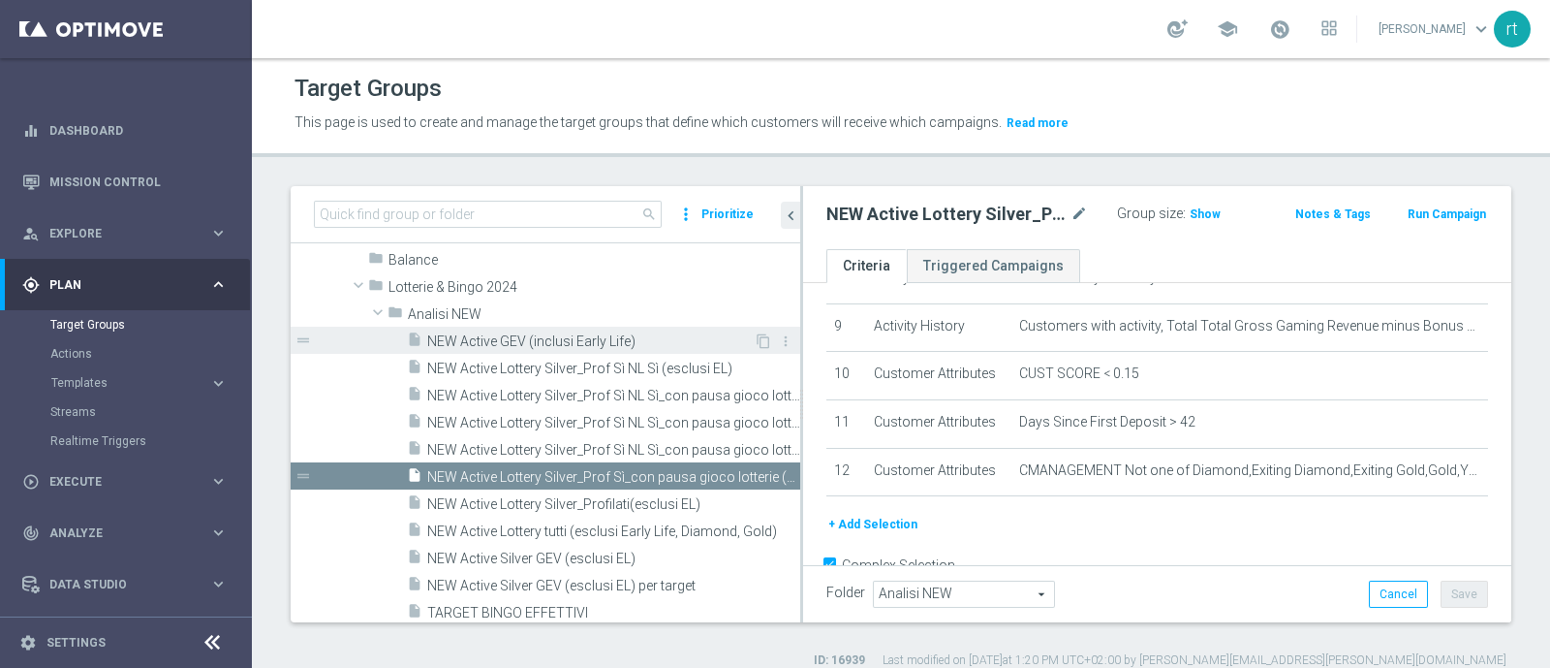
click at [544, 341] on span "NEW Active GEV (inclusi Early Life)" at bounding box center [590, 341] width 327 height 16
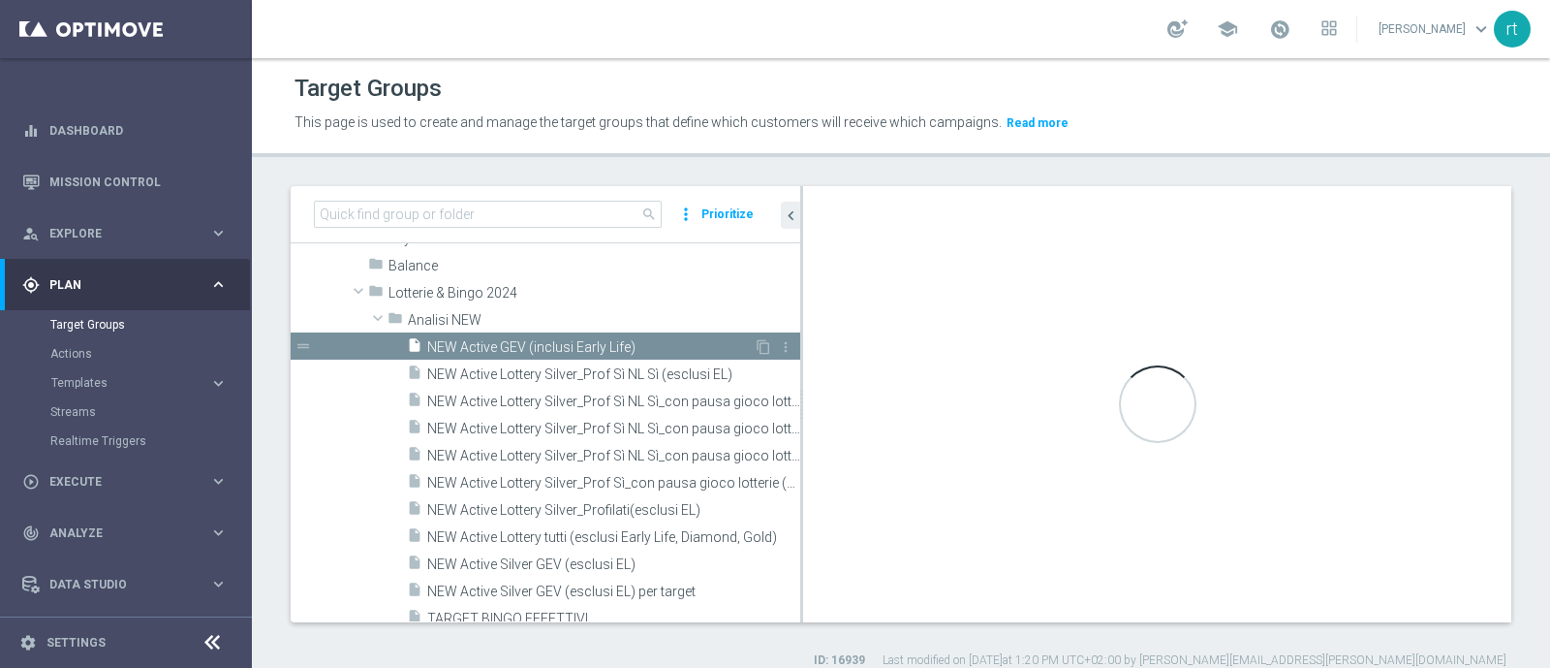
scroll to position [364, 0]
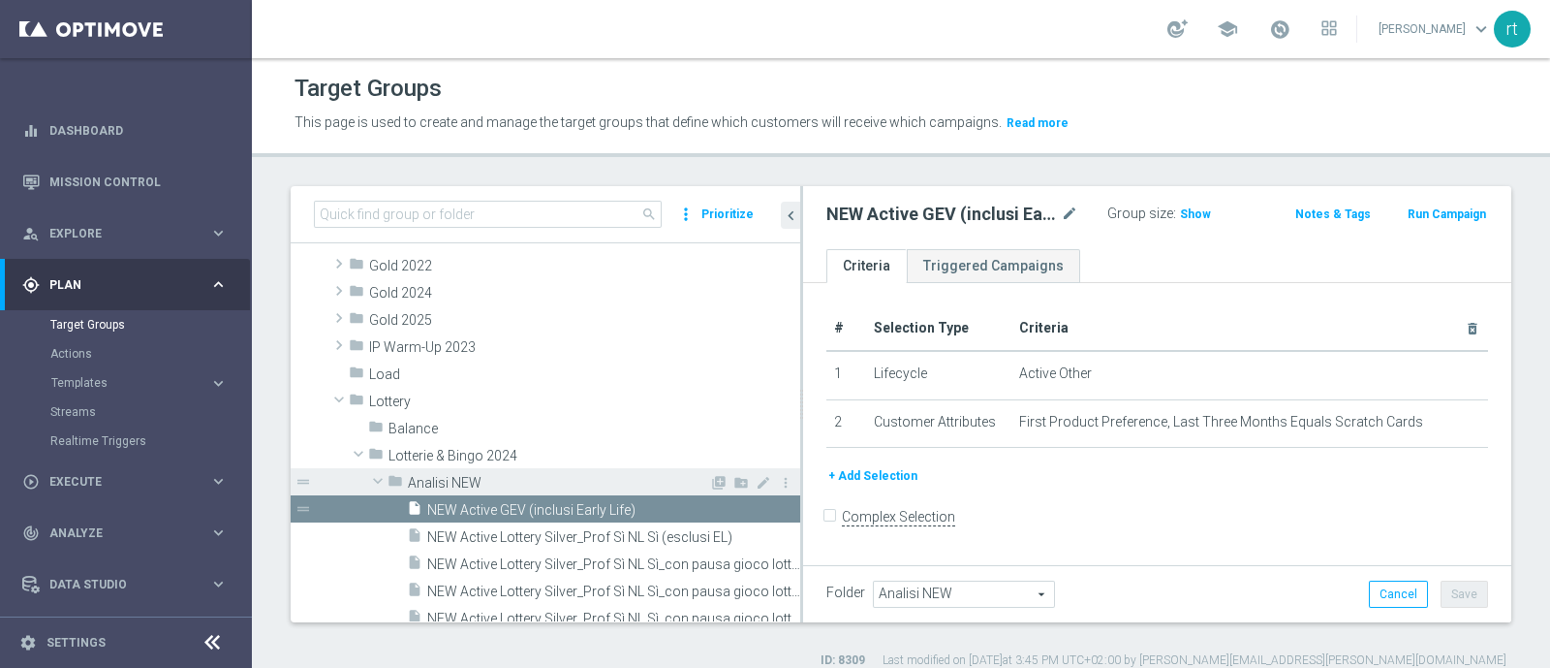
scroll to position [490, 0]
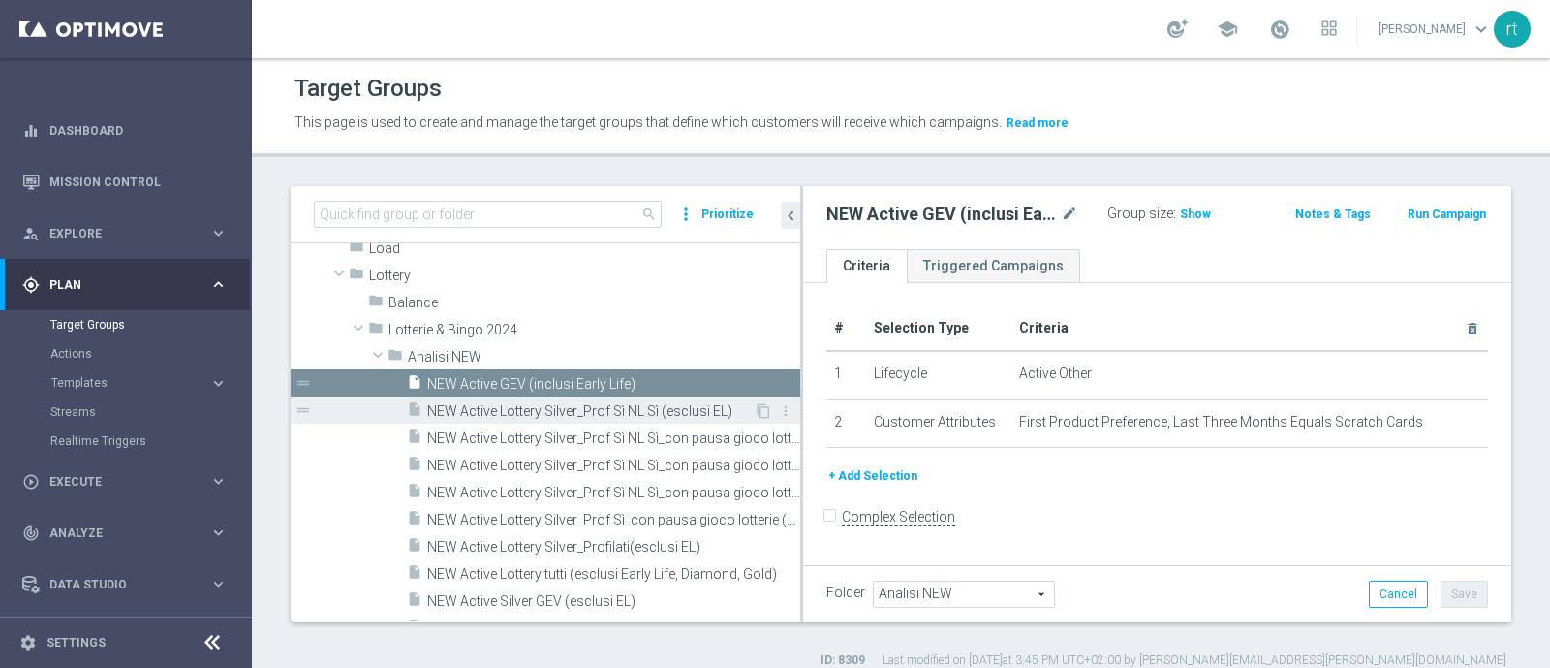
click at [564, 419] on div "insert_drive_file NEW Active Lottery Silver_Prof [PERSON_NAME] NL Sì (esclusi E…" at bounding box center [580, 409] width 347 height 27
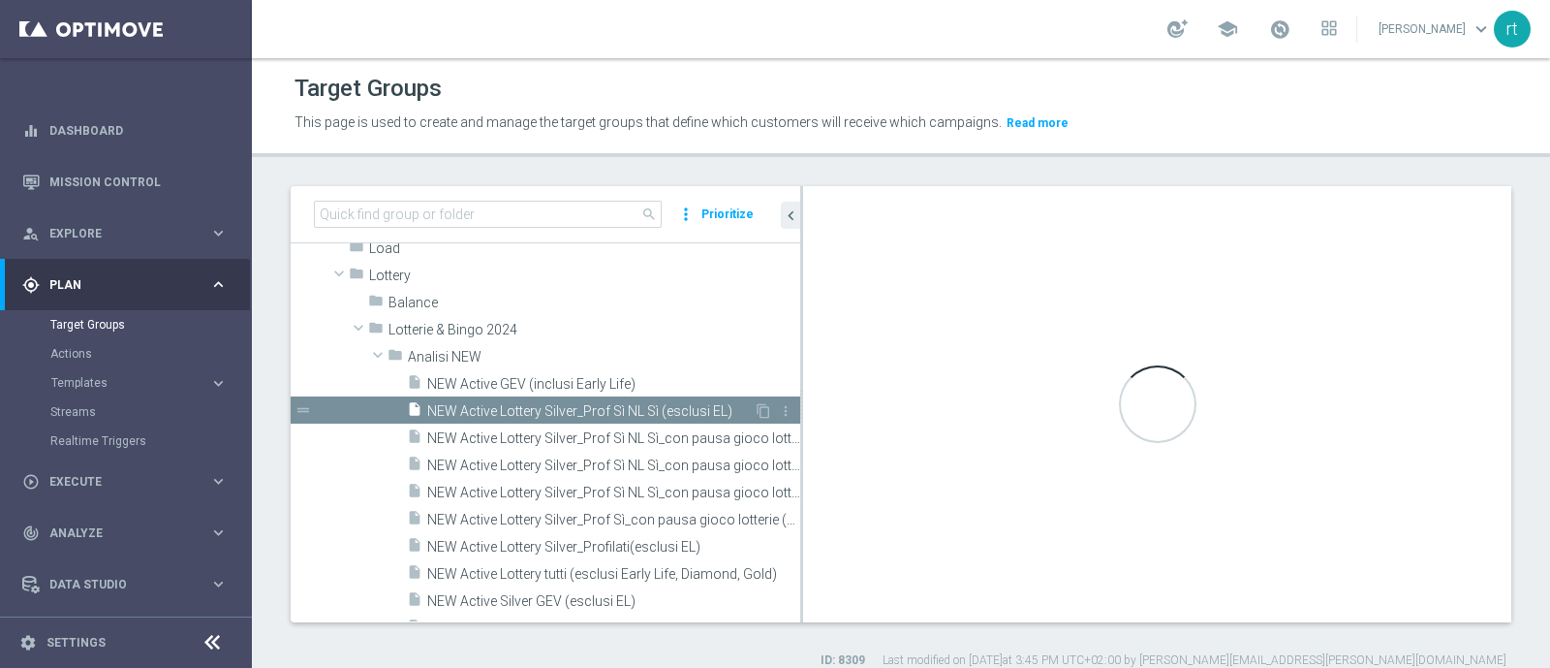
checkbox input "true"
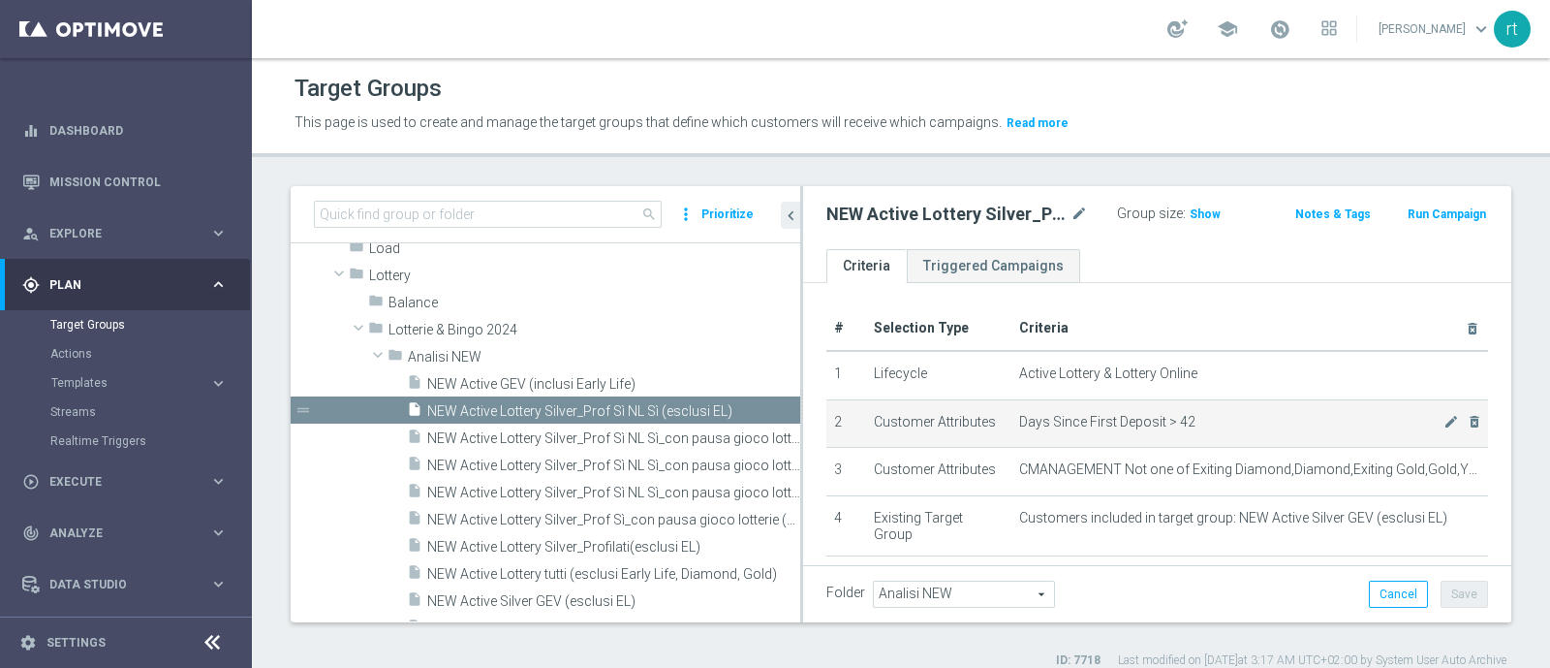
click at [1057, 437] on td "Days Since First Deposit > 42 mode_edit delete_forever" at bounding box center [1250, 423] width 477 height 48
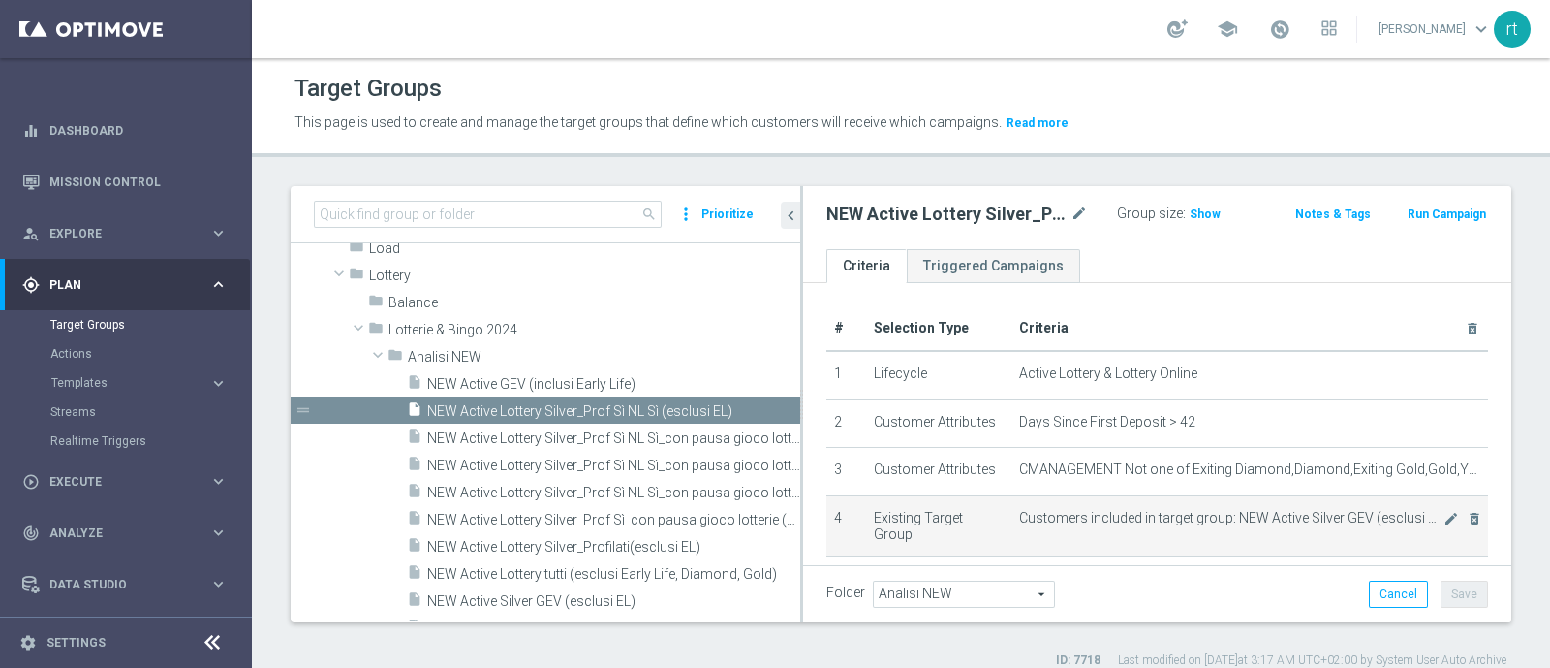
scroll to position [432, 0]
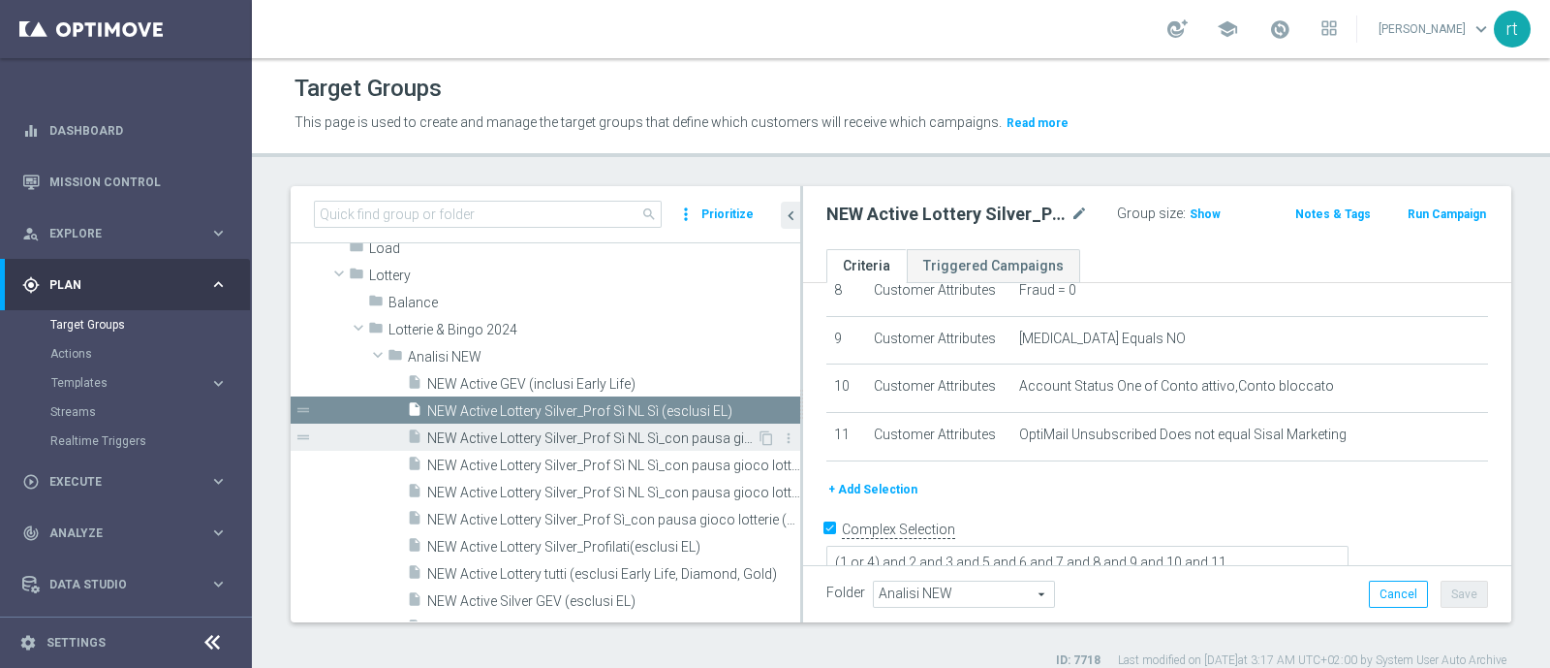
click at [588, 438] on span "NEW Active Lottery Silver_Prof Sì NL Sì_con pausa gioco lotterie (esclusi EL)" at bounding box center [591, 438] width 329 height 16
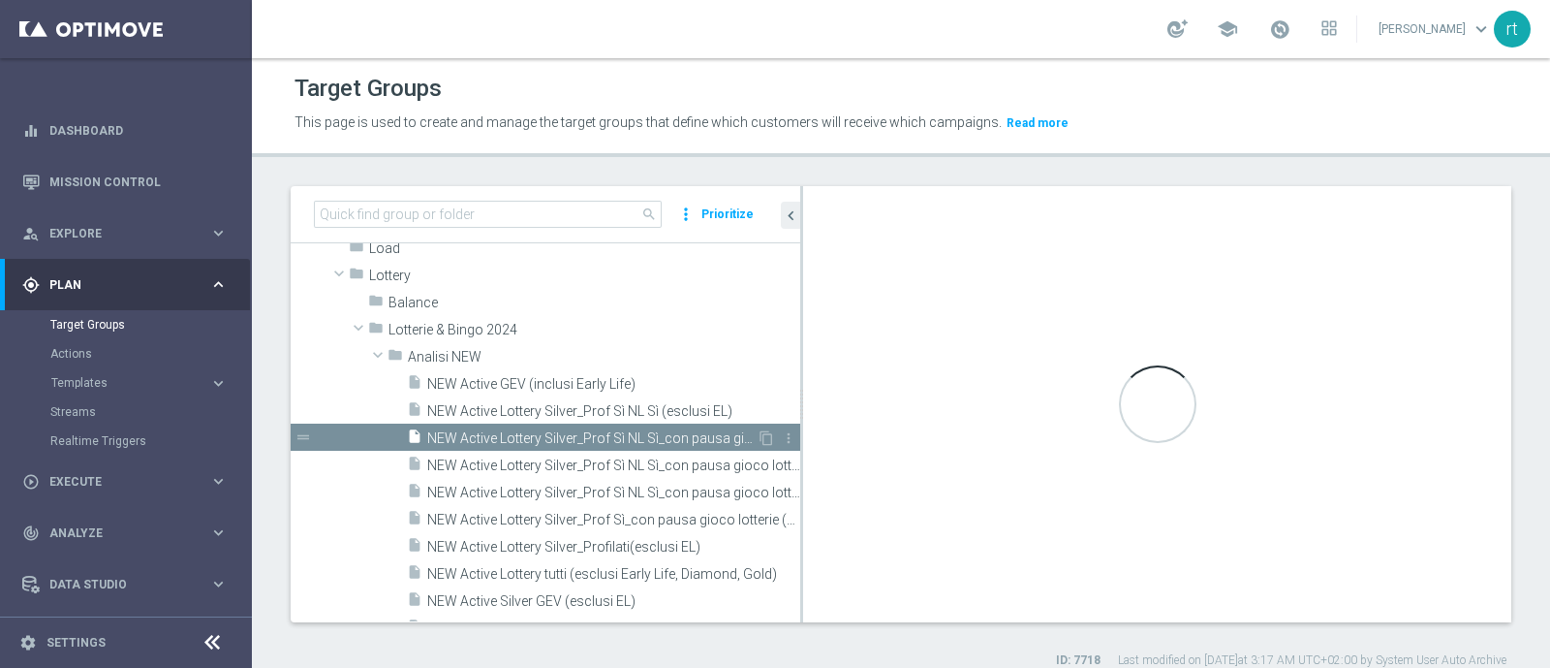
type textarea "(1 or 4) and 2 and 3 and 5 and 6 and 7 and 8 and 9 and 10 and 11 and 12 and 13"
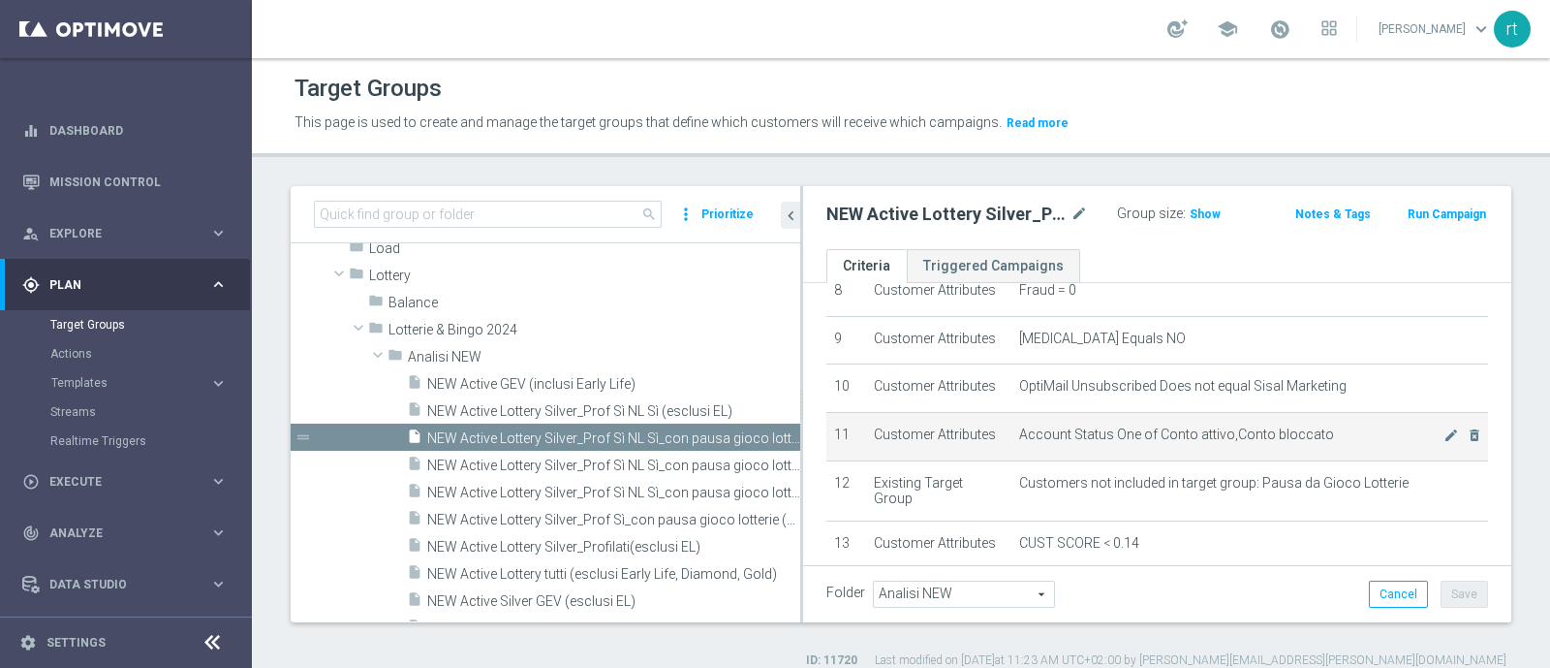
scroll to position [541, 0]
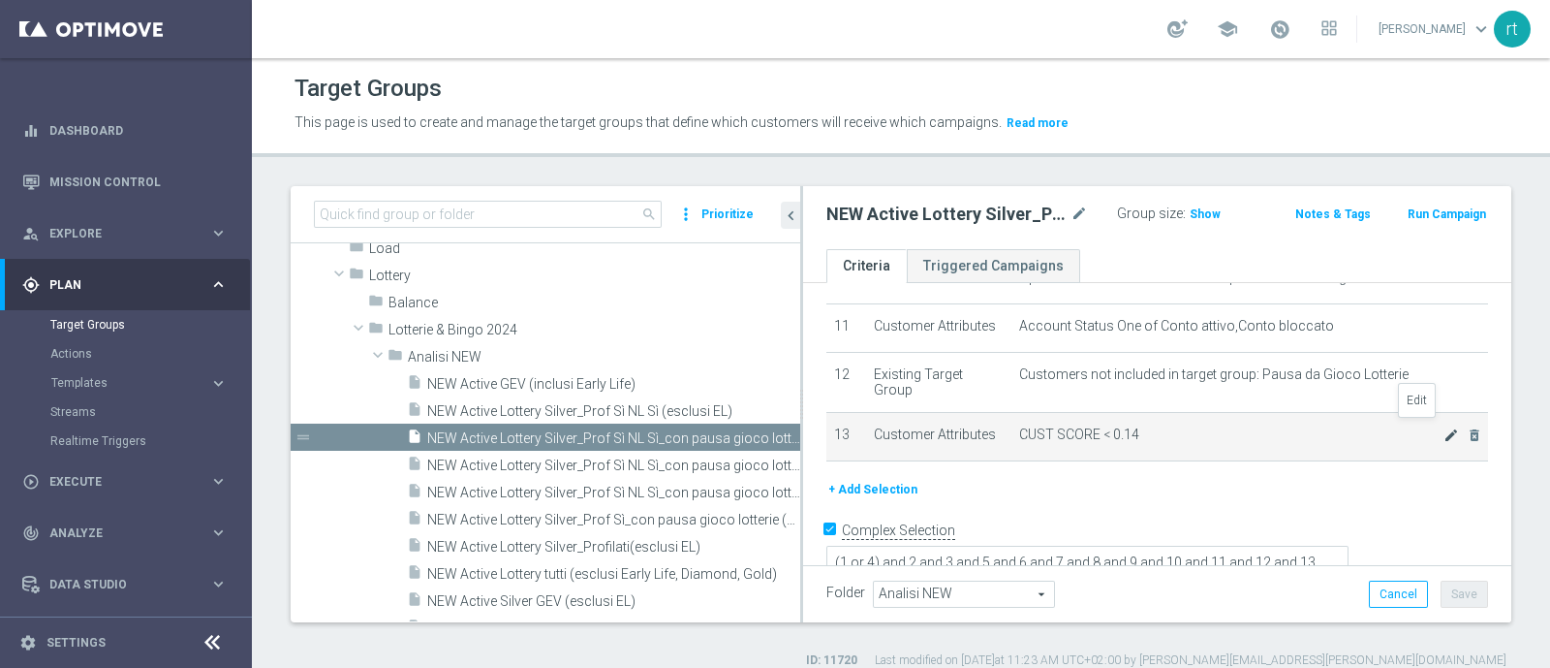
click at [1444, 427] on icon "mode_edit" at bounding box center [1452, 435] width 16 height 16
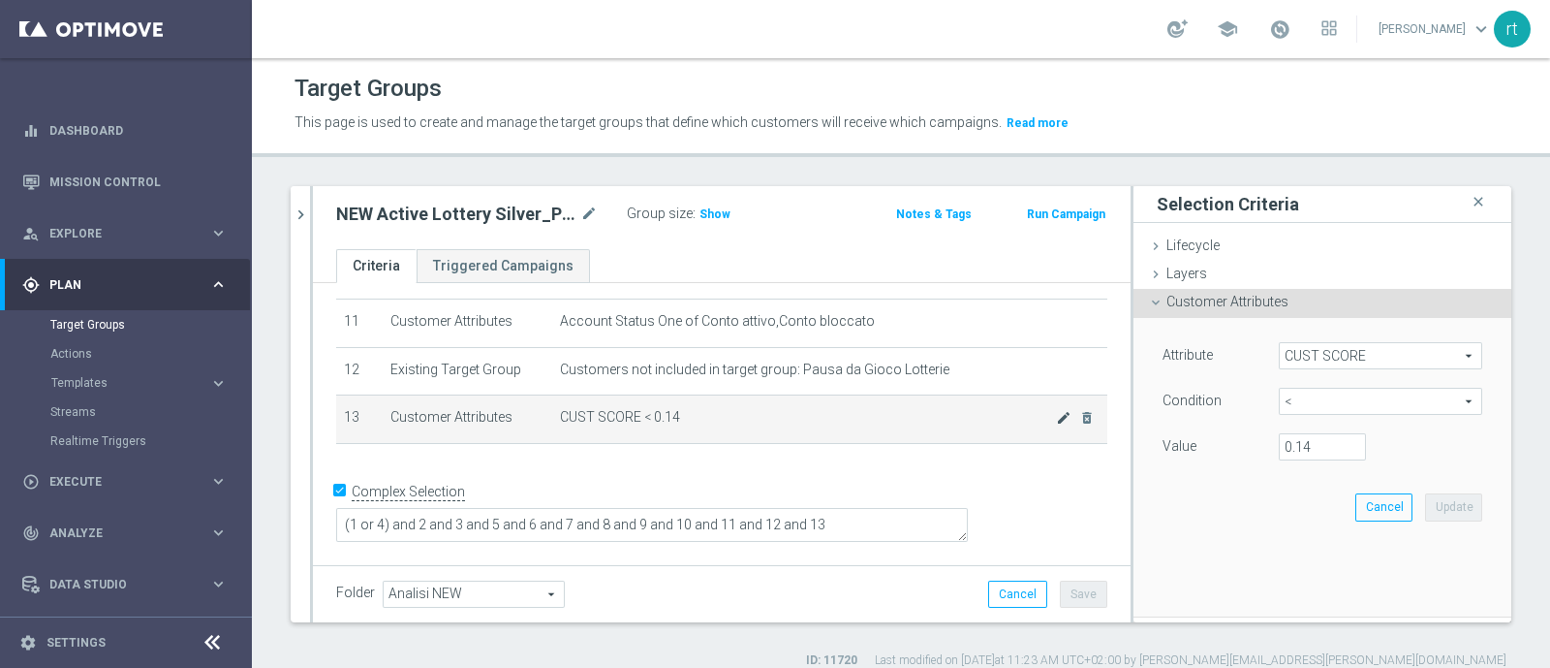
scroll to position [494, 0]
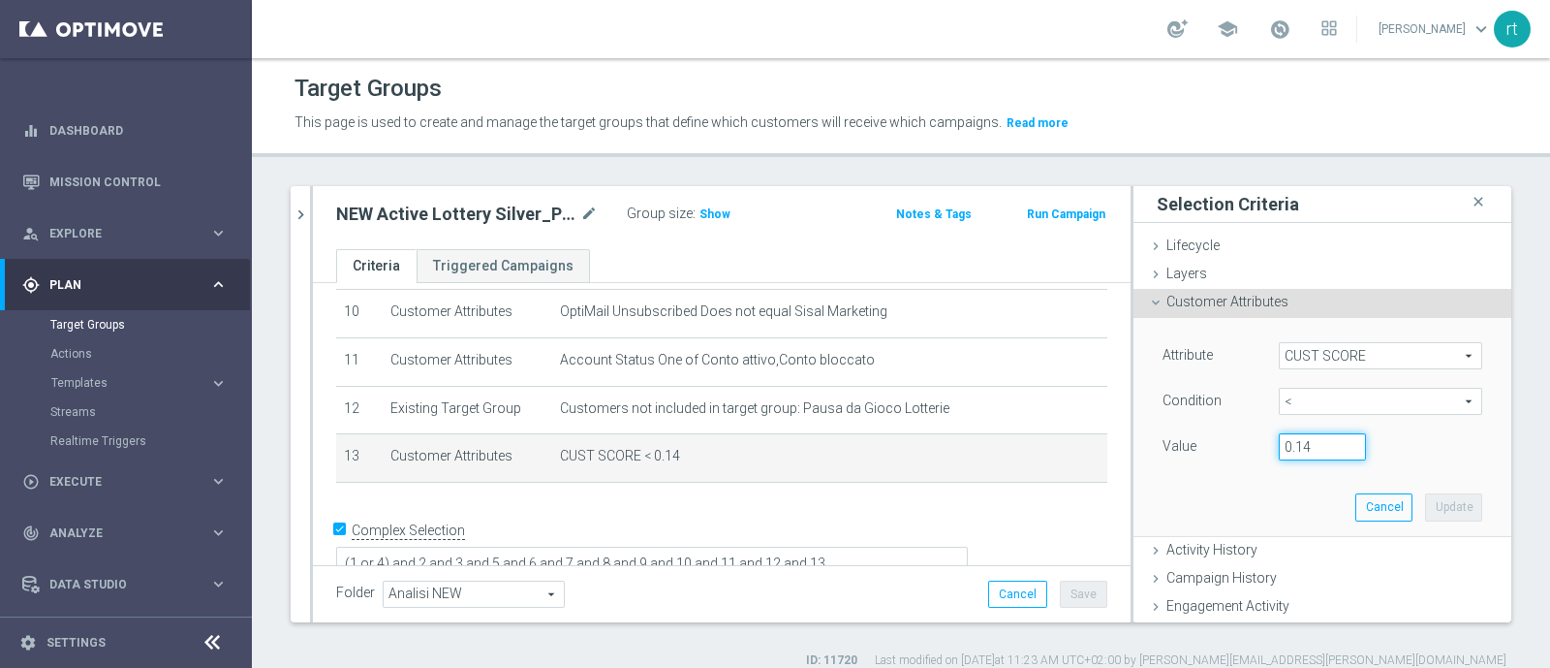
click at [1290, 443] on input "0.14" at bounding box center [1322, 446] width 87 height 27
type input "0.15"
click at [1430, 507] on button "Update" at bounding box center [1453, 506] width 57 height 27
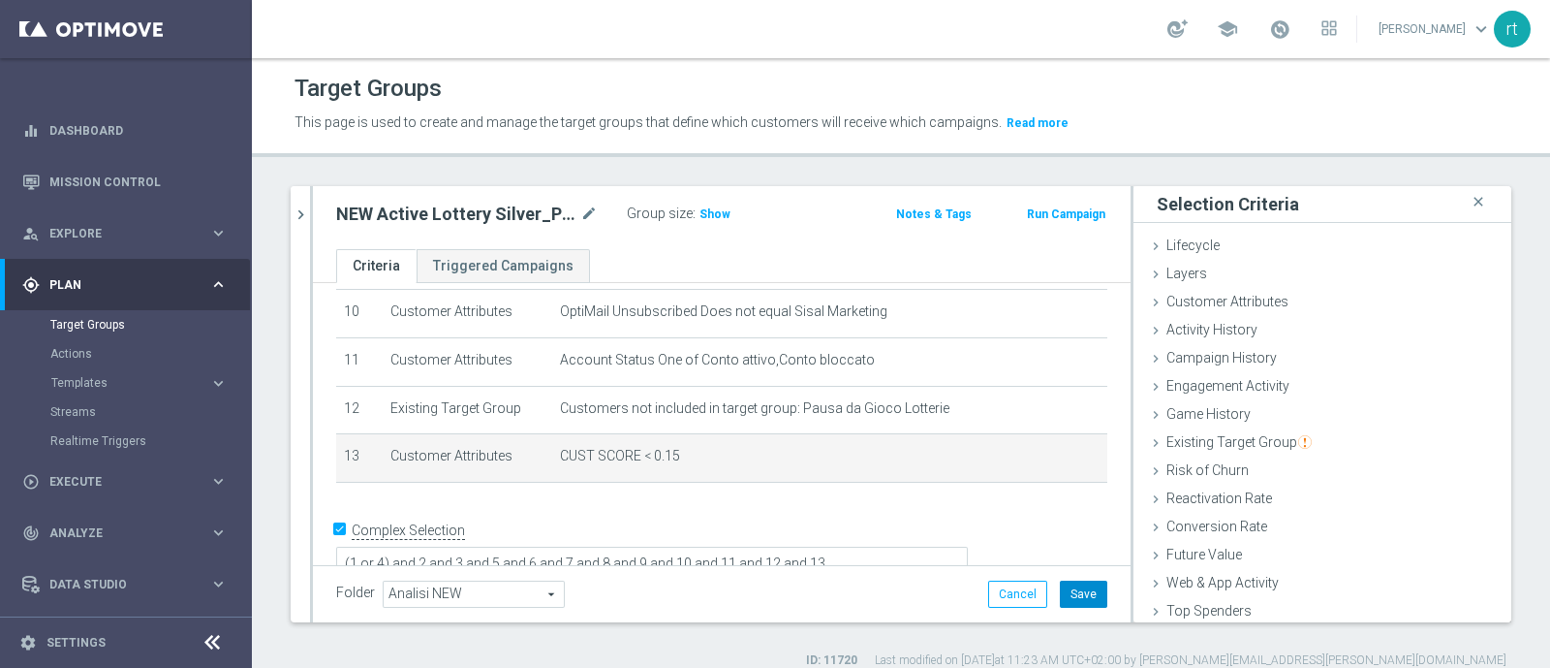
click at [1081, 590] on button "Save" at bounding box center [1083, 593] width 47 height 27
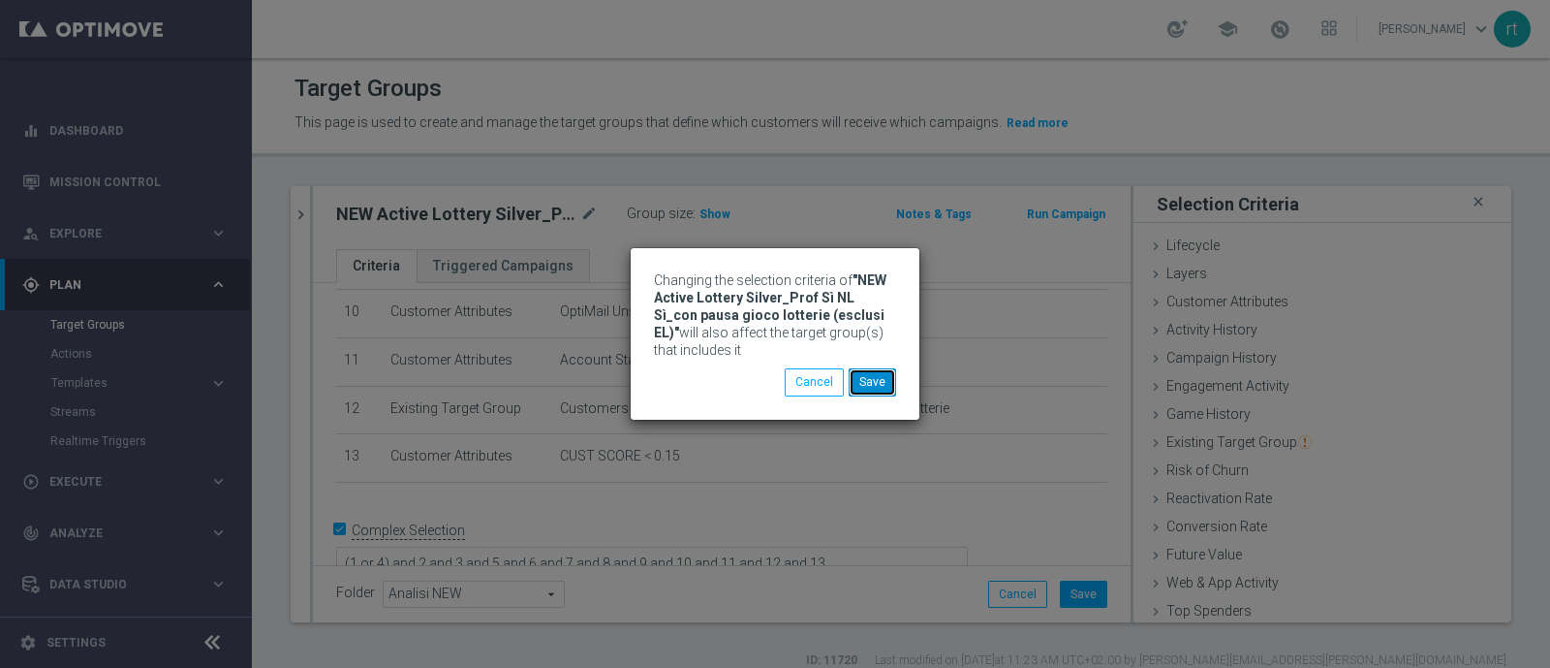
click at [875, 385] on button "Save" at bounding box center [872, 381] width 47 height 27
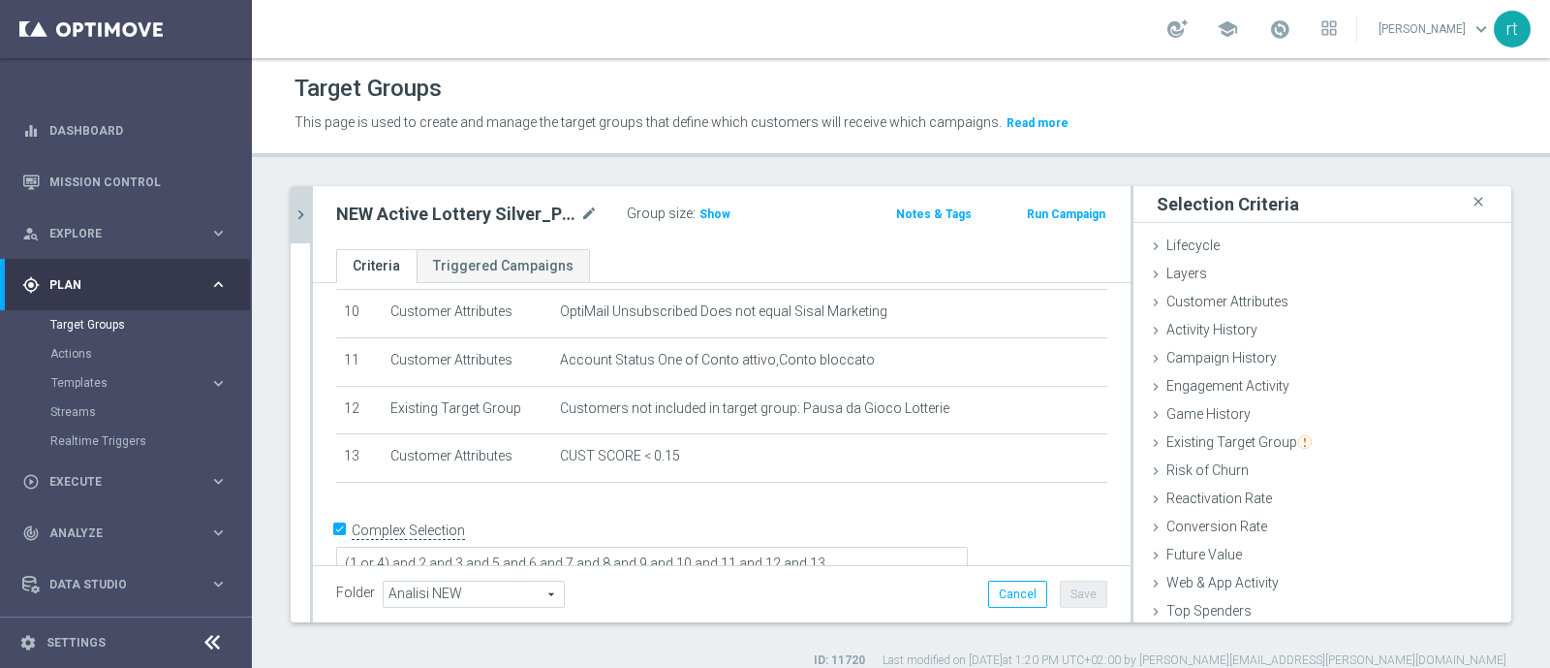
click at [302, 221] on icon "chevron_right" at bounding box center [301, 214] width 18 height 18
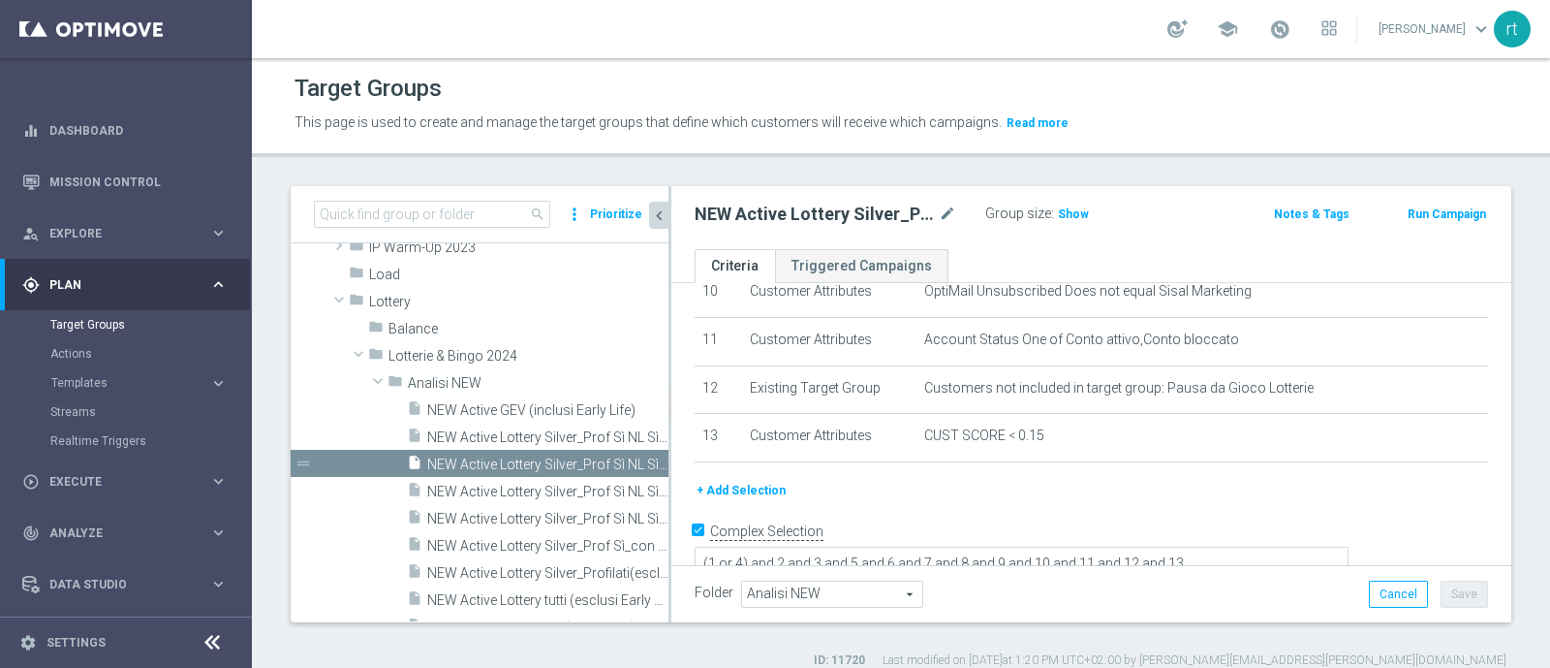
scroll to position [631, 0]
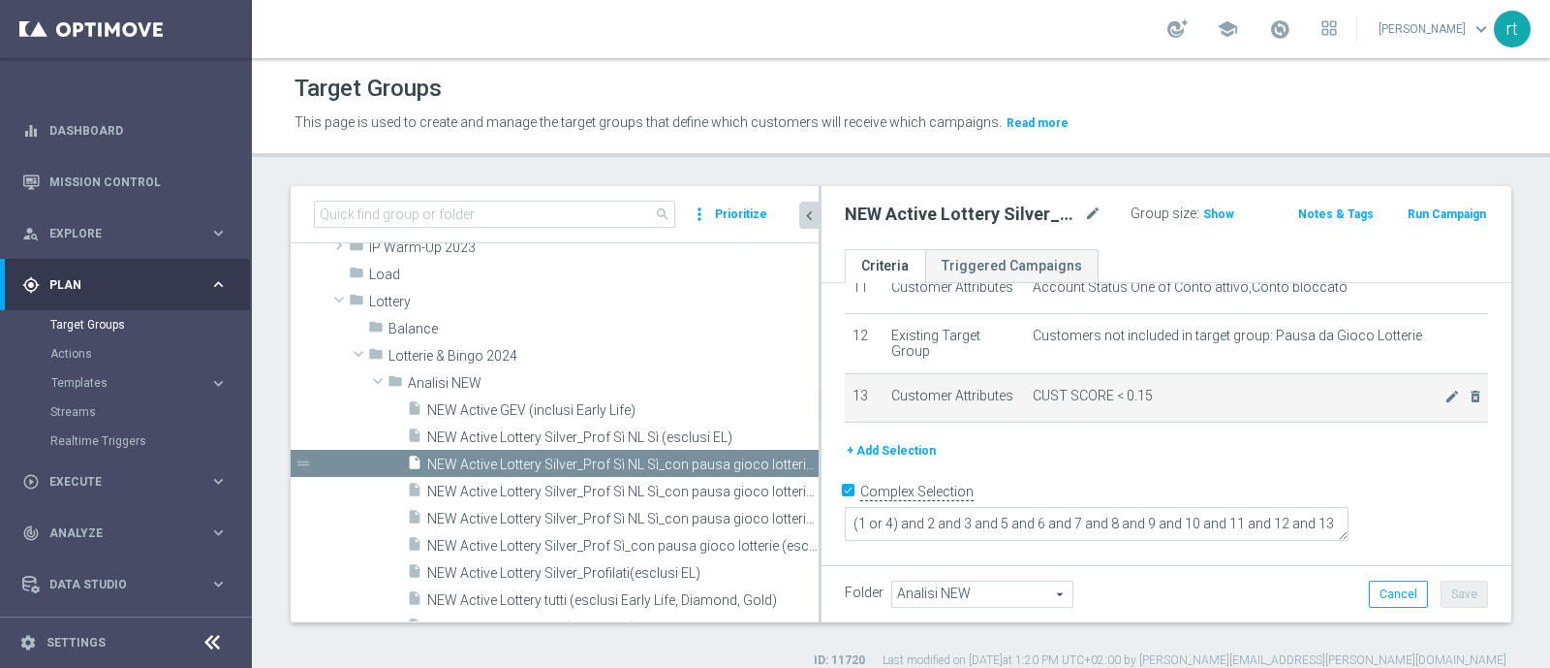
drag, startPoint x: 669, startPoint y: 460, endPoint x: 868, endPoint y: 477, distance: 200.3
click at [868, 477] on as-split "search more_vert Prioritize Customer Target Groups library_add create_new_folder" at bounding box center [901, 404] width 1221 height 436
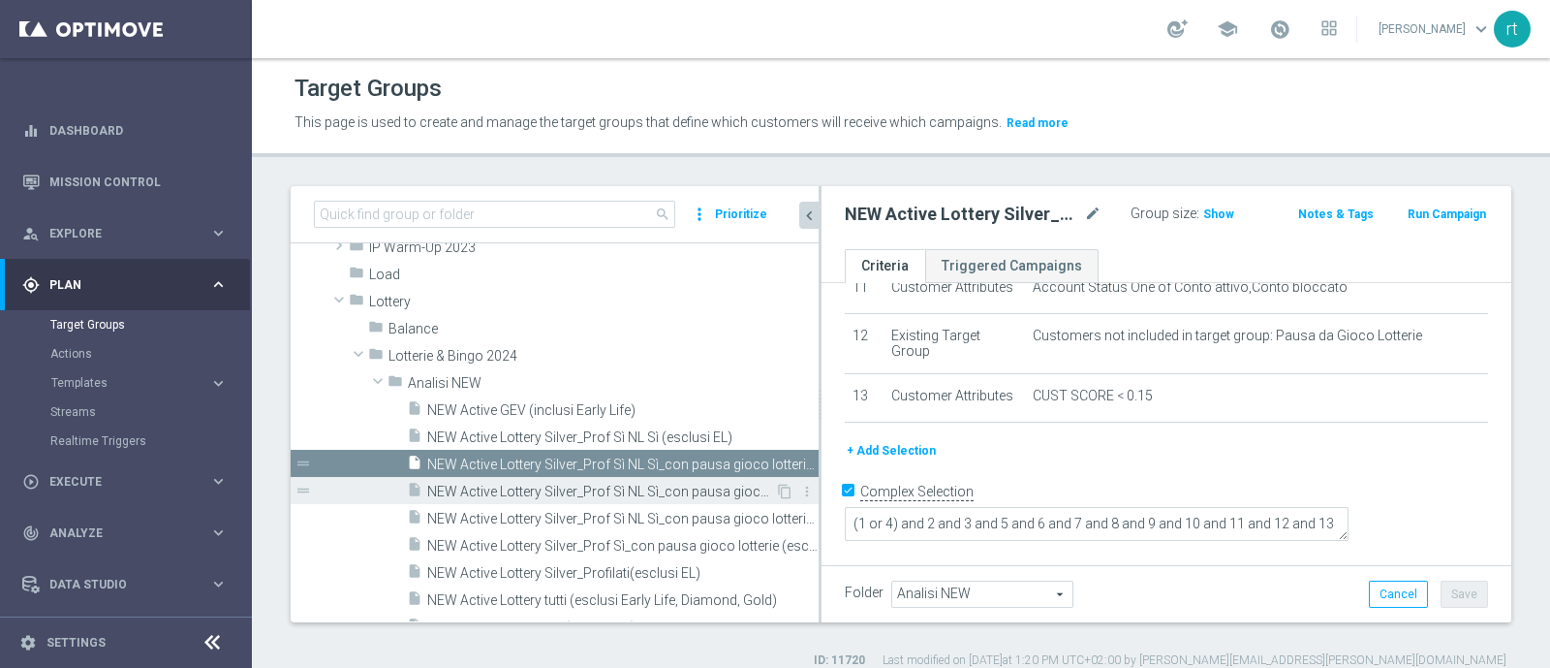
click at [550, 484] on span "NEW Active Lottery Silver_Prof Sì NL Sì_con pausa gioco lotterie (esclusi EL)_m…" at bounding box center [601, 492] width 348 height 16
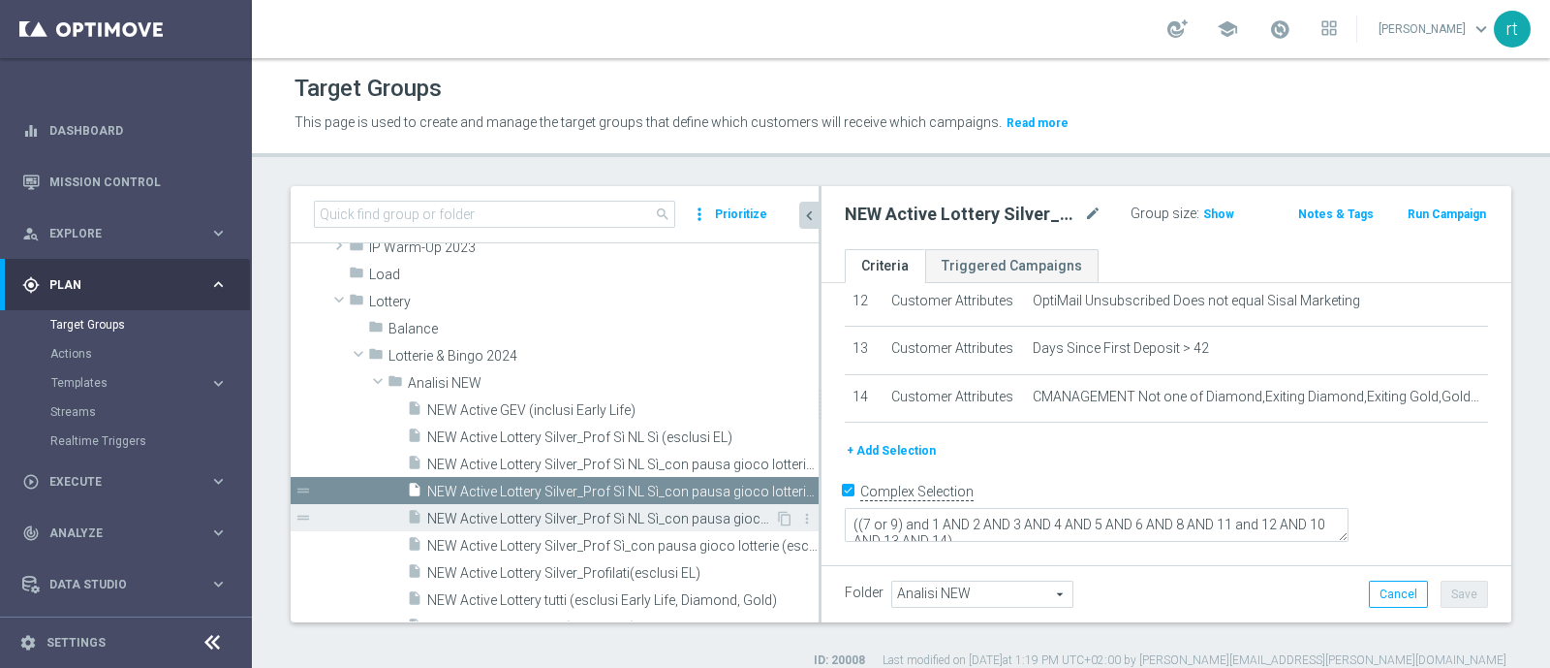
click at [557, 513] on span "NEW Active Lottery Silver_Prof Sì NL Sì_con pausa gioco lotterie (esclusi EL)_m…" at bounding box center [601, 519] width 348 height 16
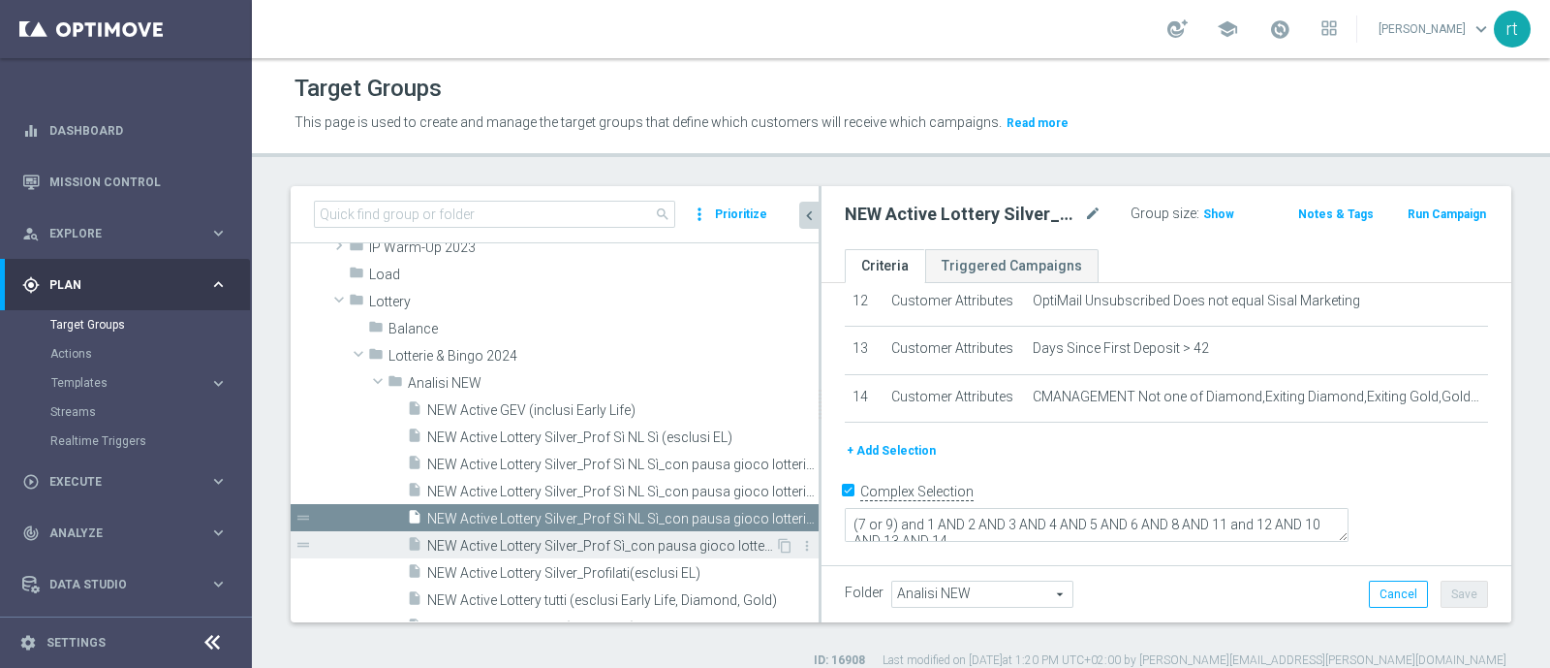
click at [567, 538] on span "NEW Active Lottery Silver_Prof Sì_con pausa gioco lotterie (esclusi EL)_marg po…" at bounding box center [601, 546] width 348 height 16
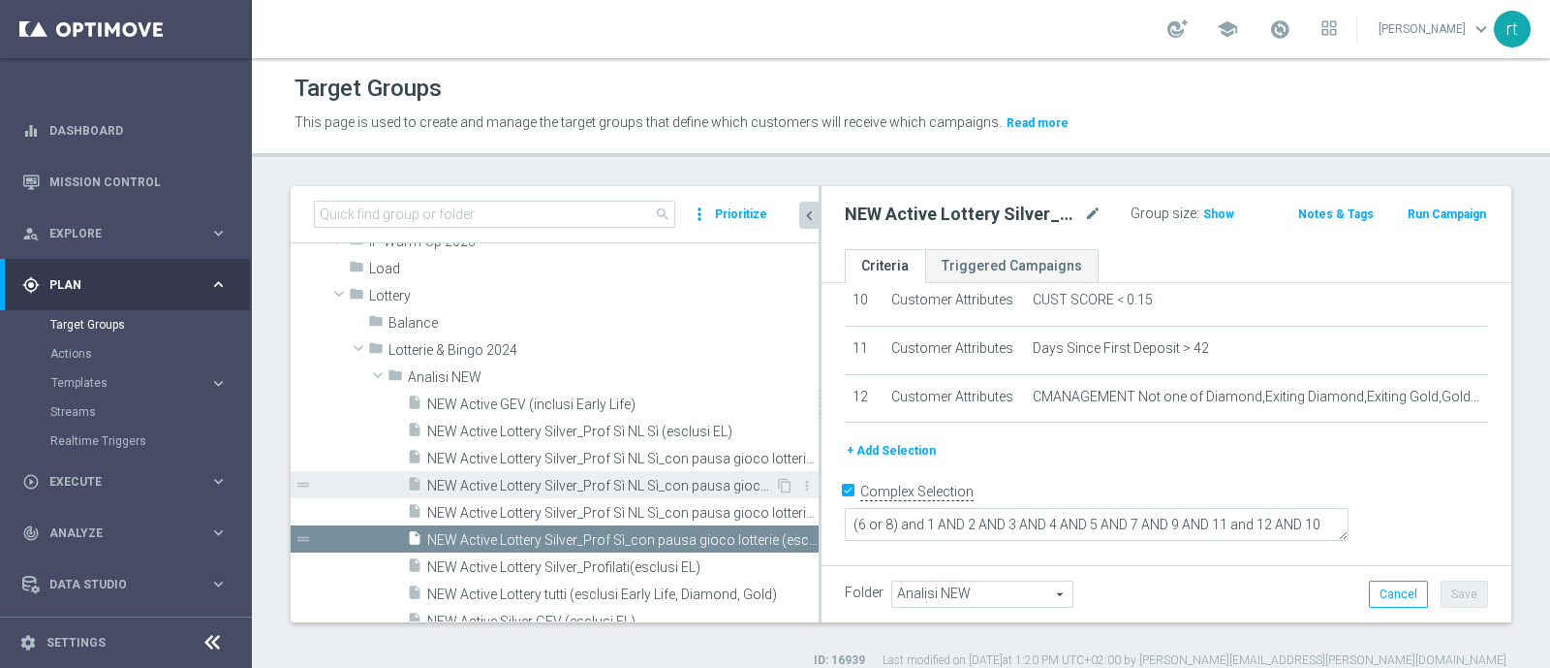
scroll to position [572, 0]
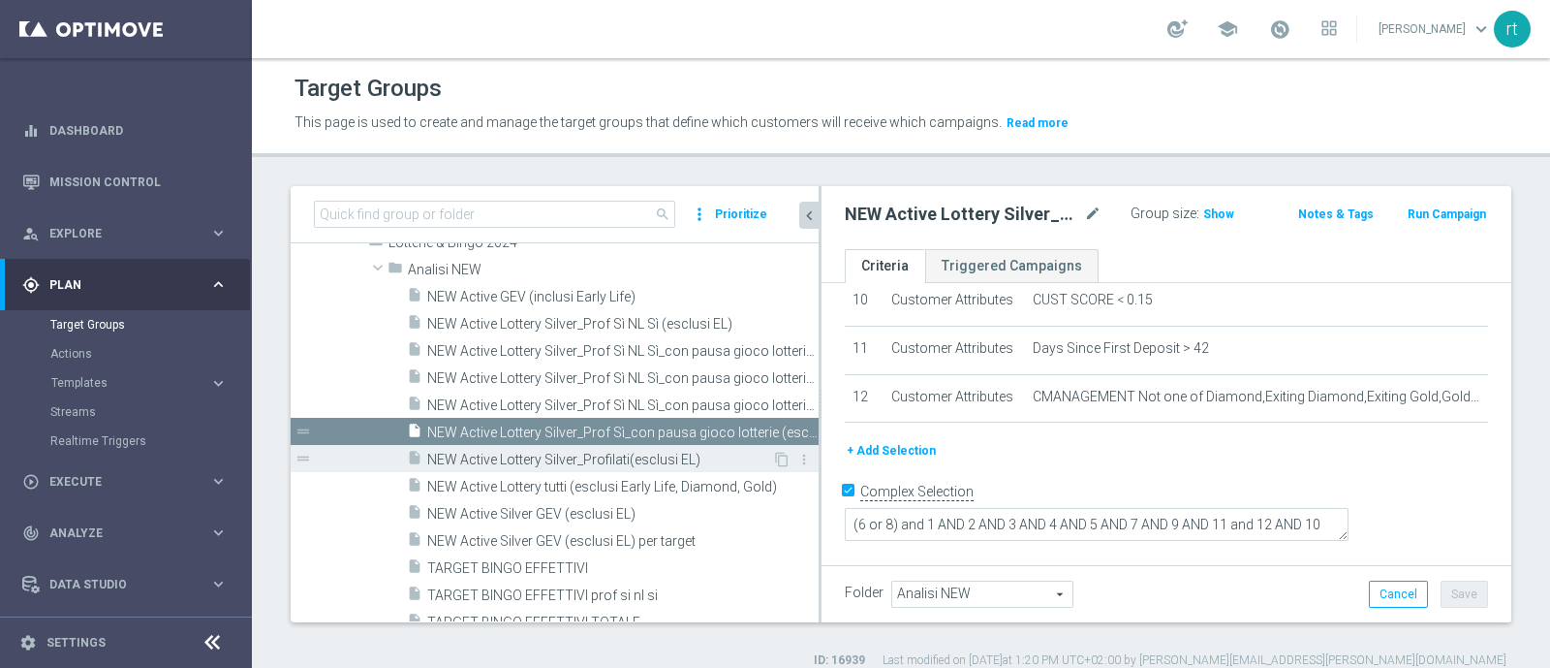
click at [565, 458] on span "NEW Active Lottery Silver_Profilati(esclusi EL)" at bounding box center [599, 460] width 345 height 16
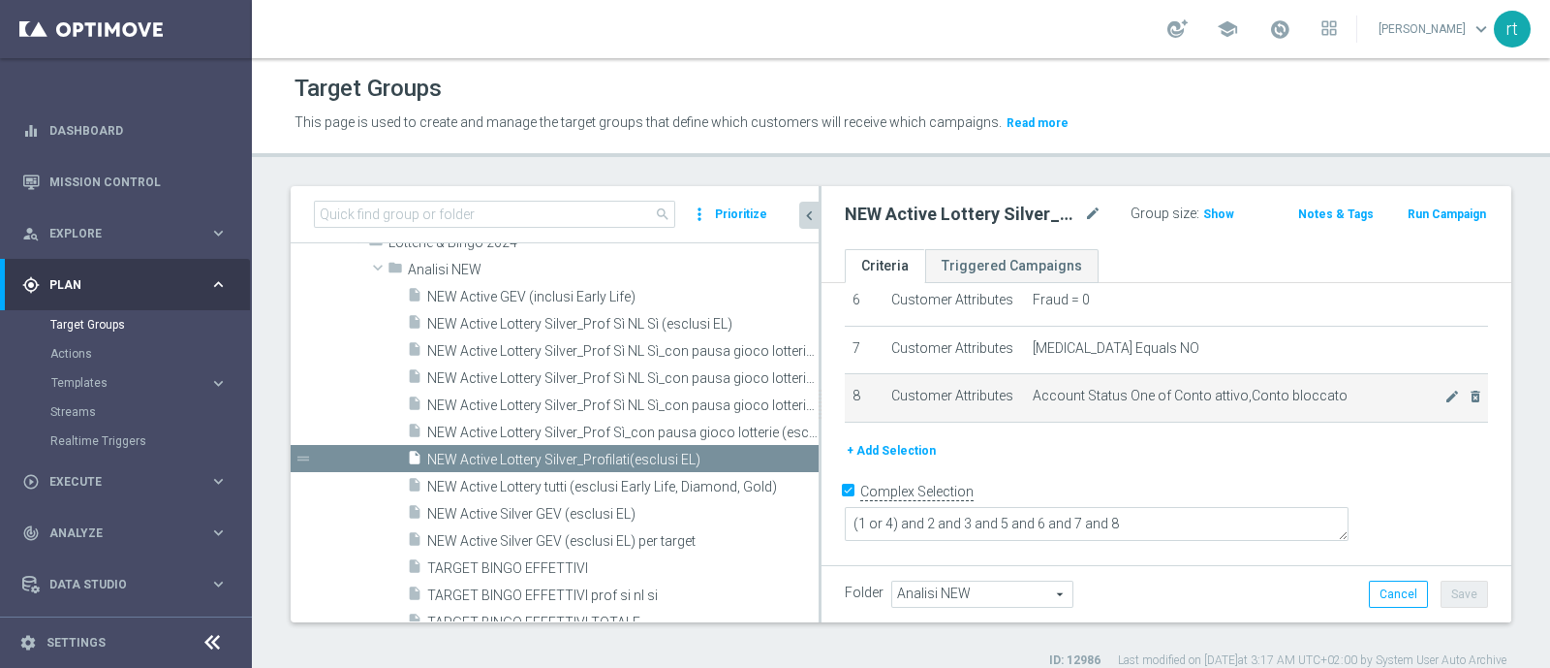
scroll to position [19, 0]
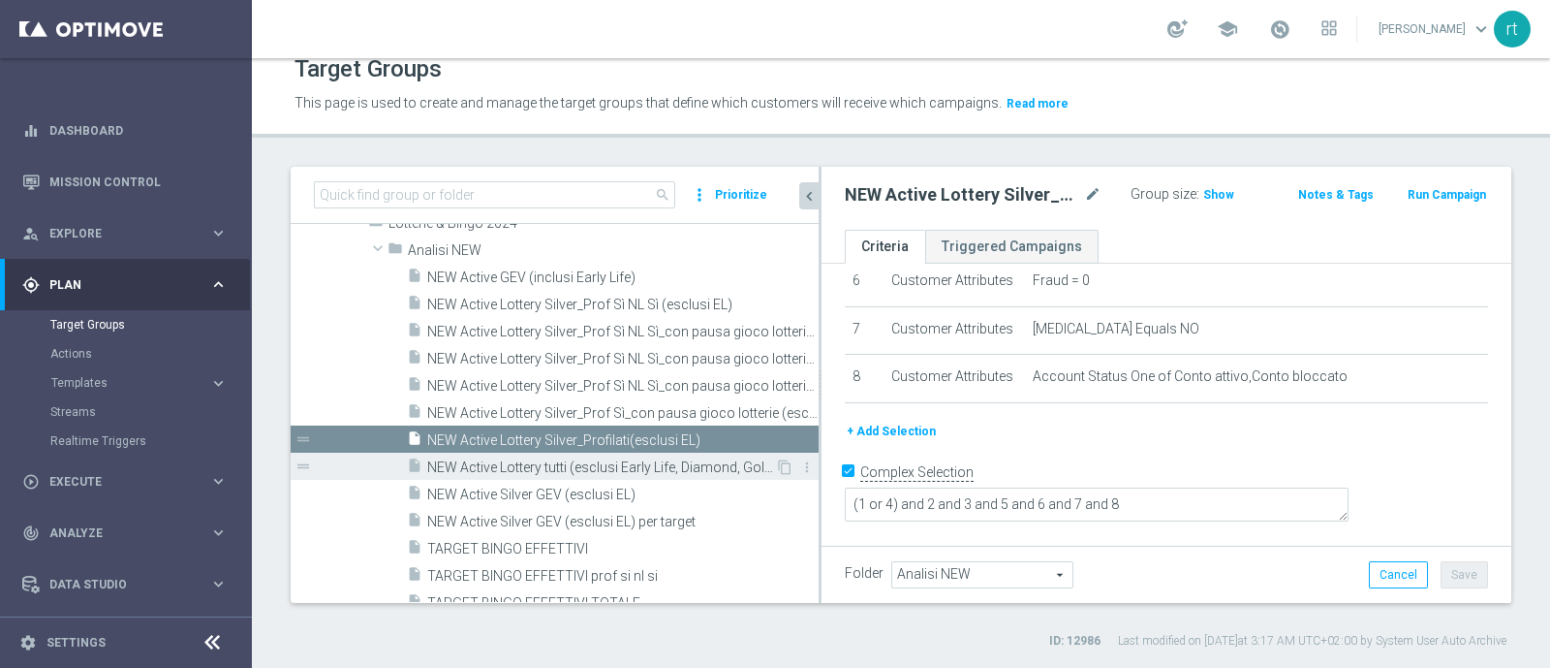
click at [606, 474] on div "insert_drive_file NEW Active Lottery tutti (esclusi Early Life, Diamond, Gold)" at bounding box center [591, 466] width 368 height 27
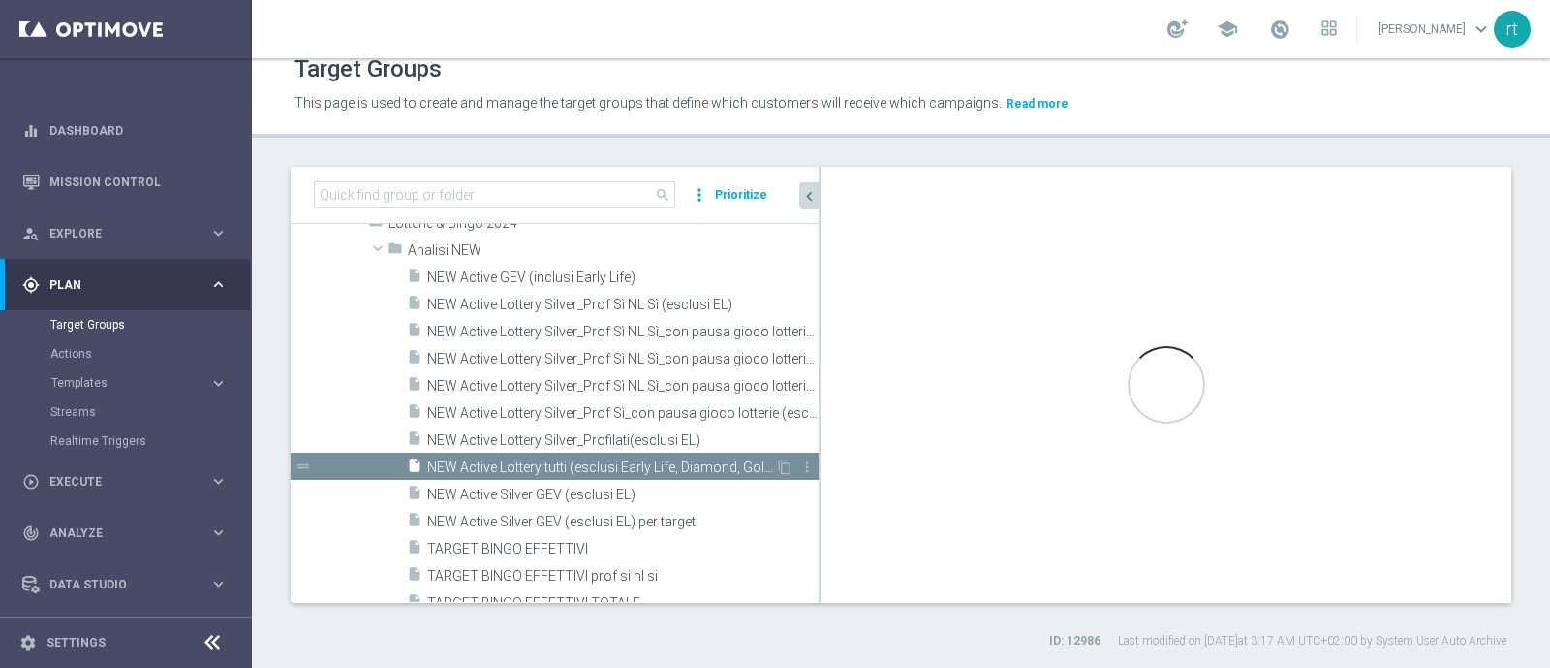
type textarea "(1 or 2) and 3 and 4"
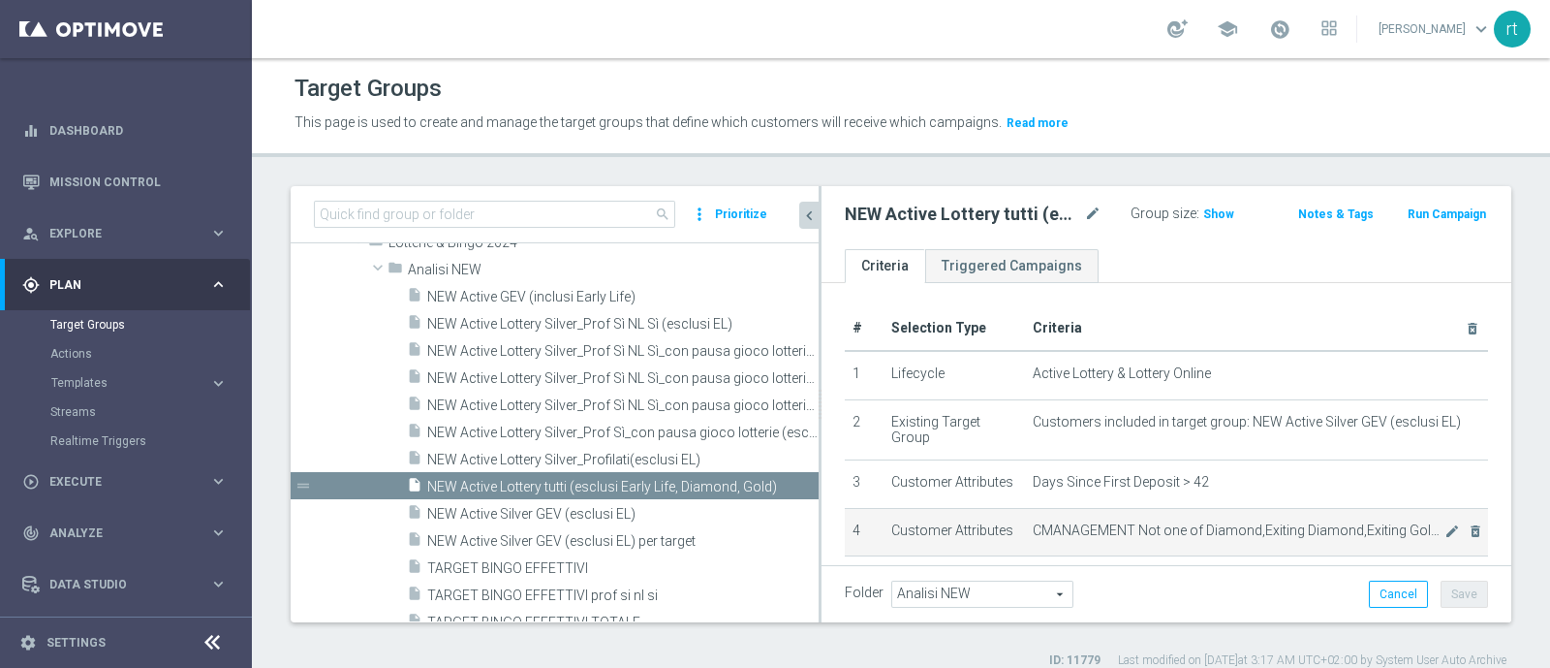
scroll to position [126, 0]
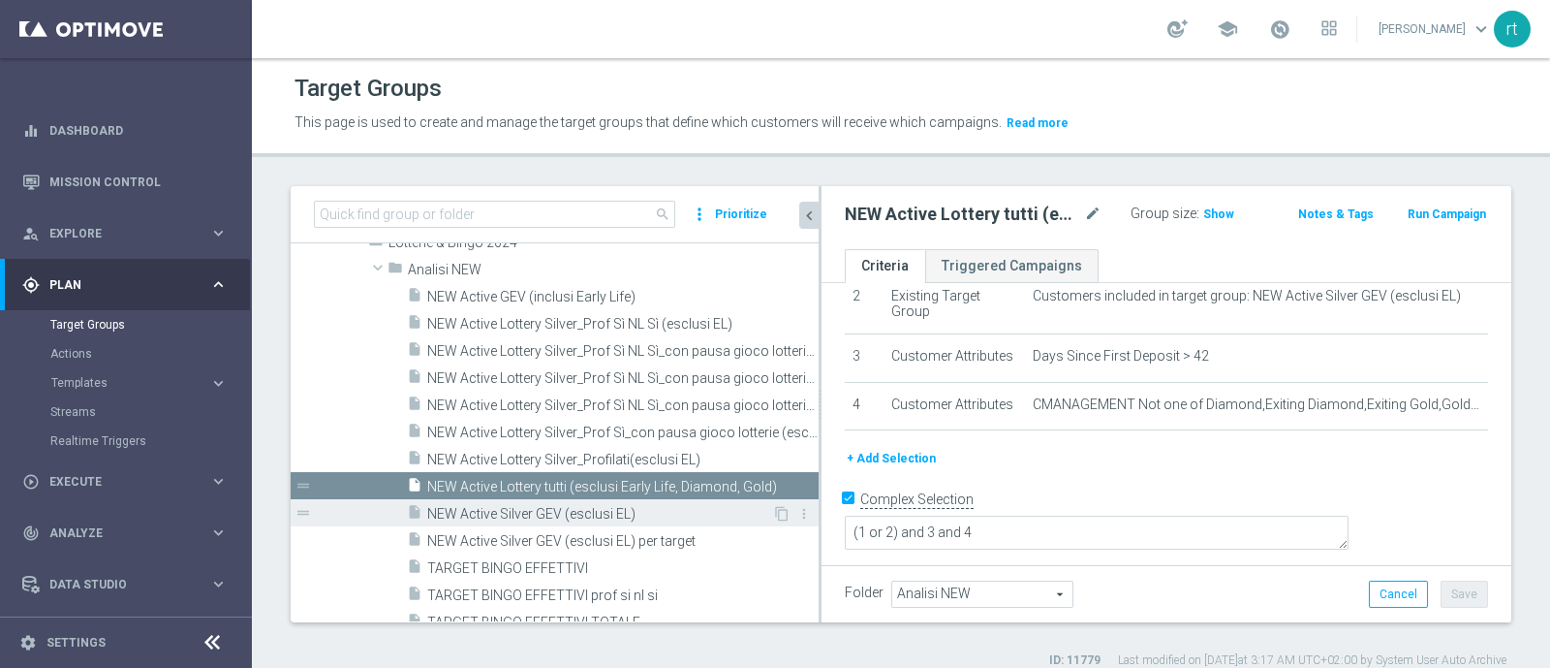
click at [587, 515] on span "NEW Active Silver GEV (esclusi EL)" at bounding box center [599, 514] width 345 height 16
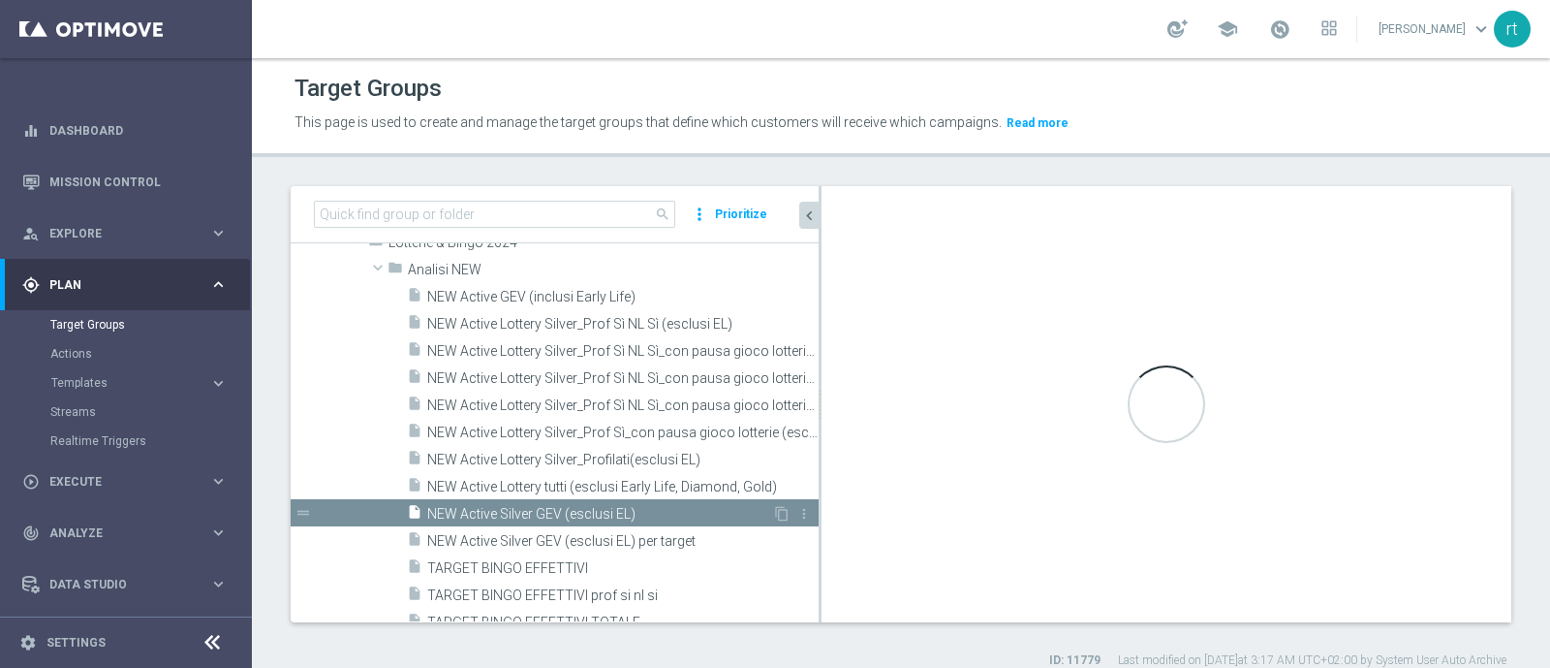
checkbox input "false"
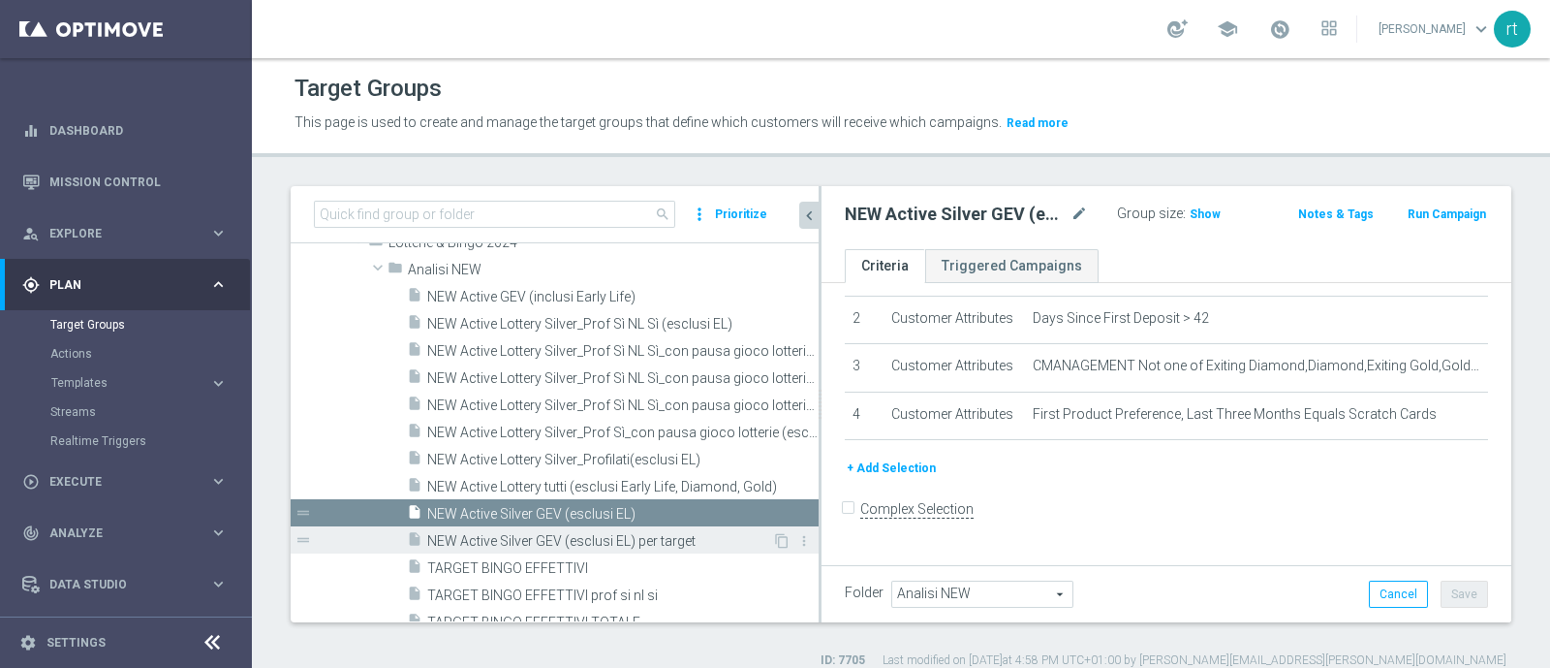
click at [599, 537] on span "NEW Active Silver GEV (esclusi EL) per target" at bounding box center [599, 541] width 345 height 16
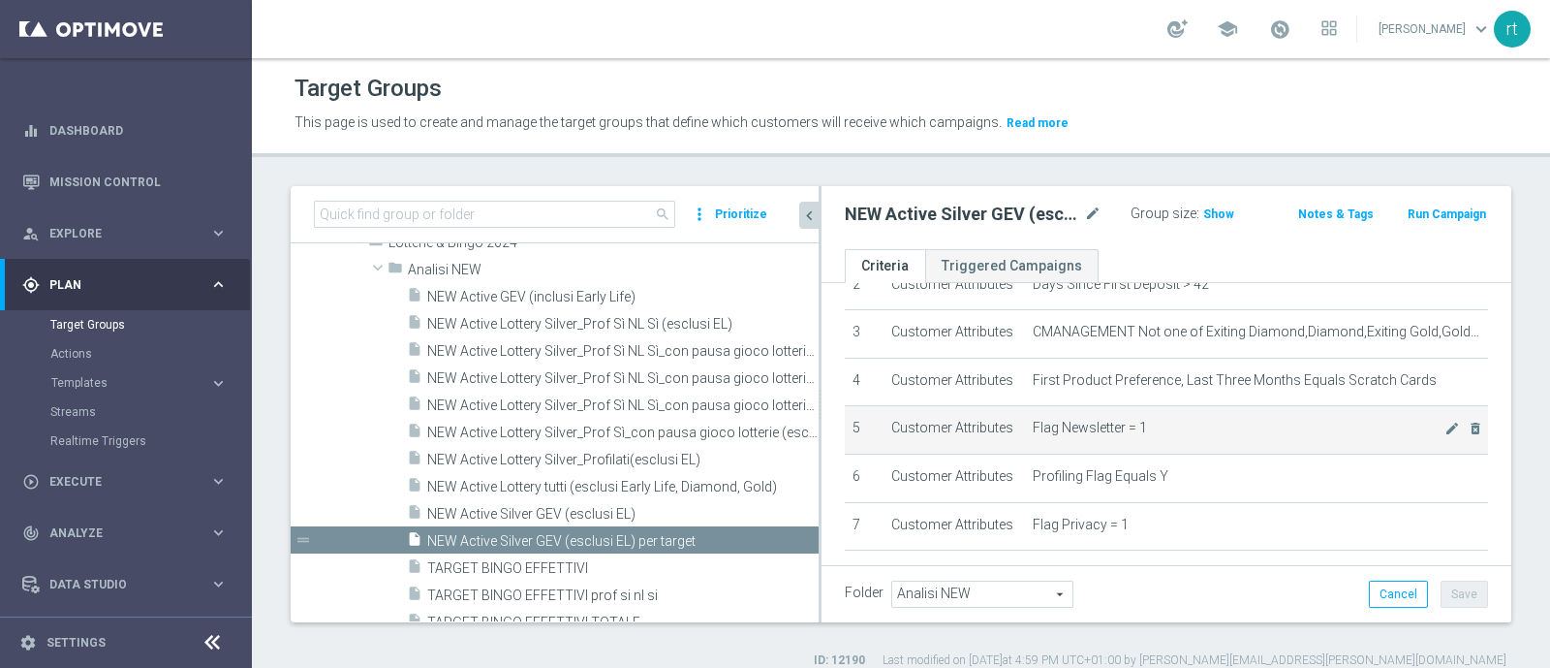
scroll to position [129, 0]
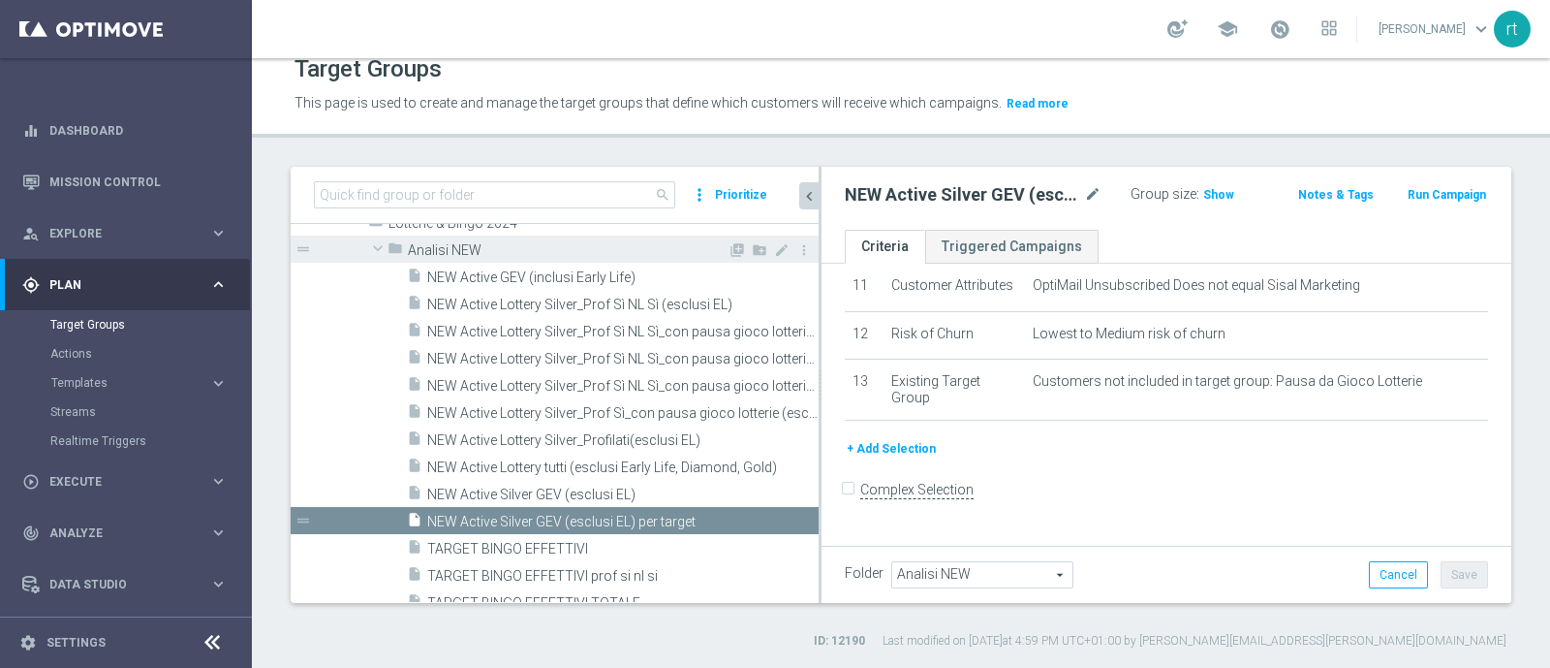
click at [496, 249] on span "Analisi NEW" at bounding box center [568, 250] width 320 height 16
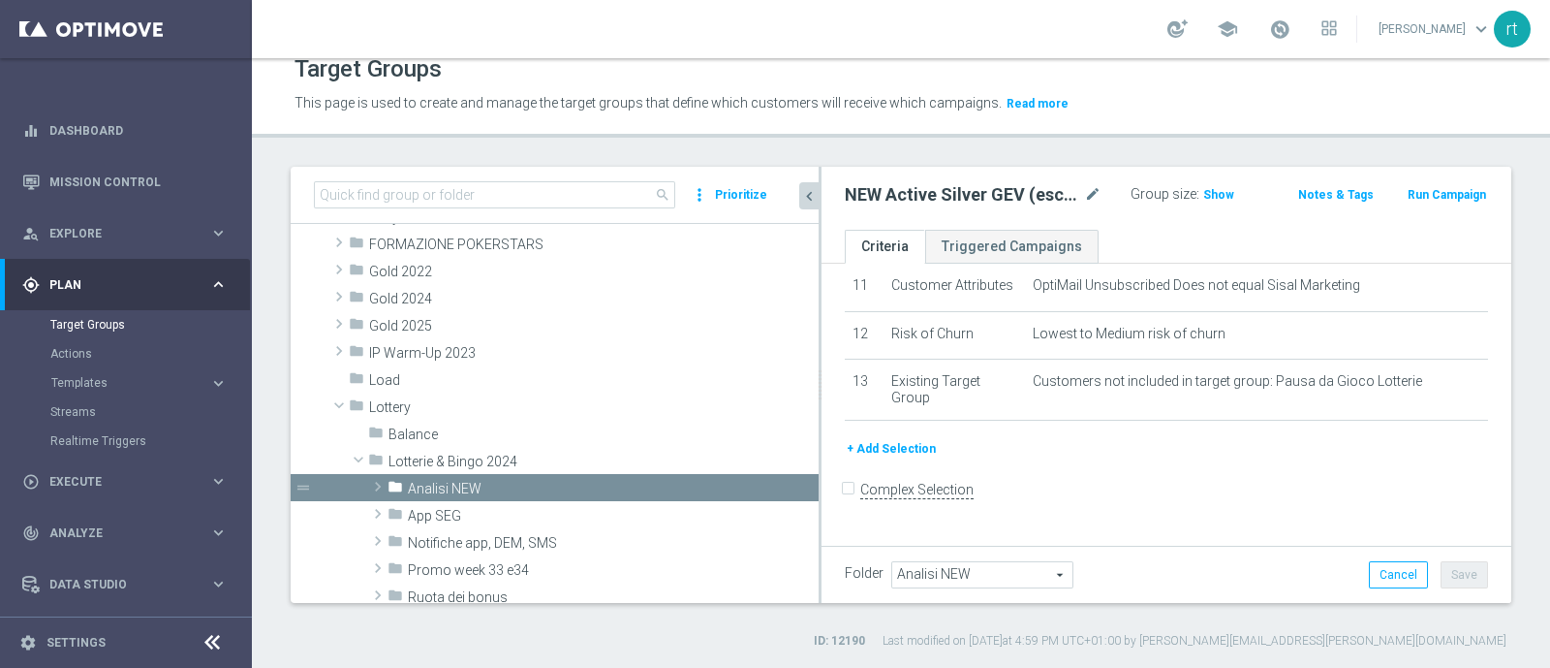
click at [634, 88] on div "This page is used to create and manage the target groups that define which cust…" at bounding box center [746, 103] width 932 height 31
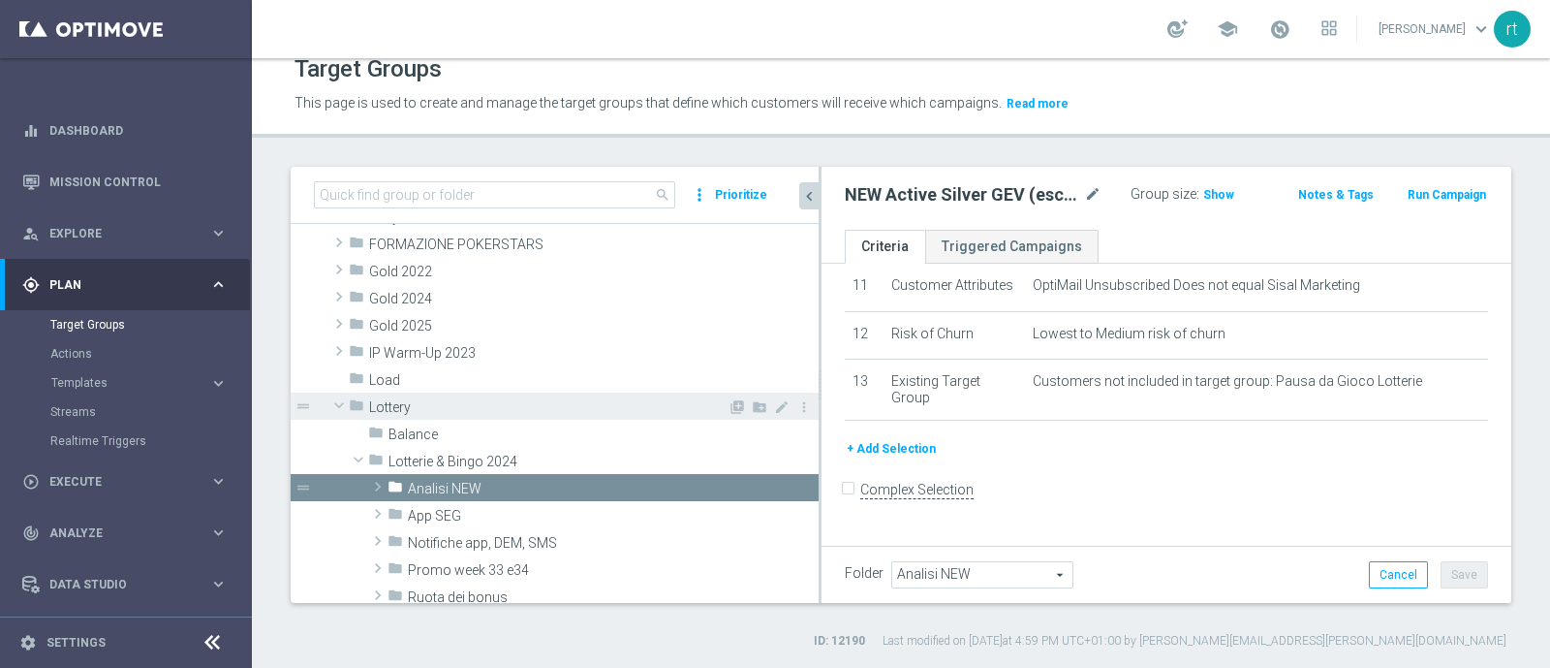
click at [430, 404] on span "Lottery" at bounding box center [548, 407] width 359 height 16
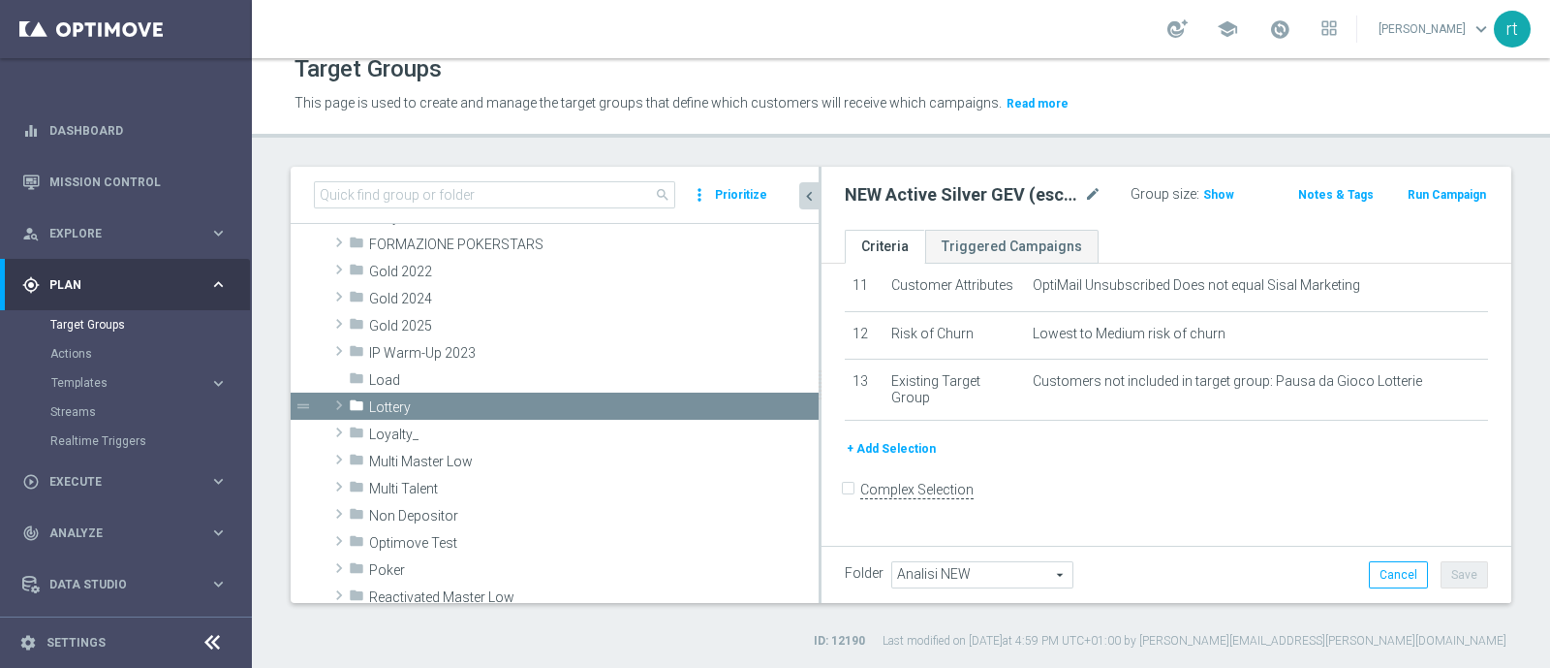
click at [591, 34] on div "school [PERSON_NAME] keyboard_arrow_down rt" at bounding box center [901, 29] width 1298 height 58
